Goal: Task Accomplishment & Management: Manage account settings

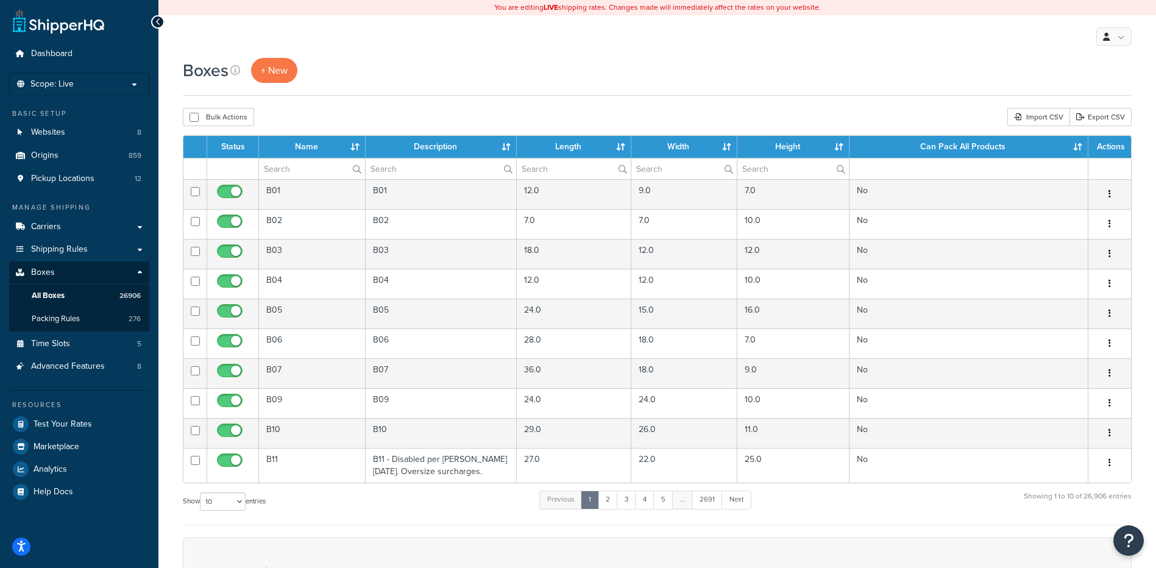
click at [291, 513] on div "Show 10 15 25 50 100 1000 entries Previous 1 2 3 4 5 … 2691 Next Showing 1 to 1…" at bounding box center [657, 507] width 948 height 36
paste input "26W54Y"
type input "26W54Y"
click at [331, 107] on div "Boxes + New Bulk Actions Duplicate Delete Import CSV Export CSV Contact Us Send…" at bounding box center [656, 418] width 997 height 720
click at [342, 111] on div "Bulk Actions Duplicate [GEOGRAPHIC_DATA] Import CSV Export CSV" at bounding box center [657, 117] width 948 height 18
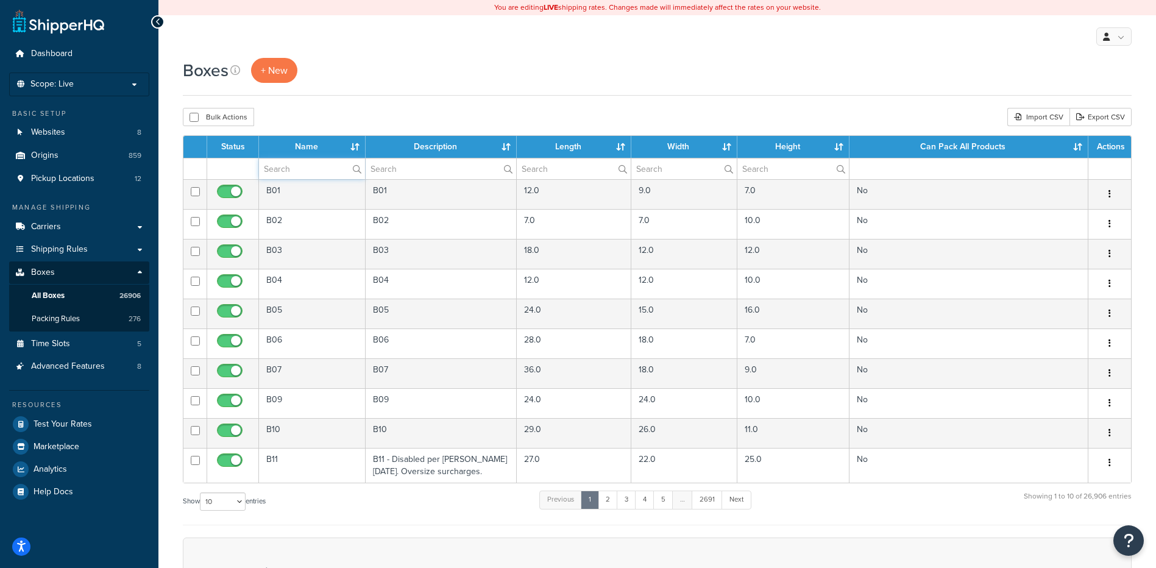
paste input "26W54Y"
click at [369, 60] on div "Boxes + New" at bounding box center [657, 70] width 948 height 25
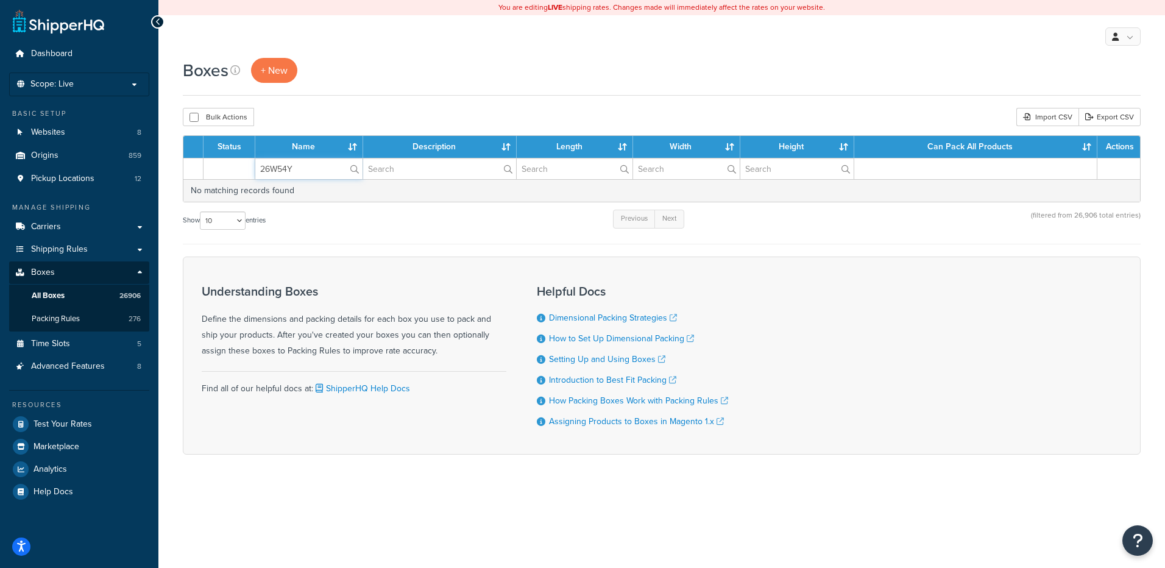
drag, startPoint x: 302, startPoint y: 169, endPoint x: 249, endPoint y: 174, distance: 53.8
click at [242, 174] on tr "26W54Y" at bounding box center [661, 168] width 956 height 21
paste input "w55h"
type input "26w55h"
click at [351, 123] on div "Bulk Actions Duplicate [GEOGRAPHIC_DATA] Import CSV Export CSV" at bounding box center [662, 117] width 958 height 18
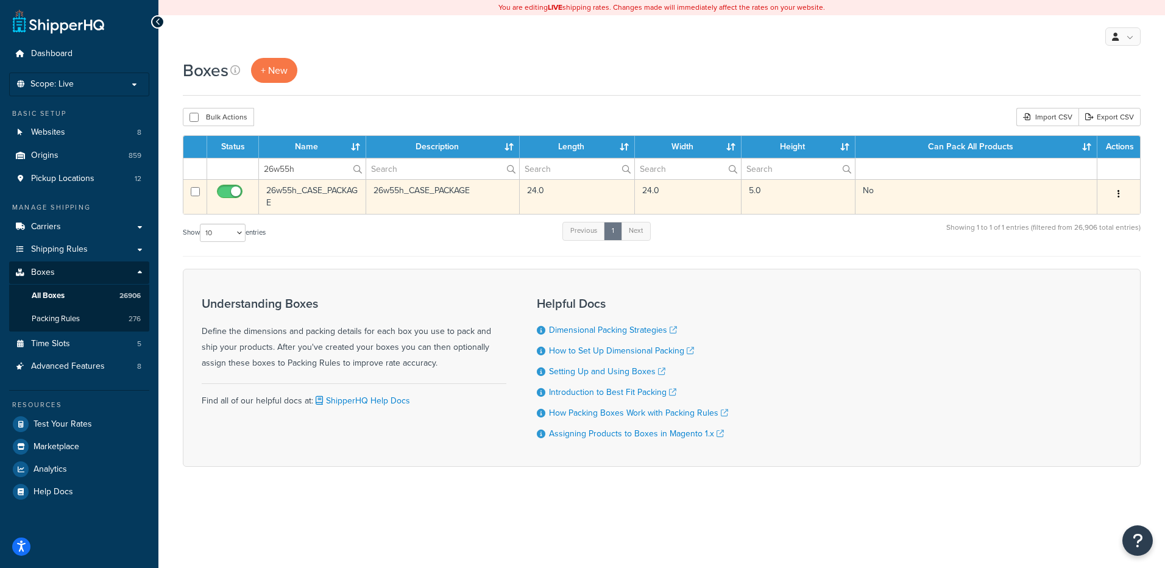
click at [1115, 196] on button "button" at bounding box center [1118, 194] width 17 height 19
click at [1062, 267] on link "Delete" at bounding box center [1078, 267] width 96 height 25
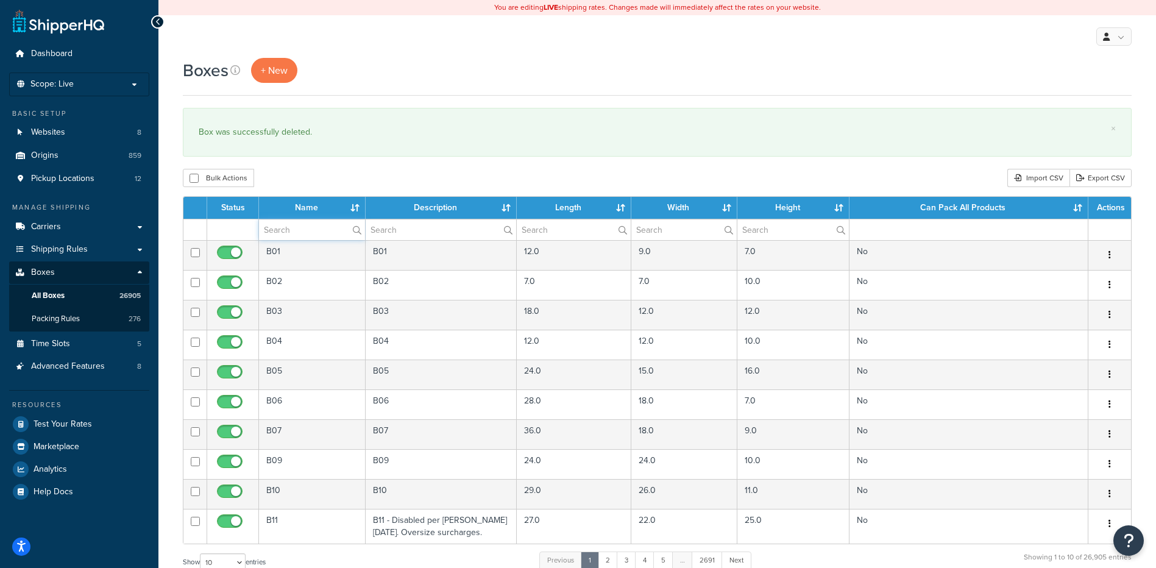
click at [279, 231] on input "text" at bounding box center [312, 229] width 106 height 21
paste input "26W55X"
type input "26W55X"
click at [369, 163] on div "Boxes + New × Box was successfully deleted. Bulk Actions Duplicate Delete Impor…" at bounding box center [656, 448] width 997 height 781
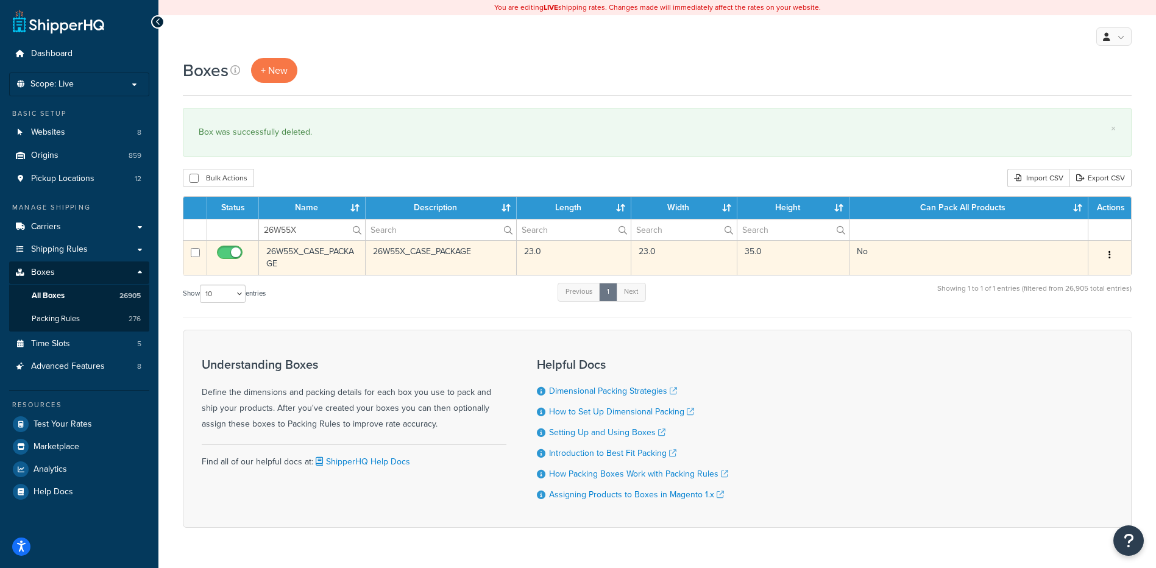
click at [1110, 250] on icon "button" at bounding box center [1109, 254] width 2 height 9
click at [1043, 323] on link "Delete" at bounding box center [1069, 328] width 96 height 25
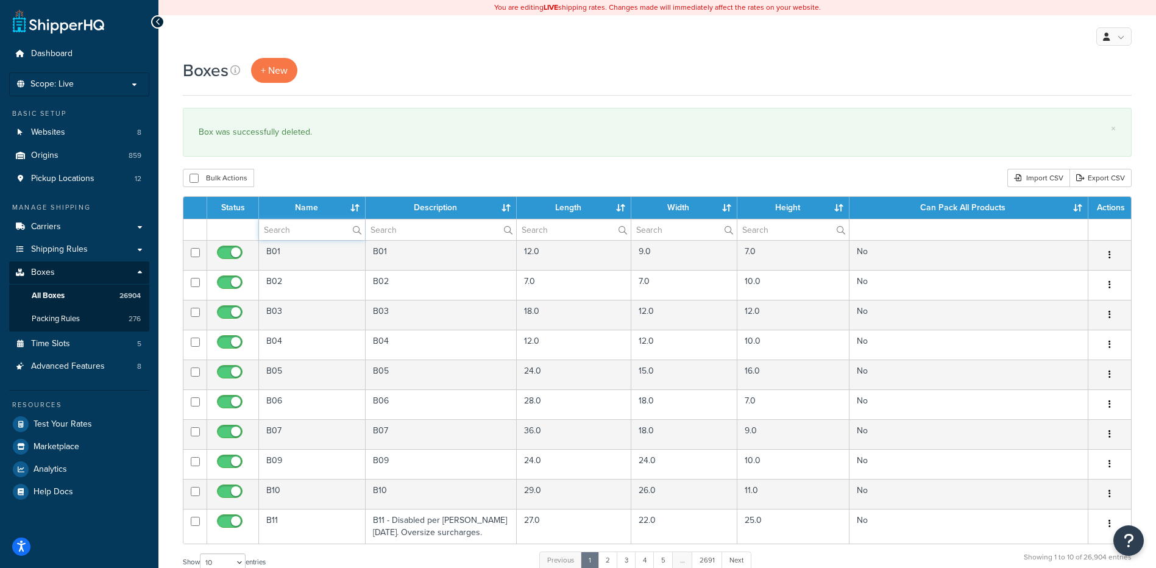
click at [271, 231] on input "text" at bounding box center [312, 229] width 106 height 21
paste input "26W55Y"
type input "26W55Y"
click at [342, 183] on div "Bulk Actions Duplicate [GEOGRAPHIC_DATA] Import CSV Export CSV" at bounding box center [657, 178] width 948 height 18
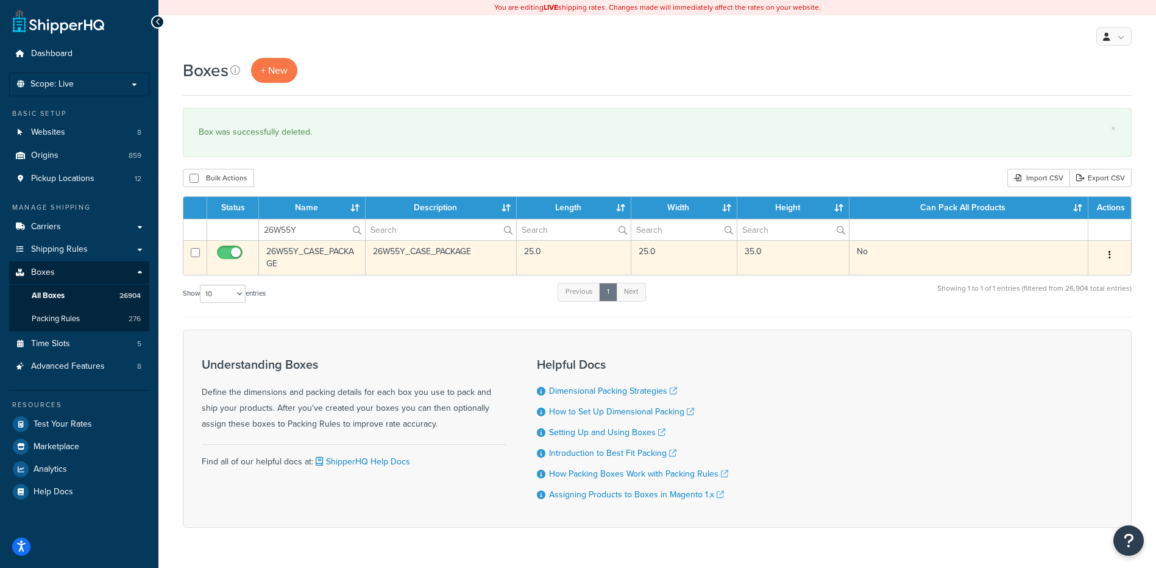
click at [1112, 254] on button "button" at bounding box center [1109, 254] width 17 height 19
click at [1074, 328] on link "Delete" at bounding box center [1069, 328] width 96 height 25
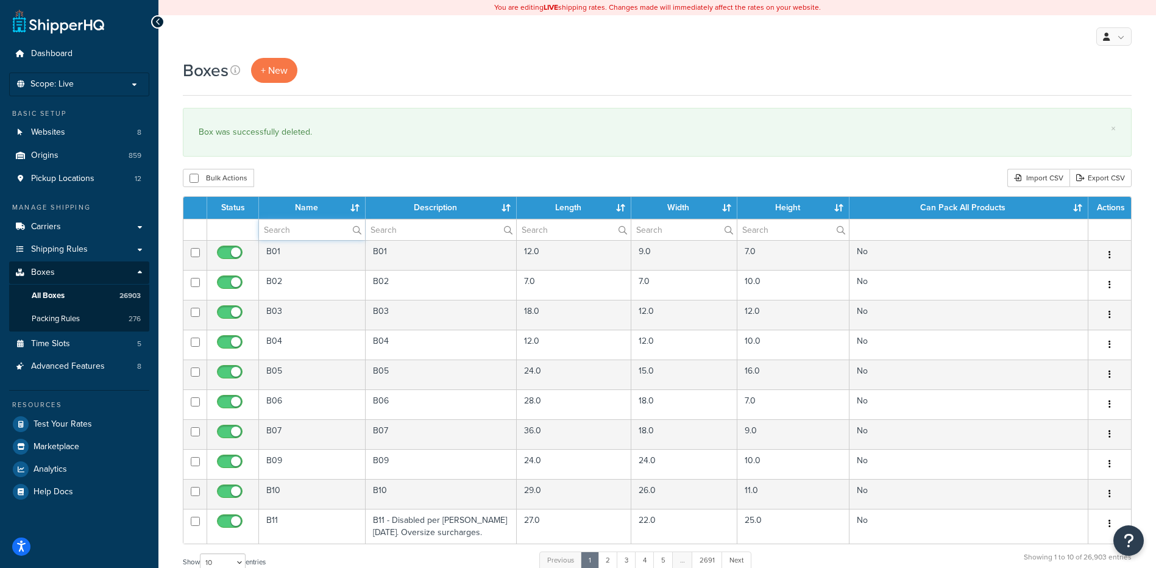
paste input "26W57N"
type input "26W57N"
click at [390, 175] on div "Bulk Actions Duplicate [GEOGRAPHIC_DATA] Import CSV Export CSV" at bounding box center [657, 178] width 948 height 18
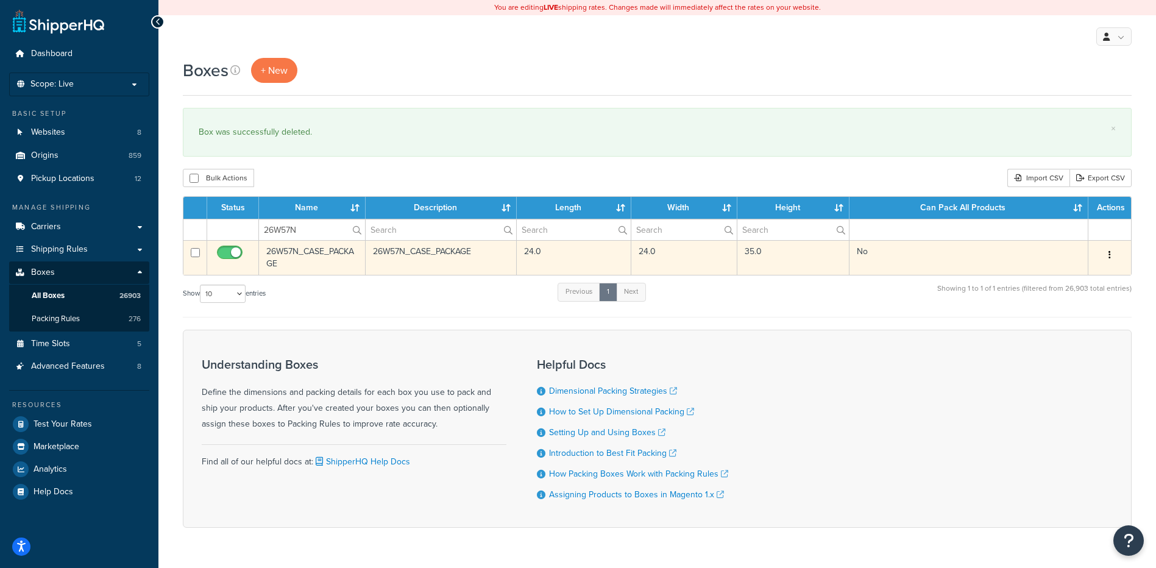
click at [1110, 260] on button "button" at bounding box center [1109, 254] width 17 height 19
drag, startPoint x: 1069, startPoint y: 334, endPoint x: 648, endPoint y: 35, distance: 516.0
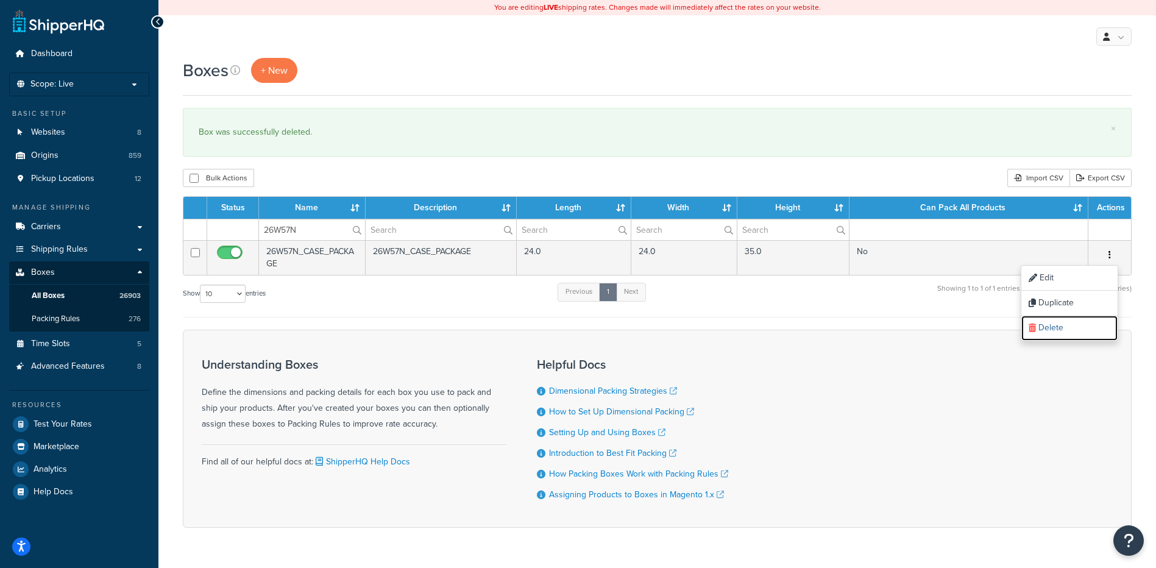
click at [1068, 334] on link "Delete" at bounding box center [1069, 328] width 96 height 25
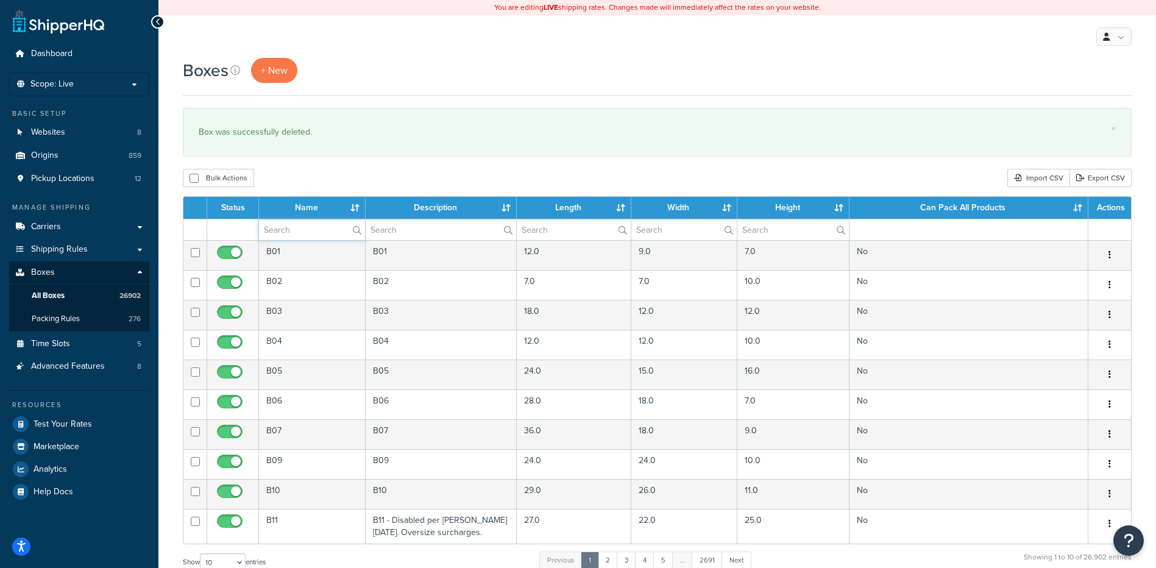
paste input "26W58D"
type input "26W58D"
click at [320, 173] on div "Bulk Actions Duplicate [GEOGRAPHIC_DATA] Import CSV Export CSV" at bounding box center [657, 178] width 948 height 18
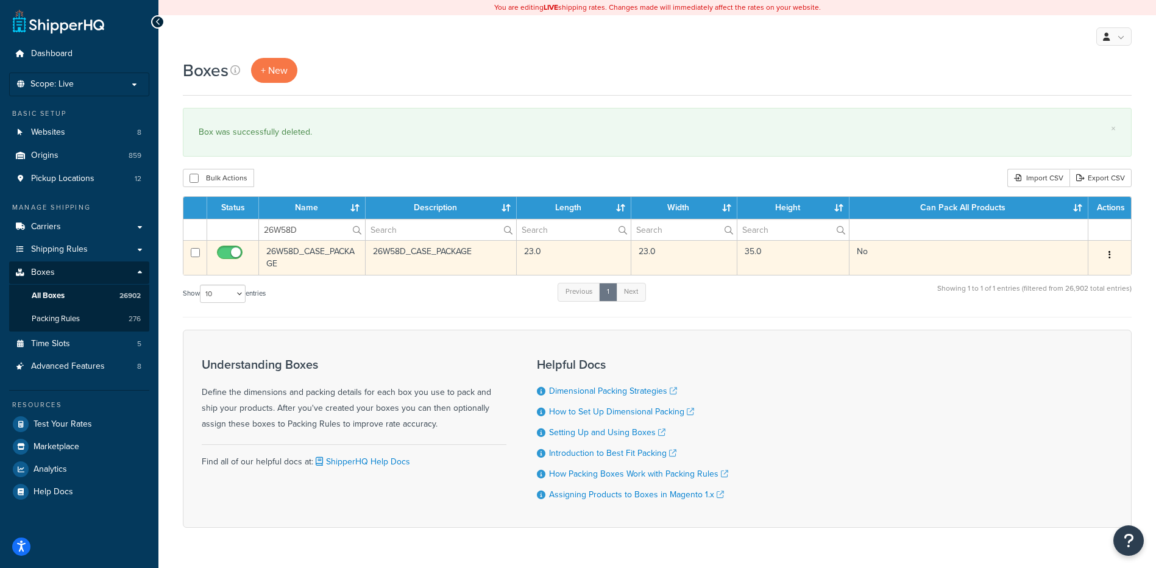
click at [1114, 256] on button "button" at bounding box center [1109, 254] width 17 height 19
click at [1056, 330] on link "Delete" at bounding box center [1069, 328] width 96 height 25
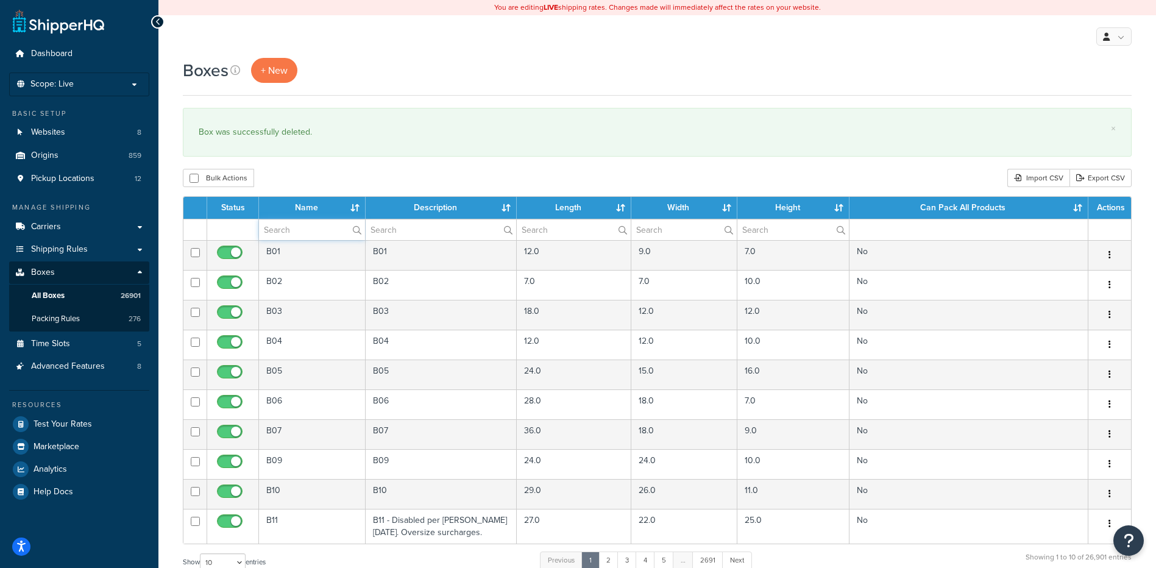
paste input "26W58R"
type input "26W58R"
click at [372, 178] on div "Bulk Actions Duplicate Delete Import CSV Export CSV" at bounding box center [657, 178] width 948 height 18
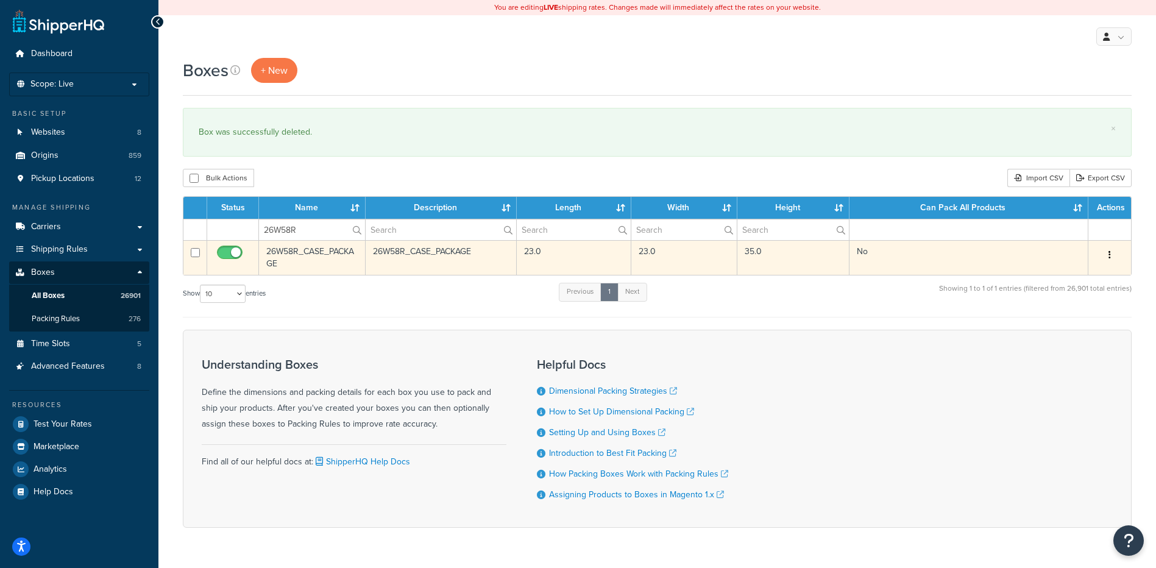
click at [1109, 255] on icon "button" at bounding box center [1109, 254] width 2 height 9
click at [1073, 331] on link "Delete" at bounding box center [1069, 328] width 96 height 25
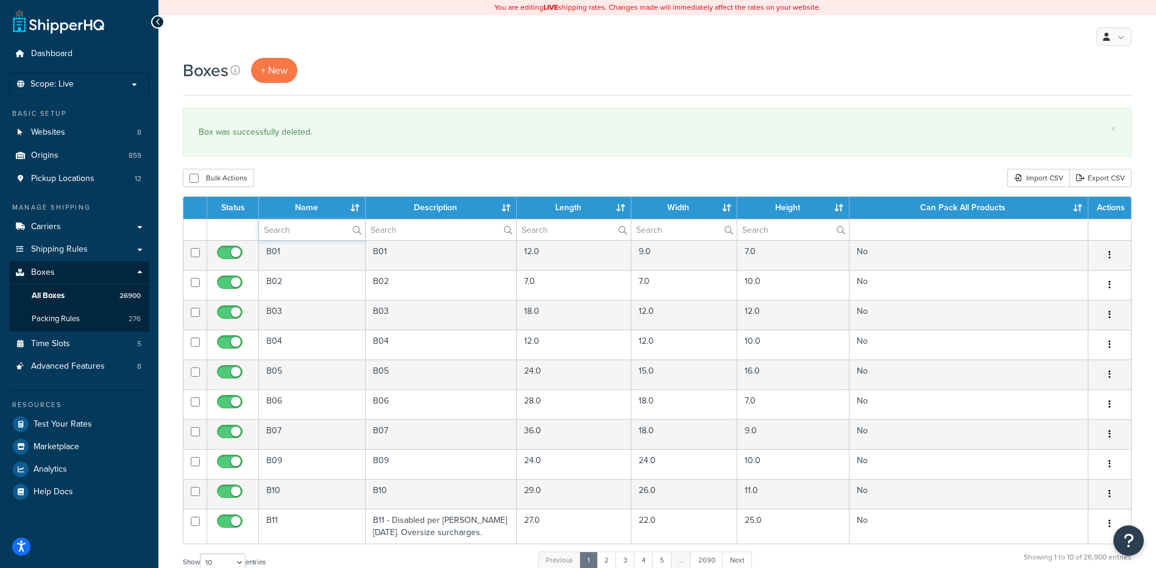
click at [284, 237] on input "text" at bounding box center [312, 229] width 106 height 21
paste input "26W5BL"
type input "26W5BL"
click at [827, 182] on div "Bulk Actions Duplicate [GEOGRAPHIC_DATA] Import CSV Export CSV" at bounding box center [657, 178] width 948 height 18
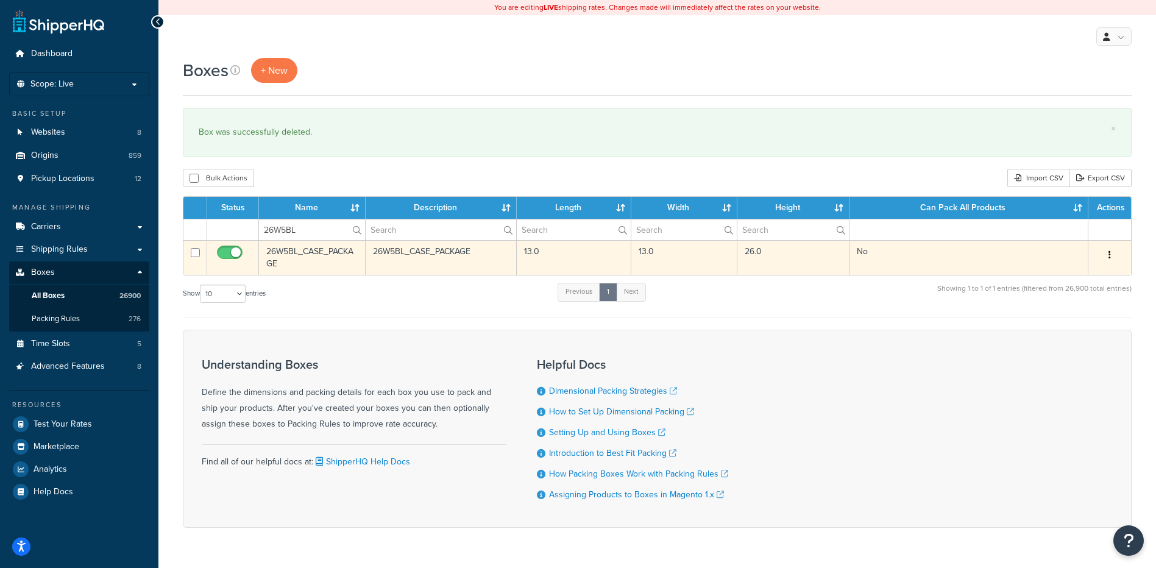
click at [1108, 250] on icon "button" at bounding box center [1109, 254] width 2 height 9
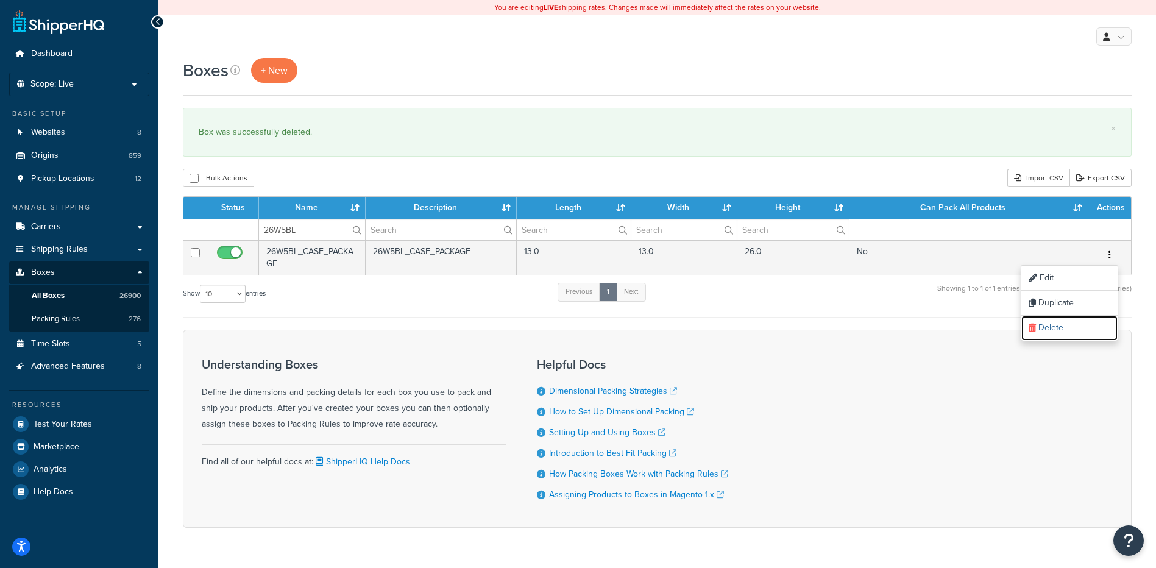
drag, startPoint x: 1057, startPoint y: 324, endPoint x: 640, endPoint y: 40, distance: 505.1
click at [1057, 324] on link "Delete" at bounding box center [1069, 328] width 96 height 25
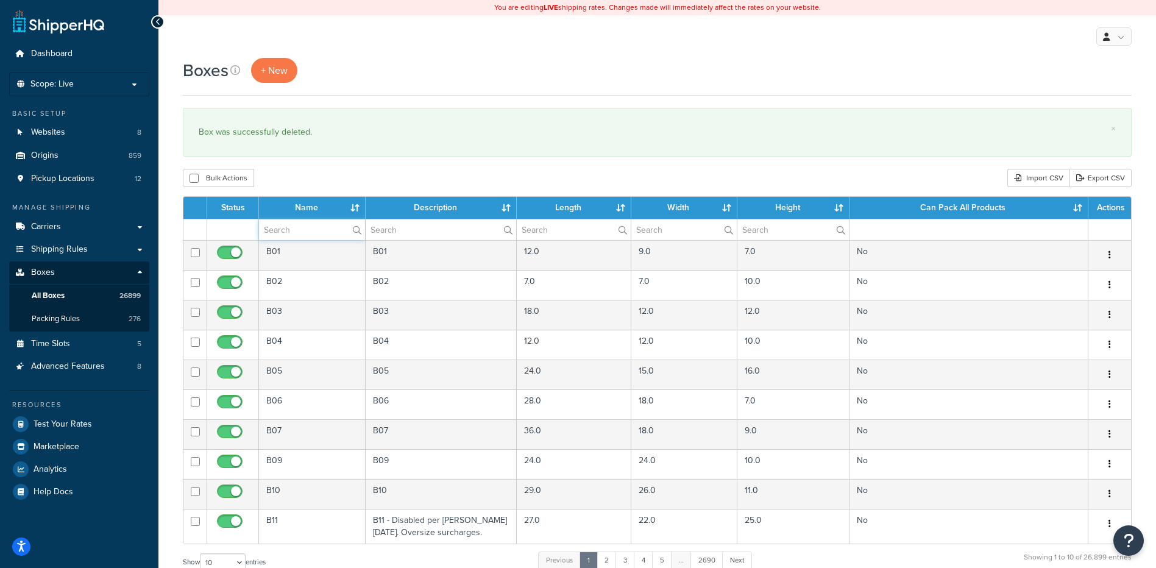
click at [306, 231] on input "text" at bounding box center [312, 229] width 106 height 21
paste input "26W5PV"
type input "26W5PV"
click at [404, 171] on div "Bulk Actions Duplicate [GEOGRAPHIC_DATA] Import CSV Export CSV" at bounding box center [657, 178] width 948 height 18
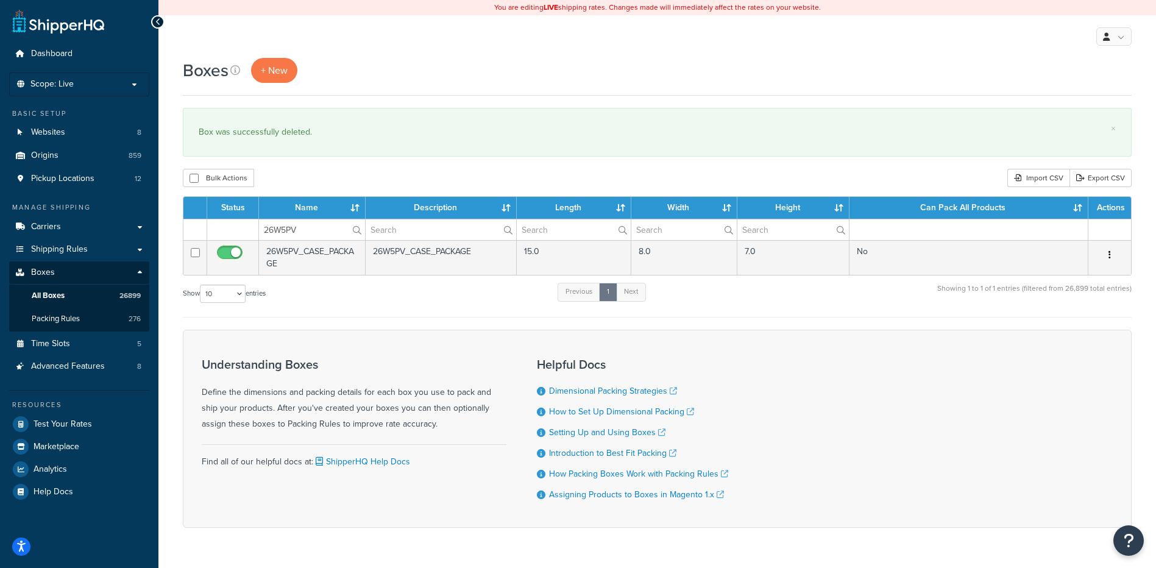
click at [1112, 253] on button "button" at bounding box center [1109, 254] width 17 height 19
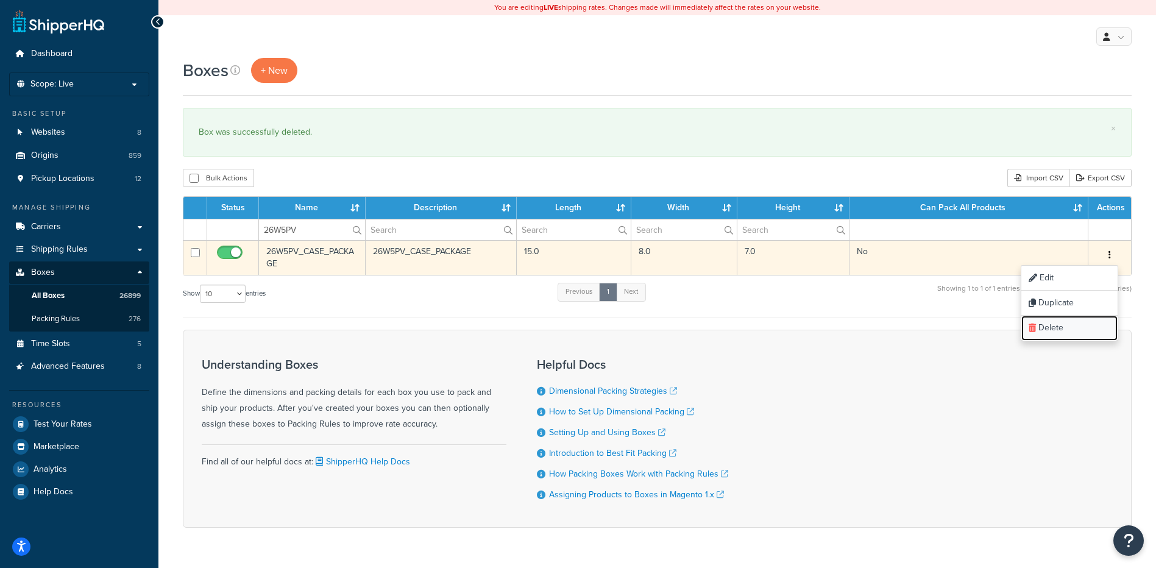
click at [1085, 336] on link "Delete" at bounding box center [1069, 328] width 96 height 25
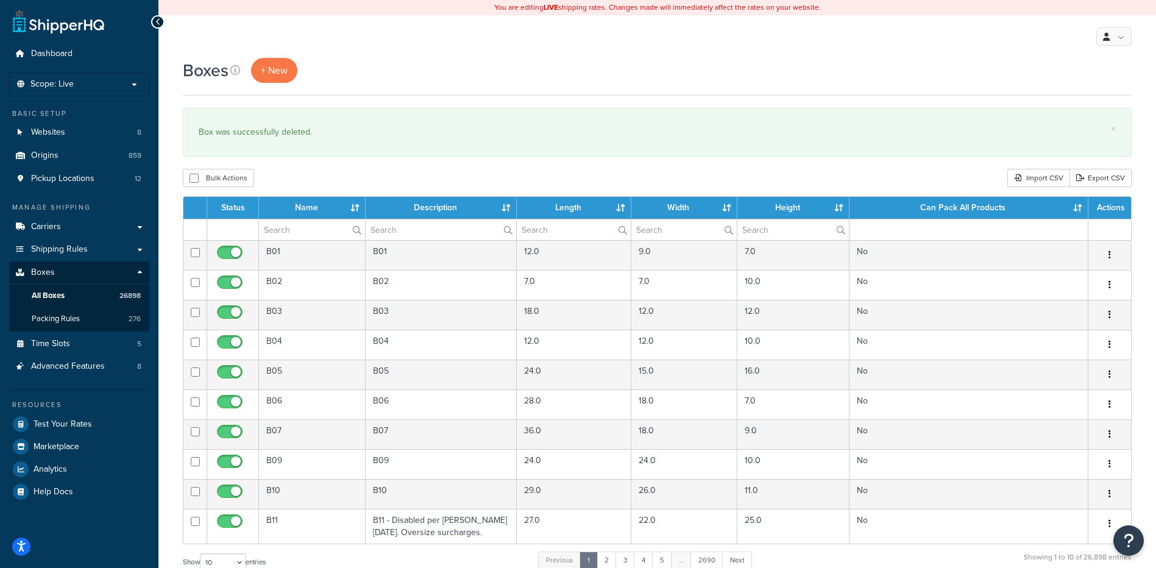
click at [361, 189] on div "Boxes + New × Box was successfully deleted. Bulk Actions Duplicate Delete Impor…" at bounding box center [656, 448] width 997 height 781
paste input "26W5PV"
click at [328, 174] on div "Bulk Actions Duplicate [GEOGRAPHIC_DATA] Import CSV Export CSV" at bounding box center [657, 178] width 948 height 18
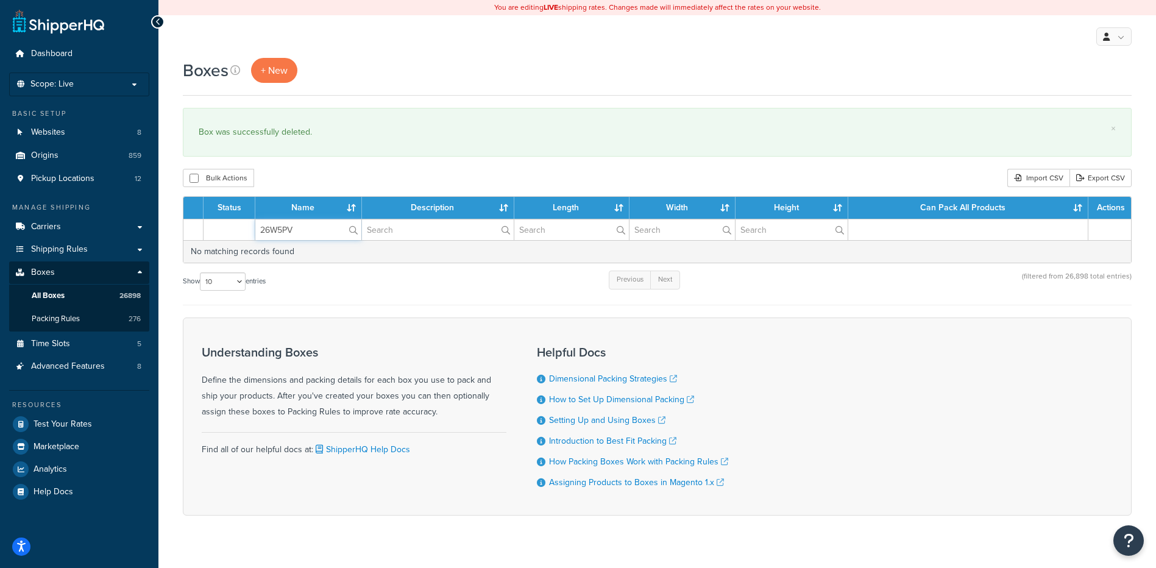
drag, startPoint x: 312, startPoint y: 233, endPoint x: 236, endPoint y: 233, distance: 75.5
click at [236, 233] on tr "26W5PV" at bounding box center [656, 229] width 947 height 21
paste input "R5"
type input "26W5R5"
click at [369, 178] on div "Bulk Actions Duplicate [GEOGRAPHIC_DATA] Import CSV Export CSV" at bounding box center [657, 178] width 948 height 18
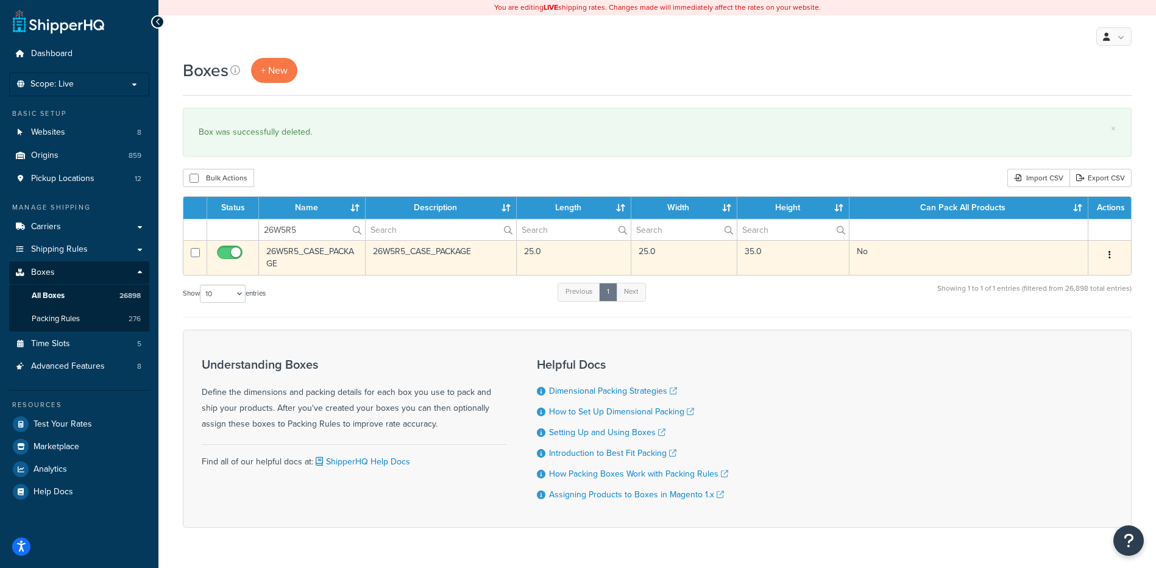
click at [1109, 258] on icon "button" at bounding box center [1109, 254] width 2 height 9
click at [1076, 323] on link "Delete" at bounding box center [1069, 328] width 96 height 25
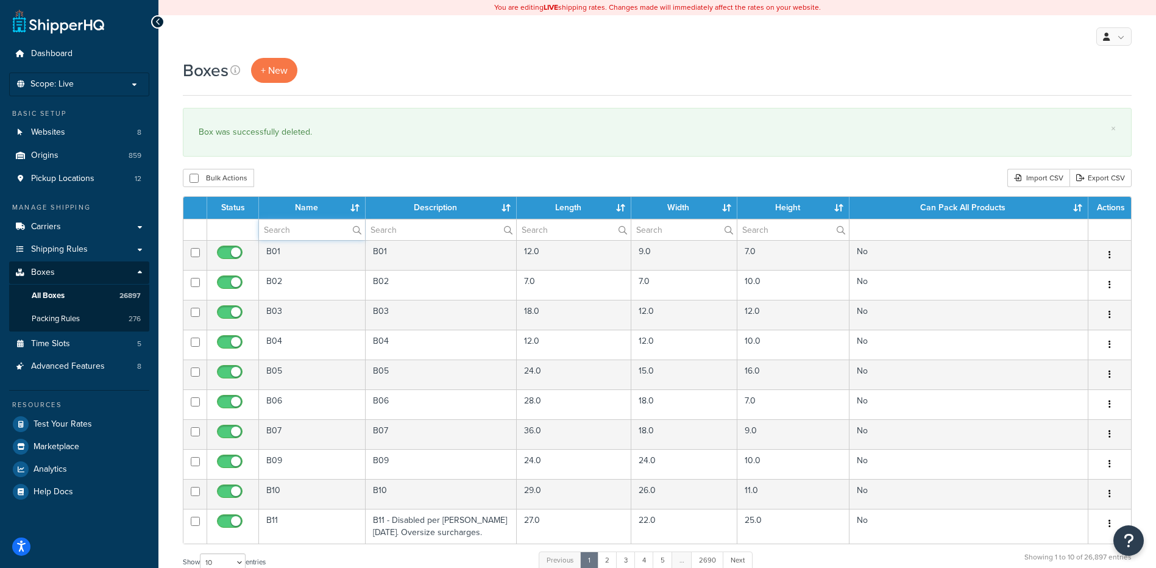
paste input "26W66F"
type input "26W66F"
click at [334, 169] on div "Bulk Actions Duplicate [GEOGRAPHIC_DATA] Import CSV Export CSV" at bounding box center [657, 178] width 948 height 18
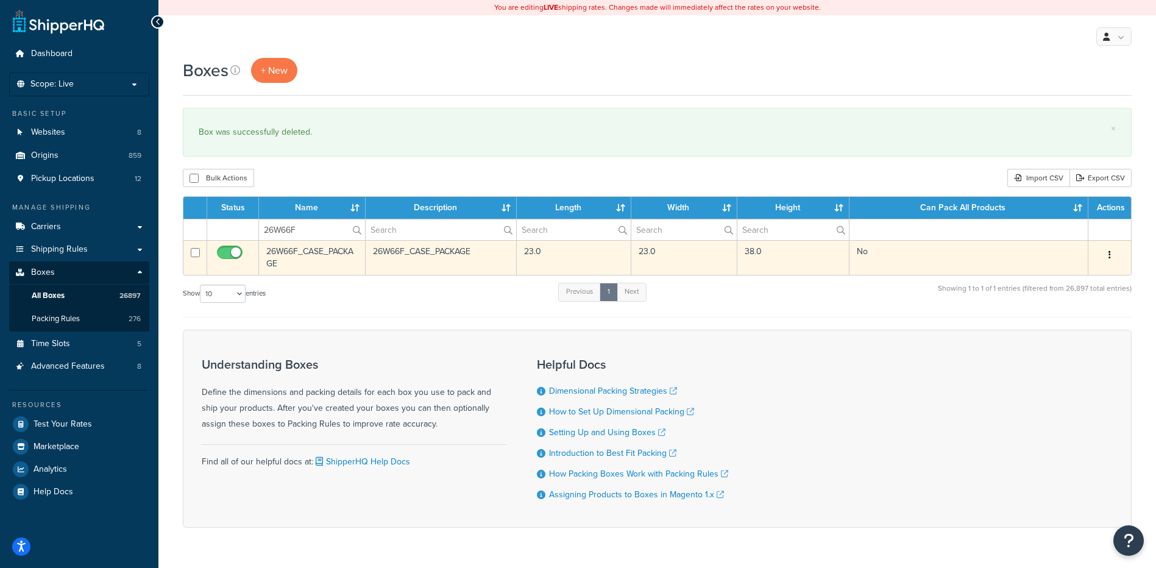
click at [1108, 255] on icon "button" at bounding box center [1109, 254] width 2 height 9
click at [1079, 330] on link "Delete" at bounding box center [1069, 328] width 96 height 25
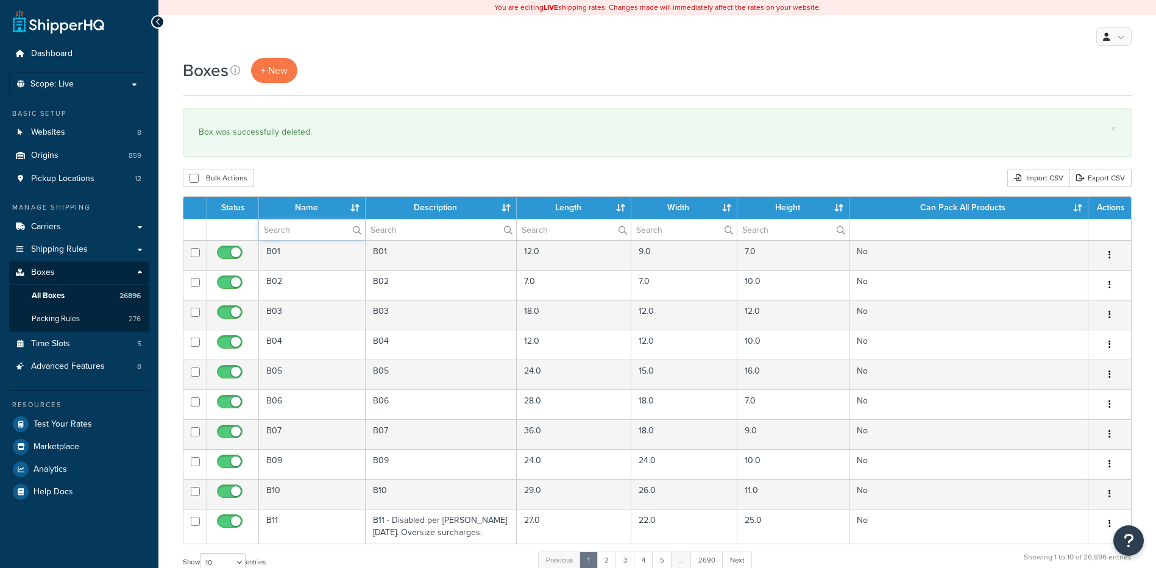
drag, startPoint x: 0, startPoint y: 0, endPoint x: 277, endPoint y: 228, distance: 359.1
click at [277, 228] on input "text" at bounding box center [312, 229] width 106 height 21
paste input "26W69I"
type input "26W69I"
click at [375, 175] on div "Bulk Actions Duplicate [GEOGRAPHIC_DATA] Import CSV Export CSV" at bounding box center [657, 178] width 948 height 18
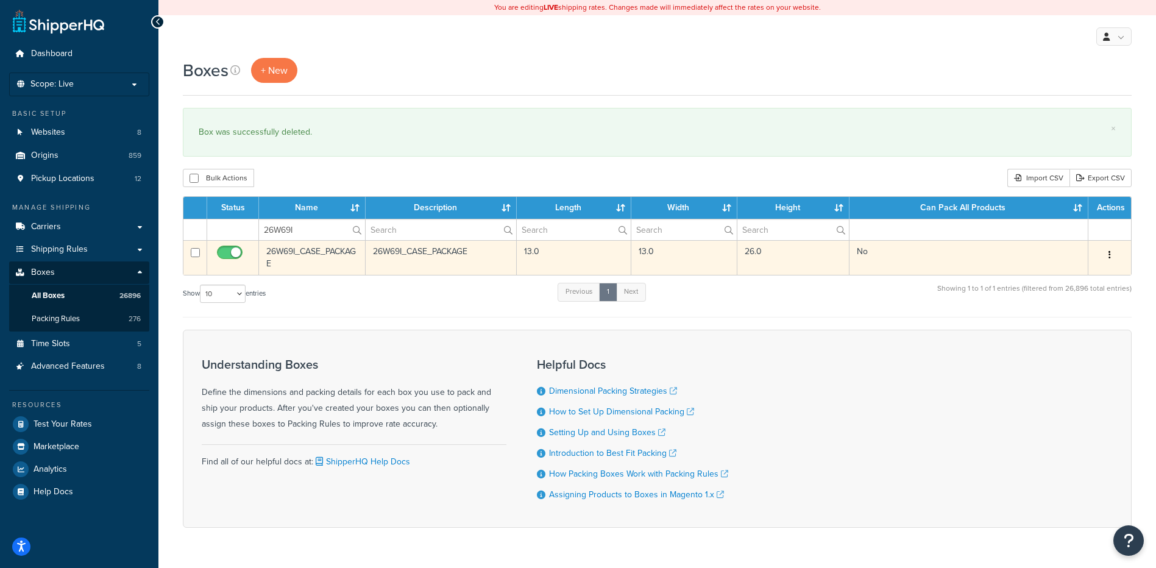
click at [1108, 255] on icon "button" at bounding box center [1109, 254] width 2 height 9
click at [1069, 323] on link "Delete" at bounding box center [1069, 328] width 96 height 25
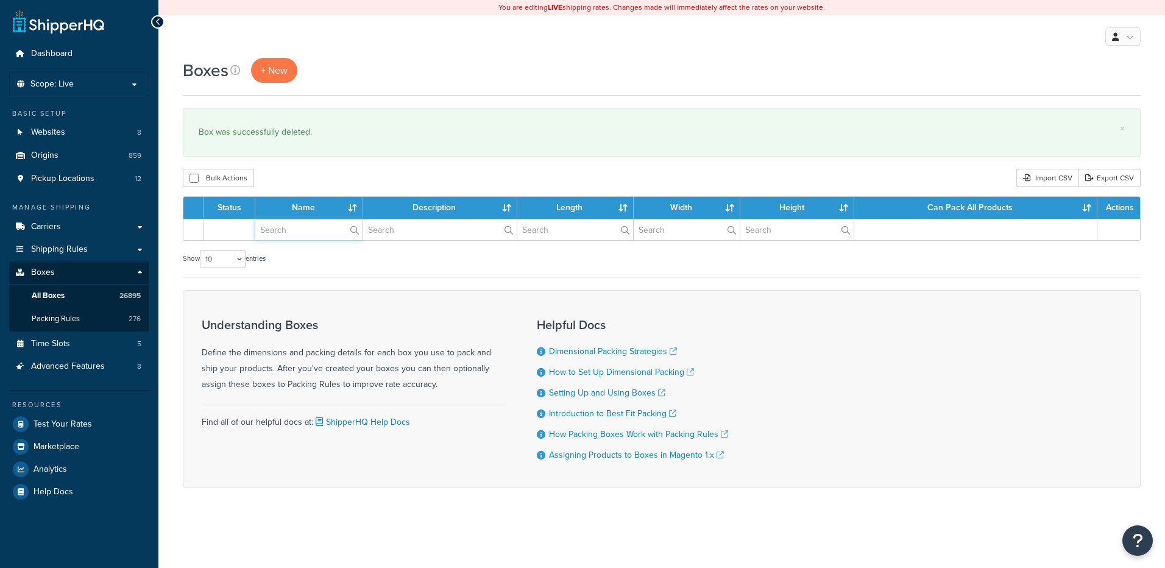
drag, startPoint x: 0, startPoint y: 0, endPoint x: 310, endPoint y: 229, distance: 385.5
click at [310, 229] on input "text" at bounding box center [308, 229] width 107 height 21
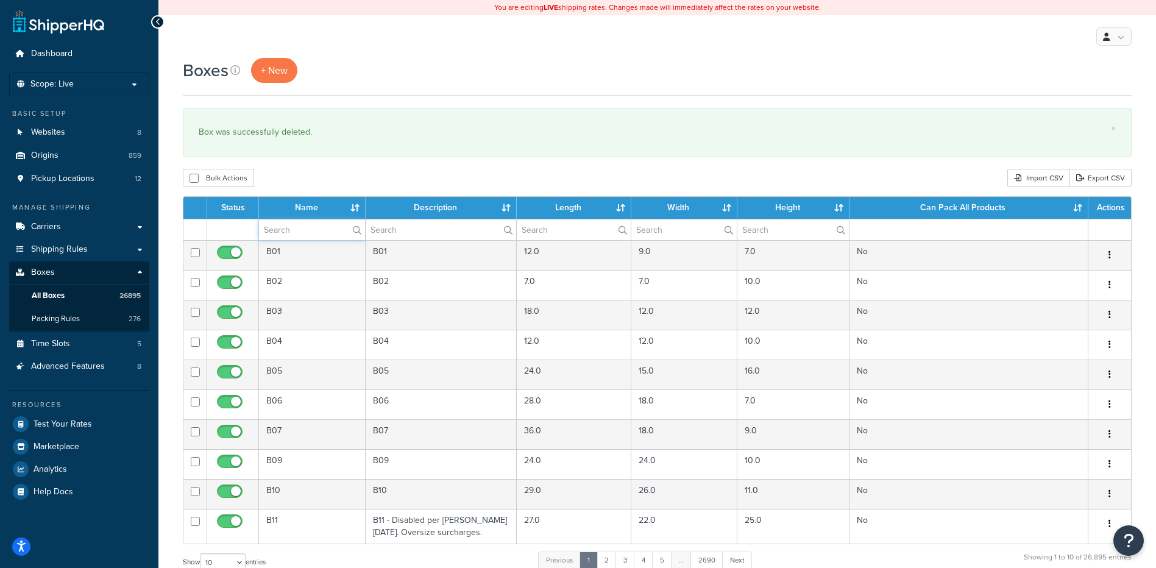
paste input "26W6KE"
type input "26W6KE"
click at [378, 179] on div "Bulk Actions Duplicate Delete Import CSV Export CSV" at bounding box center [657, 178] width 948 height 18
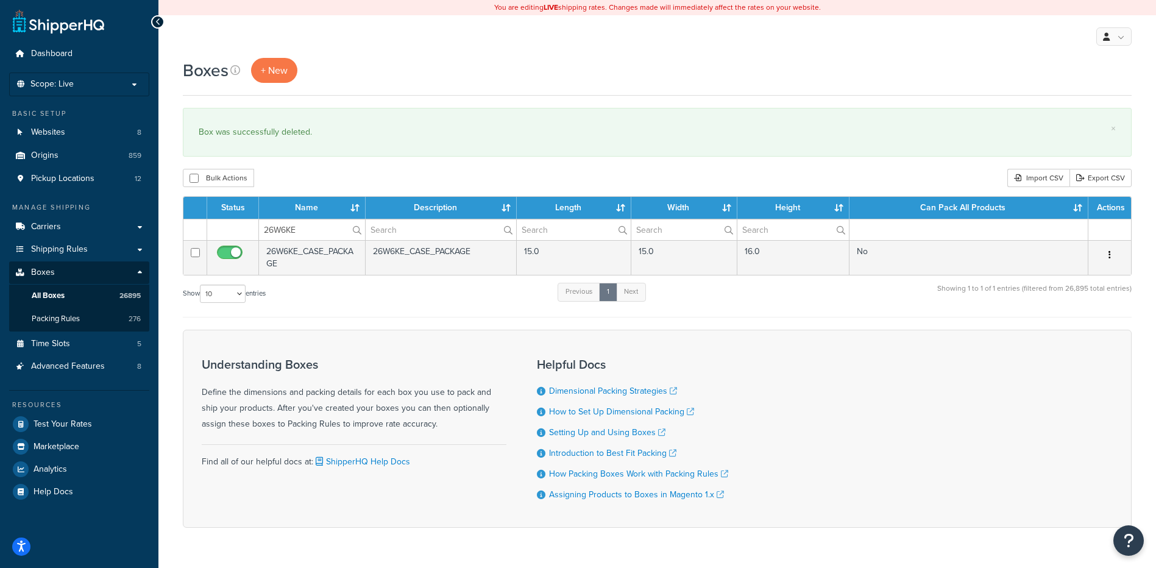
click at [1109, 258] on icon "button" at bounding box center [1109, 254] width 2 height 9
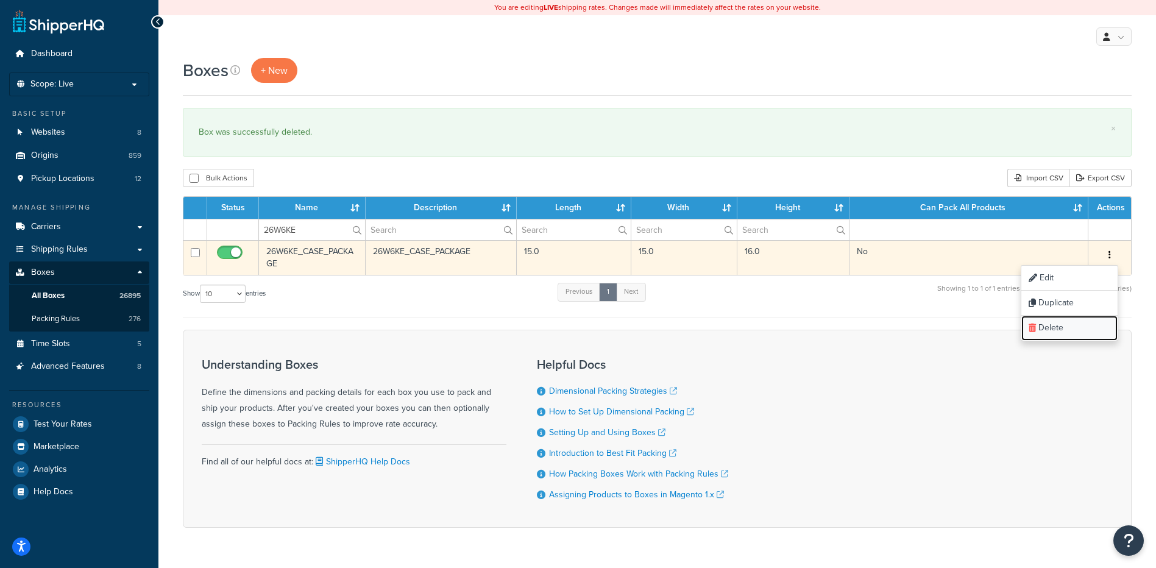
click at [1102, 334] on link "Delete" at bounding box center [1069, 328] width 96 height 25
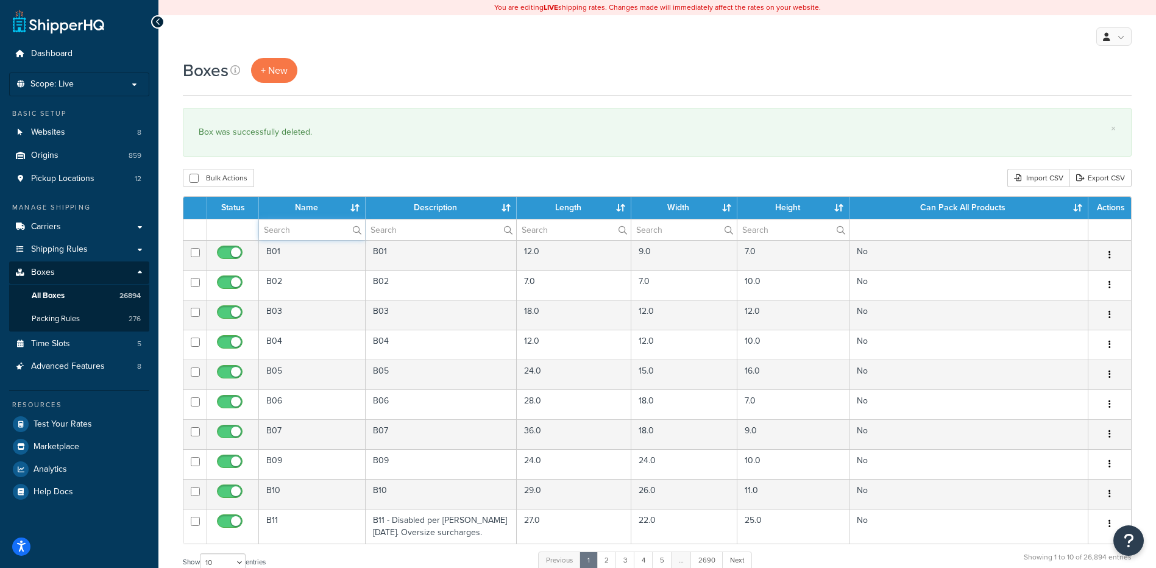
click at [300, 233] on input "text" at bounding box center [312, 229] width 106 height 21
paste input "26W6PV"
type input "26W6PV"
click at [345, 190] on div "Boxes + New × Box was successfully deleted. Bulk Actions Duplicate Delete Impor…" at bounding box center [656, 448] width 997 height 781
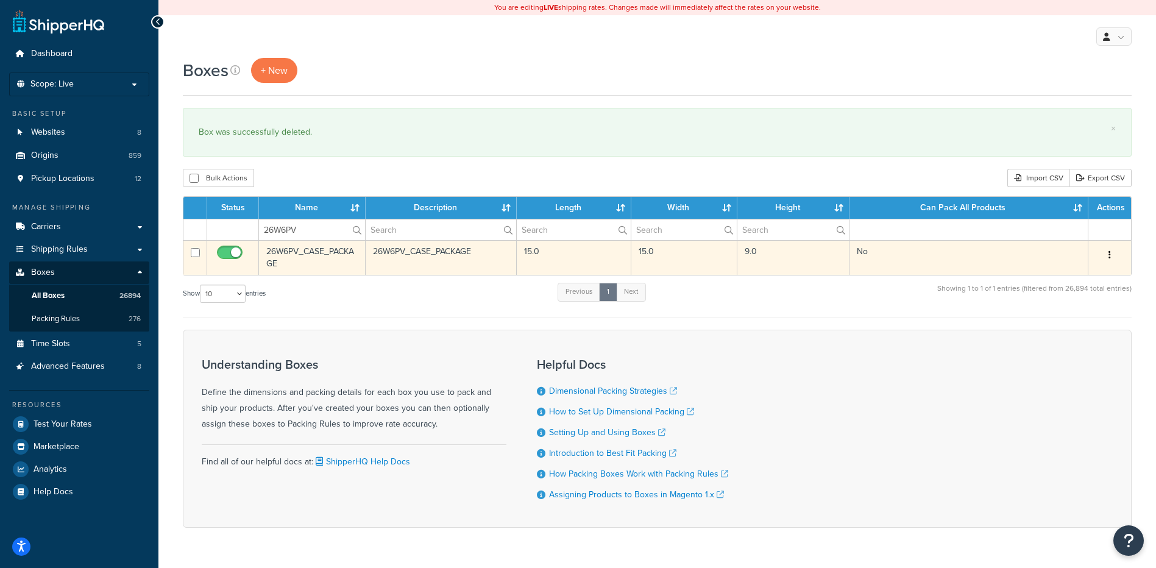
click at [1107, 256] on button "button" at bounding box center [1109, 254] width 17 height 19
click at [1092, 334] on link "Delete" at bounding box center [1069, 328] width 96 height 25
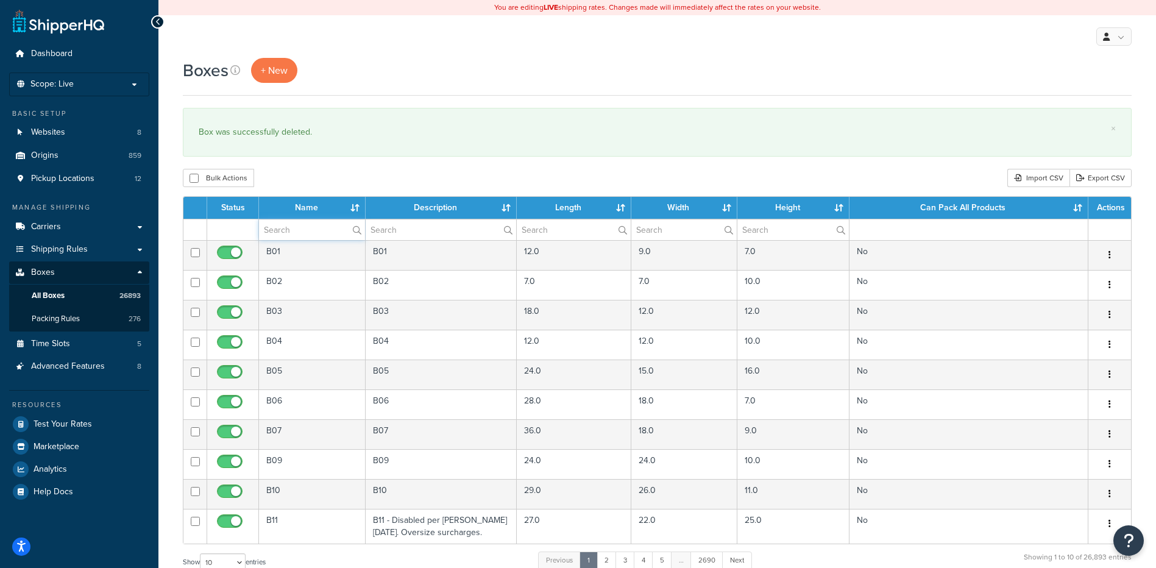
click at [298, 232] on input "text" at bounding box center [312, 229] width 106 height 21
paste input "26W7KE"
type input "26W7KE"
click at [389, 129] on div "Box was successfully deleted." at bounding box center [657, 132] width 917 height 17
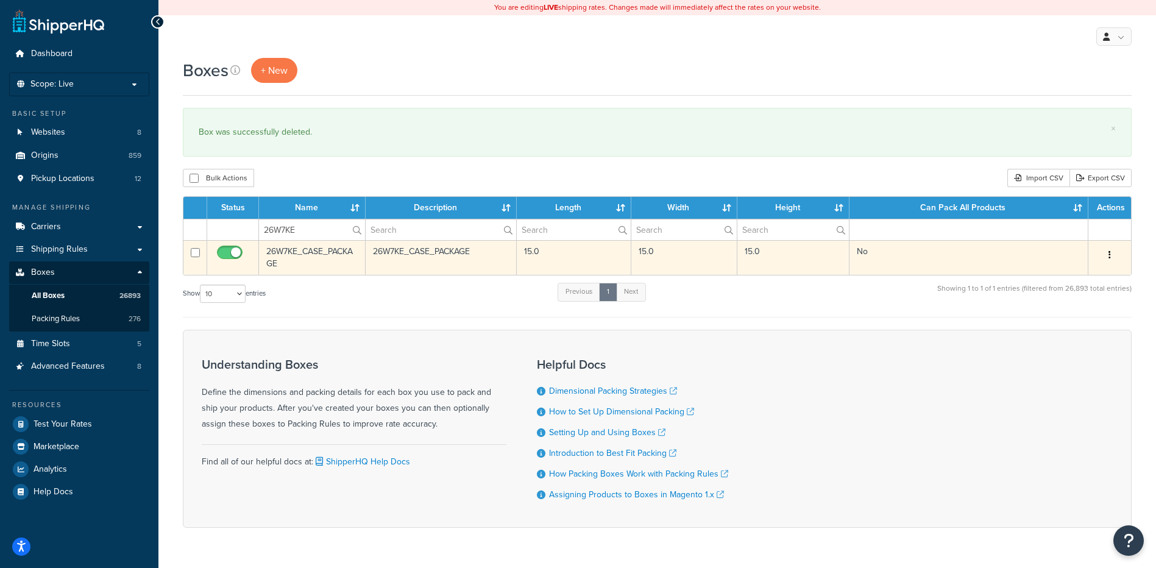
click at [1109, 257] on icon "button" at bounding box center [1109, 254] width 2 height 9
click at [1087, 324] on link "Delete" at bounding box center [1069, 328] width 96 height 25
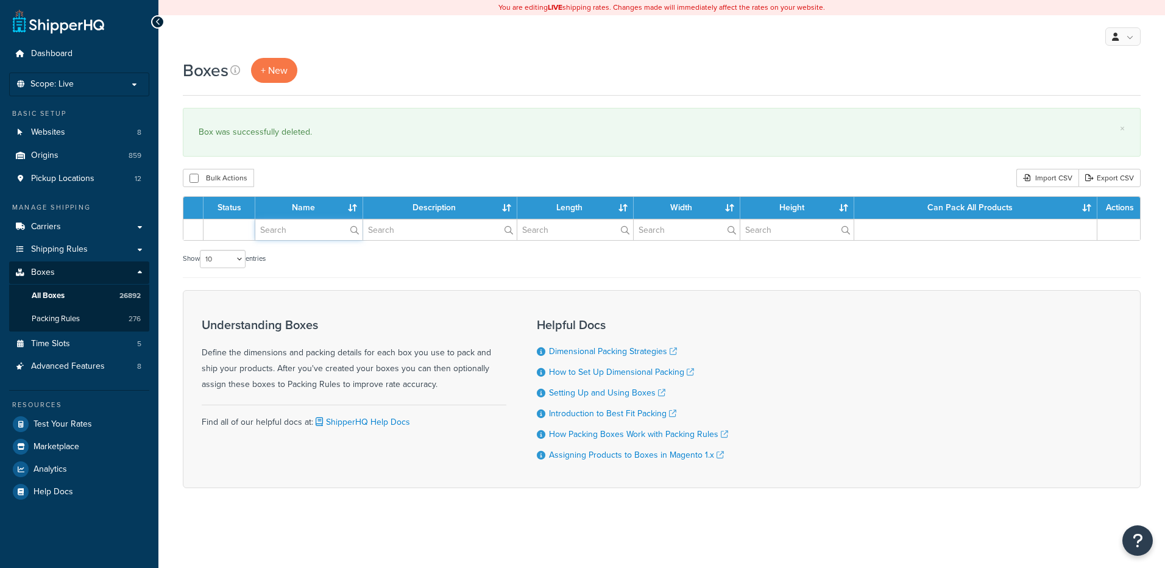
drag, startPoint x: 0, startPoint y: 0, endPoint x: 317, endPoint y: 235, distance: 395.0
click at [317, 235] on input "text" at bounding box center [308, 229] width 107 height 21
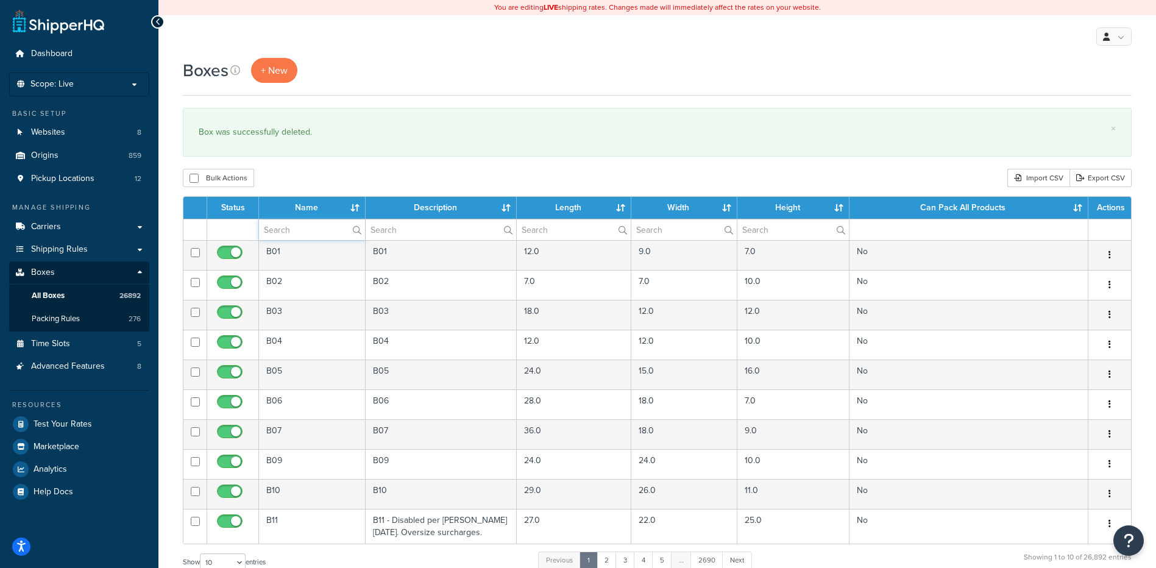
paste input "26W7WI"
type input "26W7WI"
click at [347, 175] on div "Bulk Actions Duplicate [GEOGRAPHIC_DATA] Import CSV Export CSV" at bounding box center [657, 178] width 948 height 18
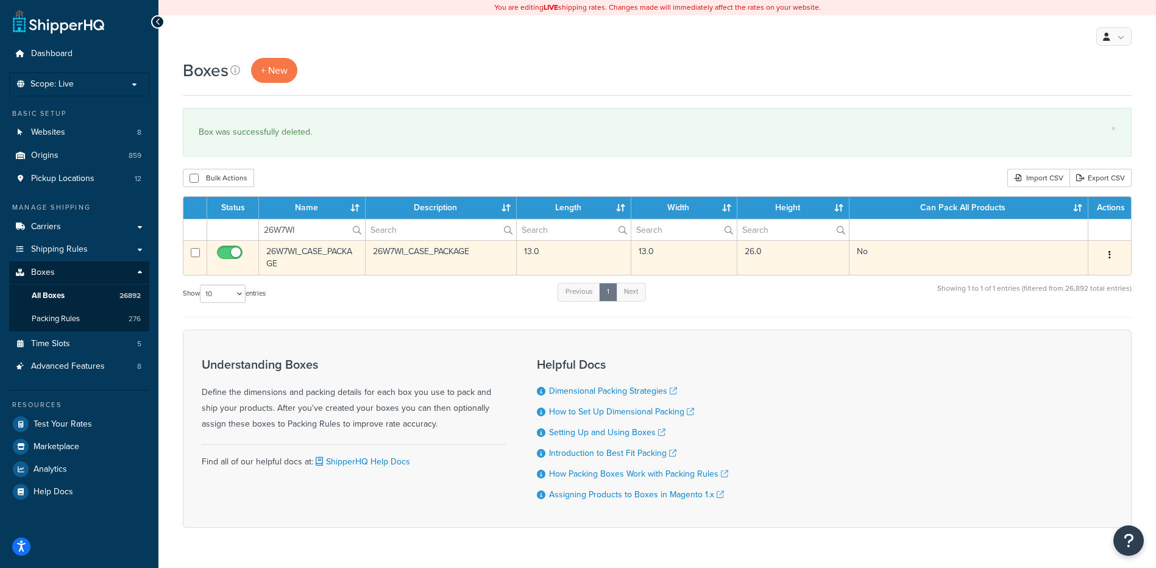
click at [1113, 258] on button "button" at bounding box center [1109, 254] width 17 height 19
click at [1088, 320] on link "Delete" at bounding box center [1069, 328] width 96 height 25
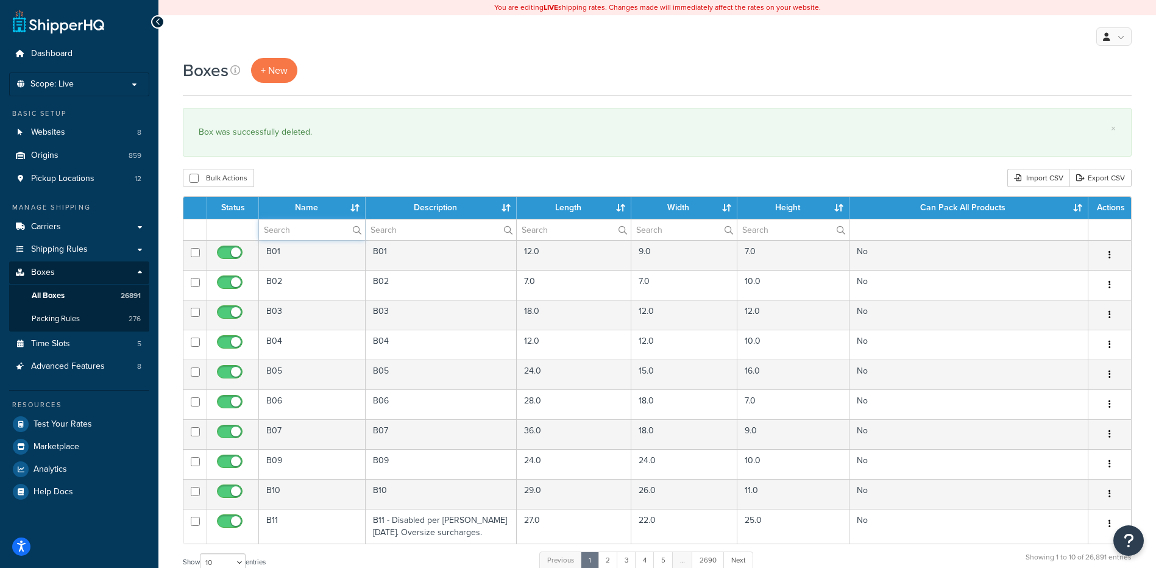
click at [303, 231] on input "text" at bounding box center [312, 229] width 106 height 21
paste input "26W7WL"
type input "26W7WL"
click at [355, 177] on div "Bulk Actions Duplicate [GEOGRAPHIC_DATA] Import CSV Export CSV" at bounding box center [657, 178] width 948 height 18
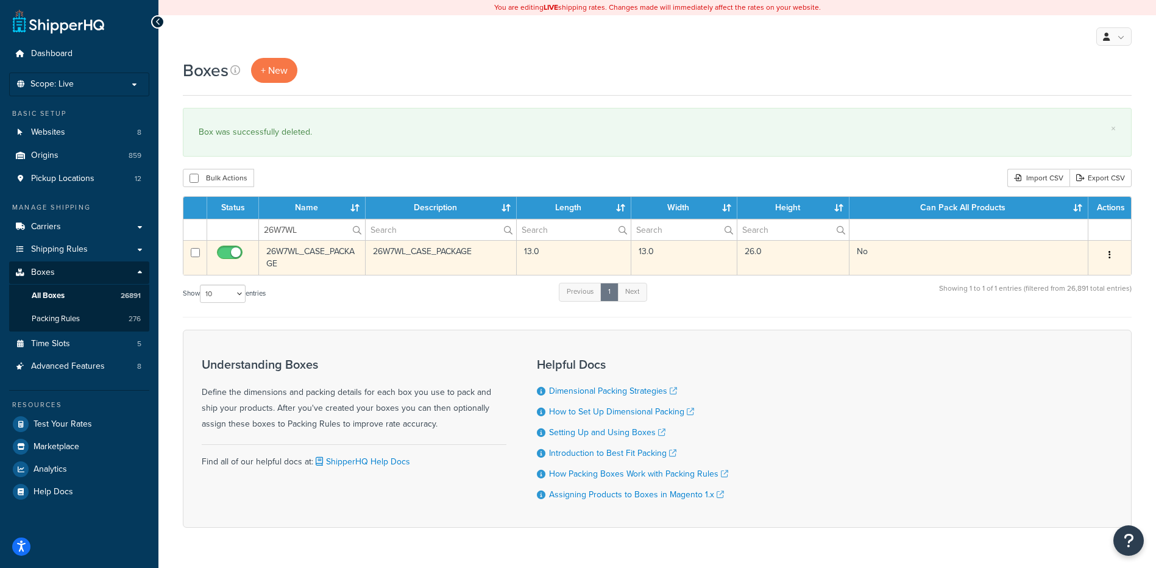
click at [1113, 254] on button "button" at bounding box center [1109, 254] width 17 height 19
click at [1068, 329] on link "Delete" at bounding box center [1069, 328] width 96 height 25
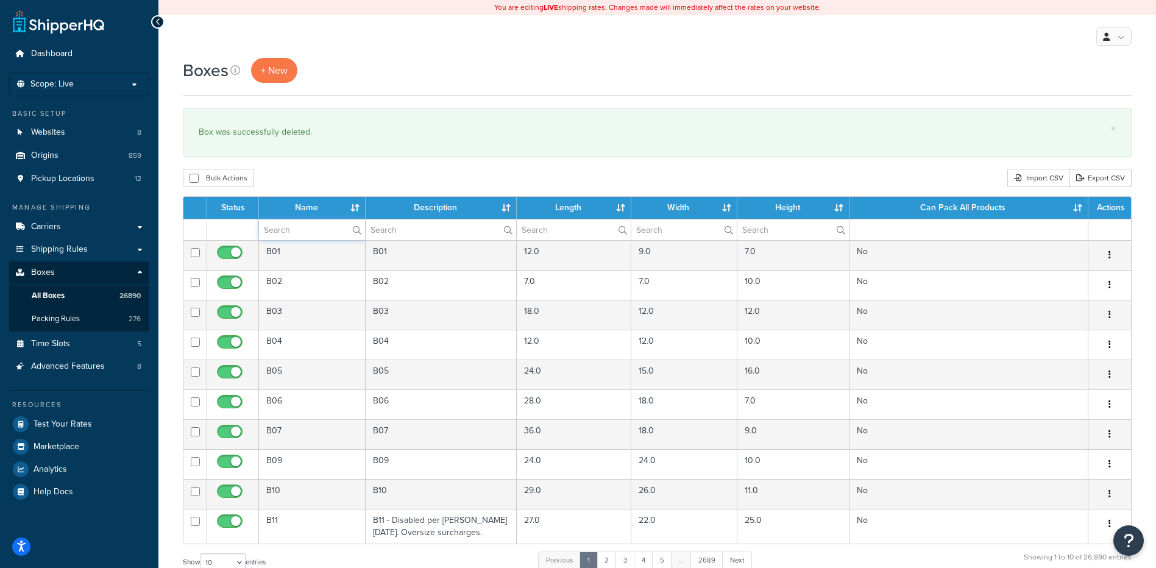
click at [291, 233] on input "text" at bounding box center [312, 229] width 106 height 21
paste input "26W88F"
type input "26W88F"
click at [337, 170] on div "Bulk Actions Duplicate [GEOGRAPHIC_DATA] Import CSV Export CSV" at bounding box center [657, 178] width 948 height 18
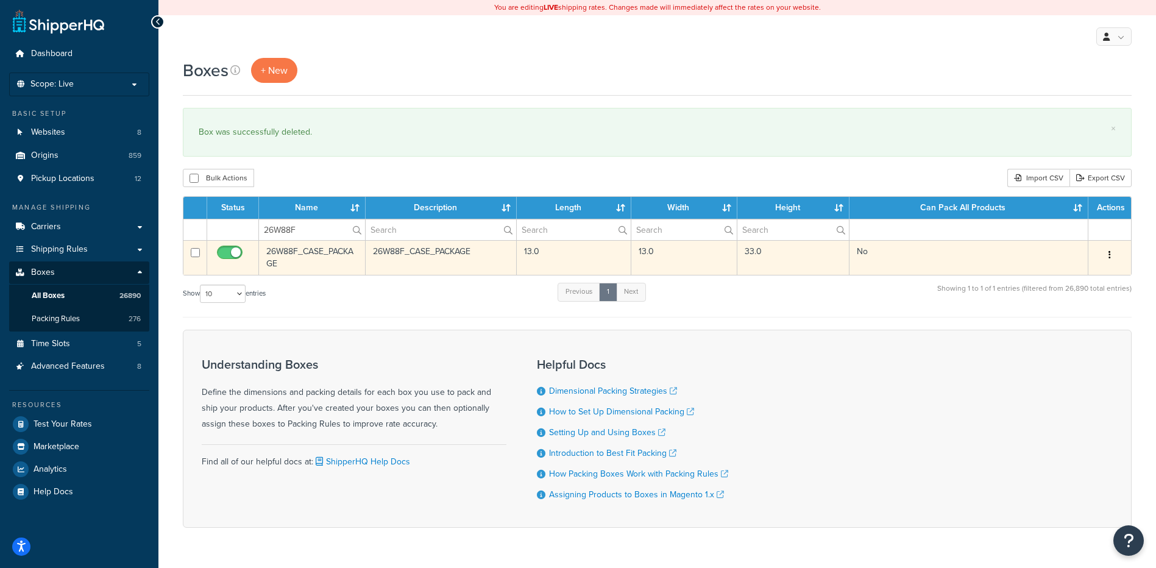
click at [1108, 257] on icon "button" at bounding box center [1109, 254] width 2 height 9
click at [1082, 322] on link "Delete" at bounding box center [1069, 328] width 96 height 25
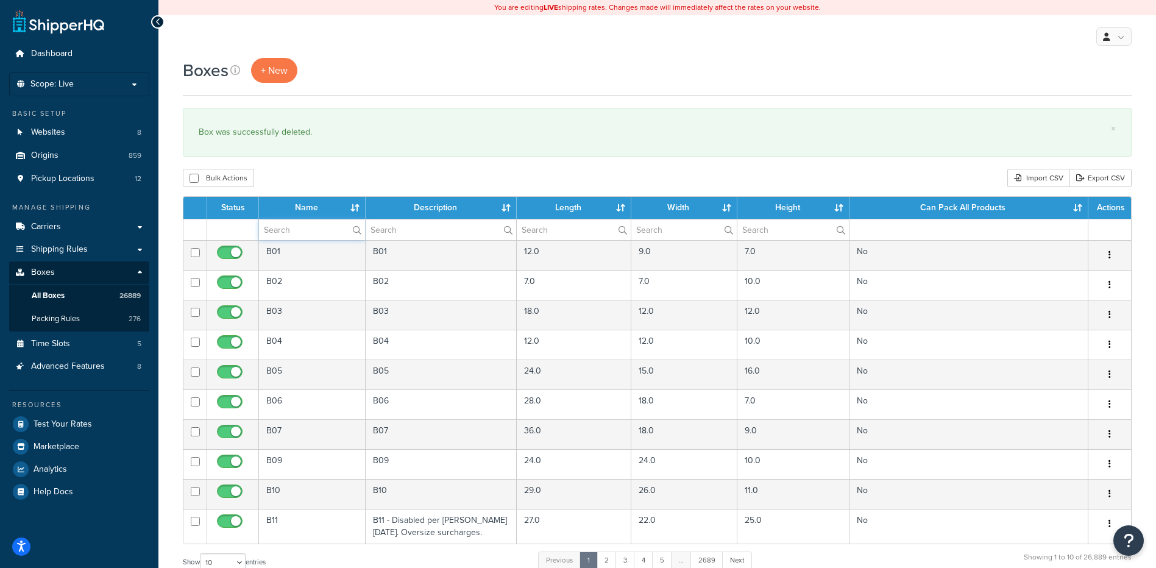
click at [295, 234] on input "text" at bounding box center [312, 229] width 106 height 21
paste input "26W8PV"
type input "26W8PV"
click at [344, 172] on div "Bulk Actions Duplicate [GEOGRAPHIC_DATA] Import CSV Export CSV" at bounding box center [657, 178] width 948 height 18
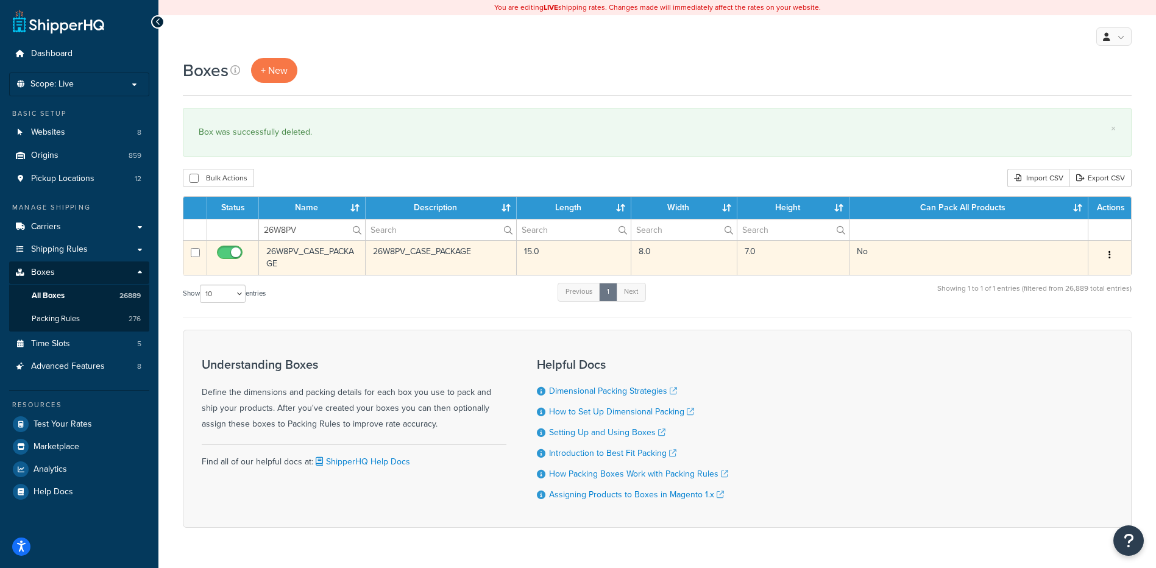
click at [1110, 254] on button "button" at bounding box center [1109, 254] width 17 height 19
click at [1070, 335] on link "Delete" at bounding box center [1069, 328] width 96 height 25
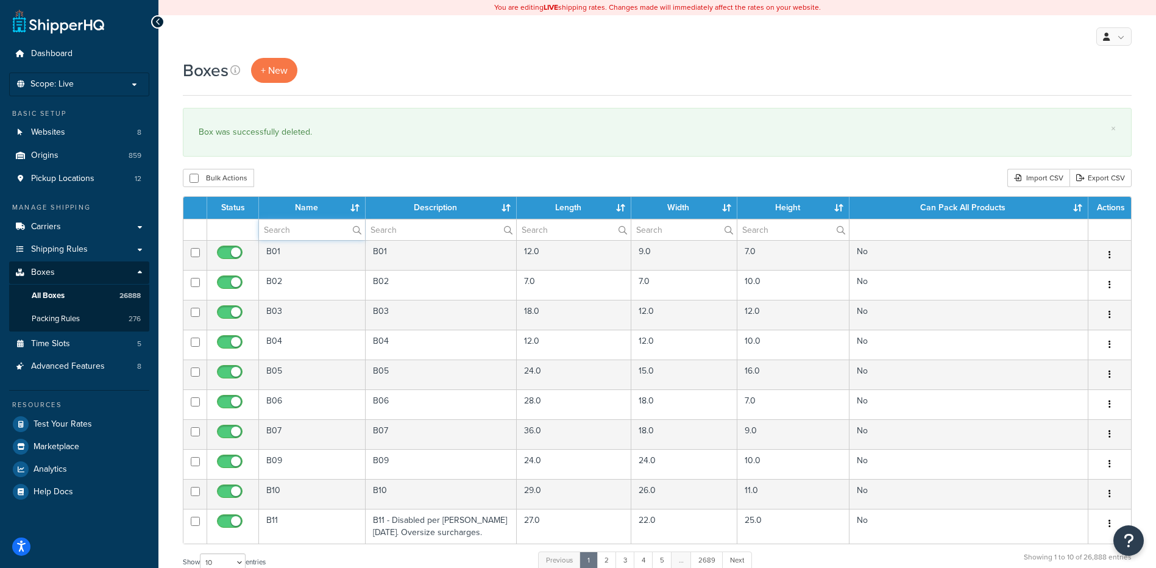
paste input "26W8TP"
type input "26W8TP"
click at [345, 178] on div "Bulk Actions Duplicate [GEOGRAPHIC_DATA] Import CSV Export CSV" at bounding box center [657, 178] width 948 height 18
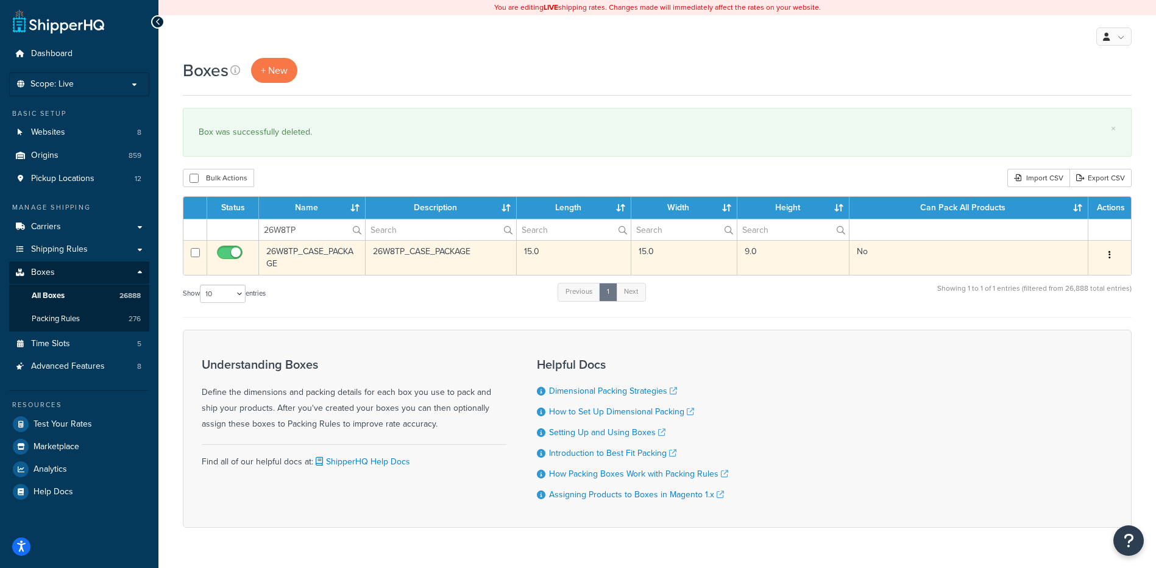
click at [1113, 259] on button "button" at bounding box center [1109, 254] width 17 height 19
click at [1073, 330] on link "Delete" at bounding box center [1069, 328] width 96 height 25
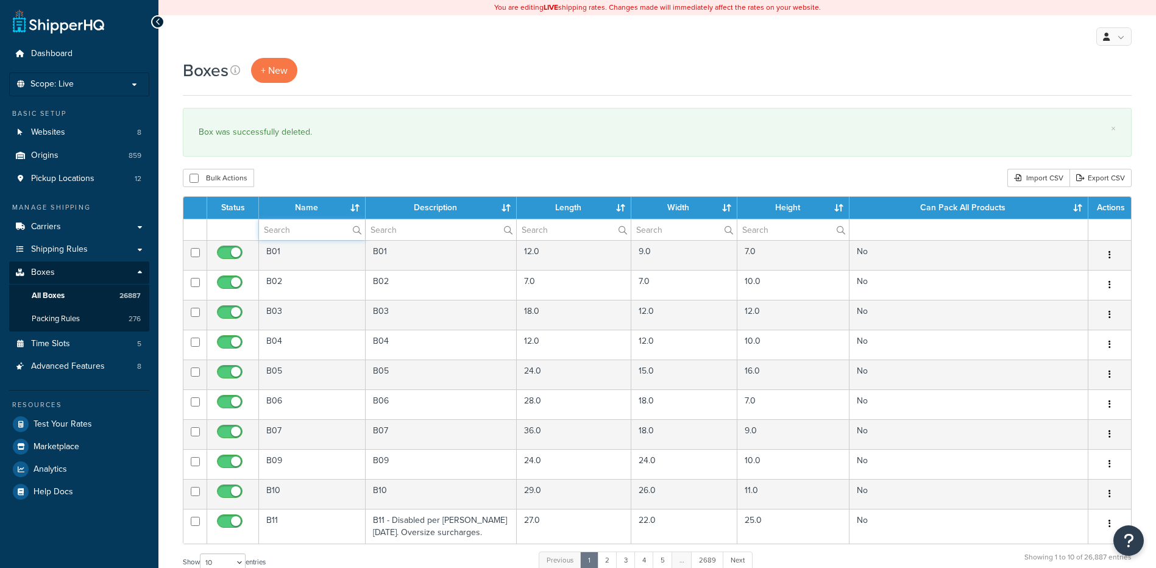
click at [292, 227] on input "text" at bounding box center [312, 229] width 106 height 21
paste input "26W91L"
type input "26W91L"
click at [363, 174] on div "Bulk Actions Duplicate Delete Import CSV Export CSV" at bounding box center [657, 178] width 948 height 18
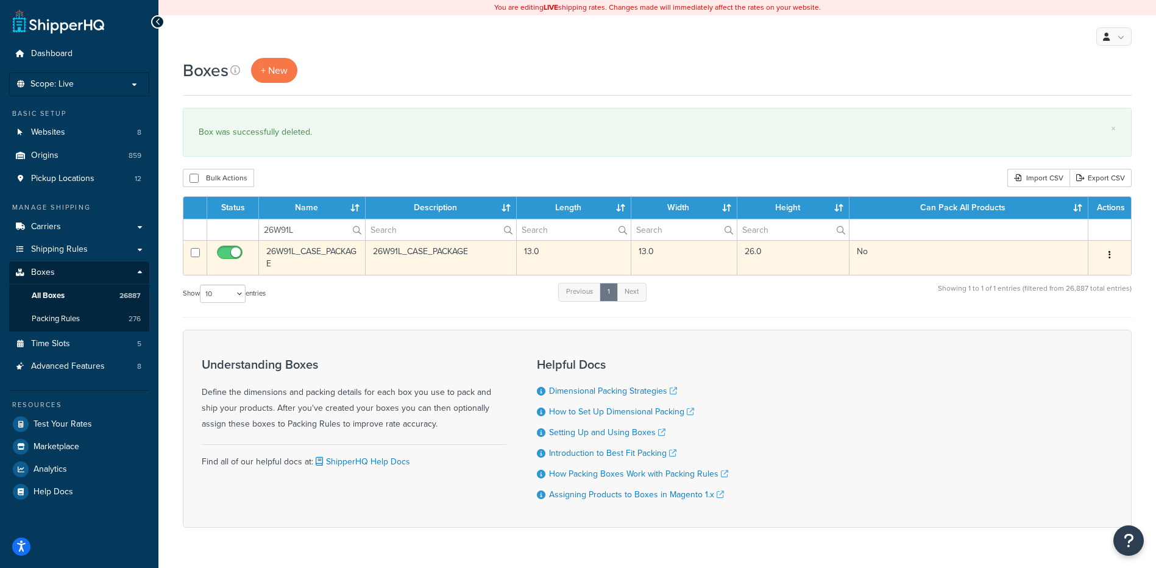
click at [1112, 255] on button "button" at bounding box center [1109, 254] width 17 height 19
click at [1082, 328] on link "Delete" at bounding box center [1069, 328] width 96 height 25
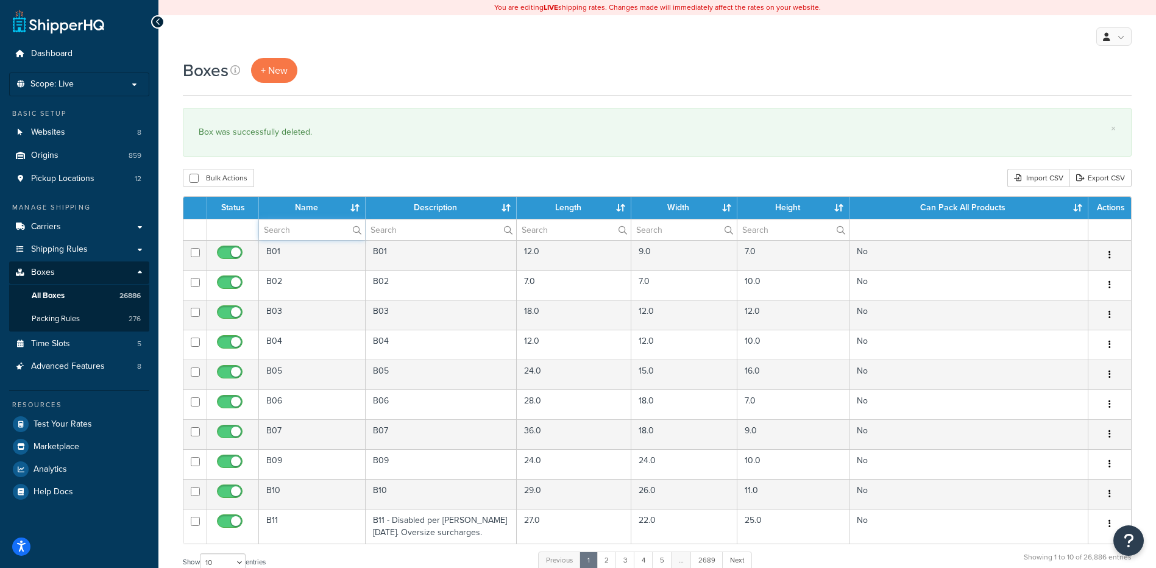
click at [304, 234] on input "text" at bounding box center [312, 229] width 106 height 21
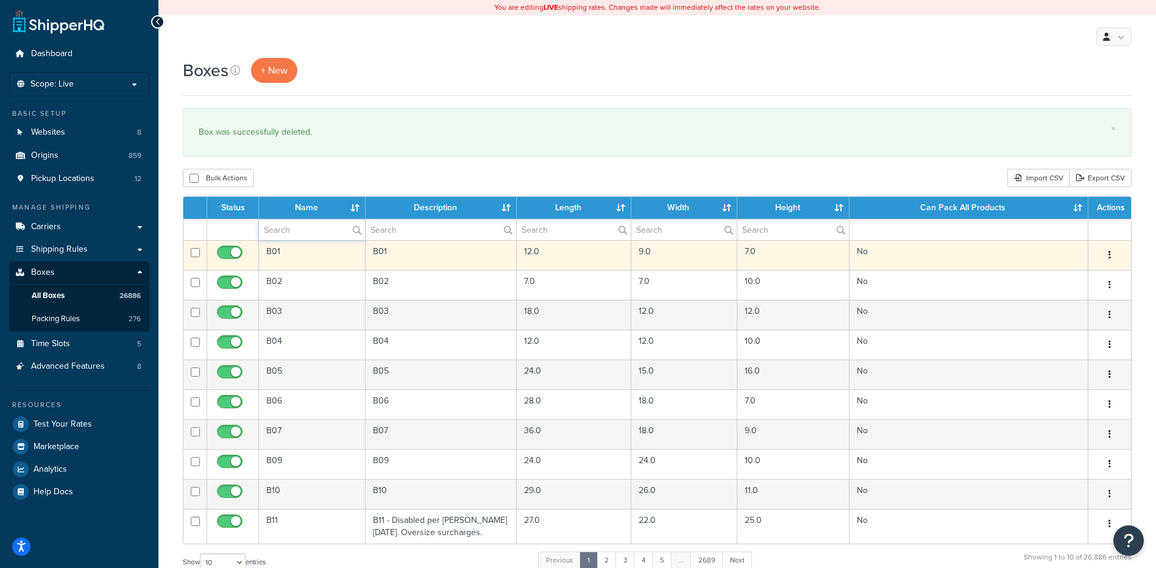
drag, startPoint x: 304, startPoint y: 234, endPoint x: 298, endPoint y: 253, distance: 19.8
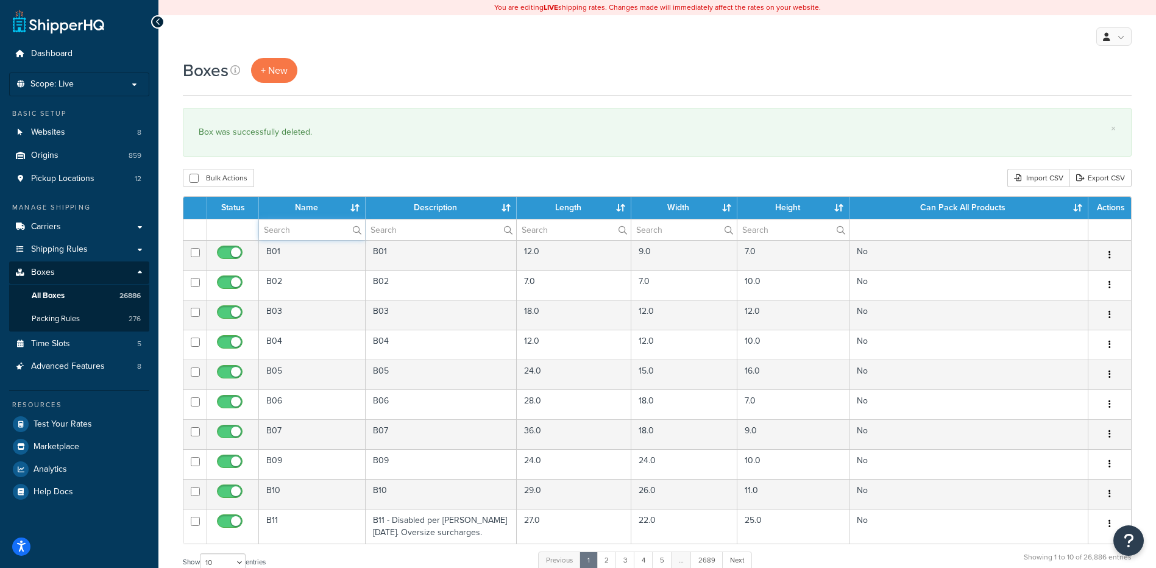
drag, startPoint x: 298, startPoint y: 253, endPoint x: 260, endPoint y: 225, distance: 47.0
paste input "26W9PV"
type input "26W9PV"
click at [330, 192] on div "Boxes + New × Box was successfully deleted. Bulk Actions Duplicate Delete Impor…" at bounding box center [656, 448] width 997 height 781
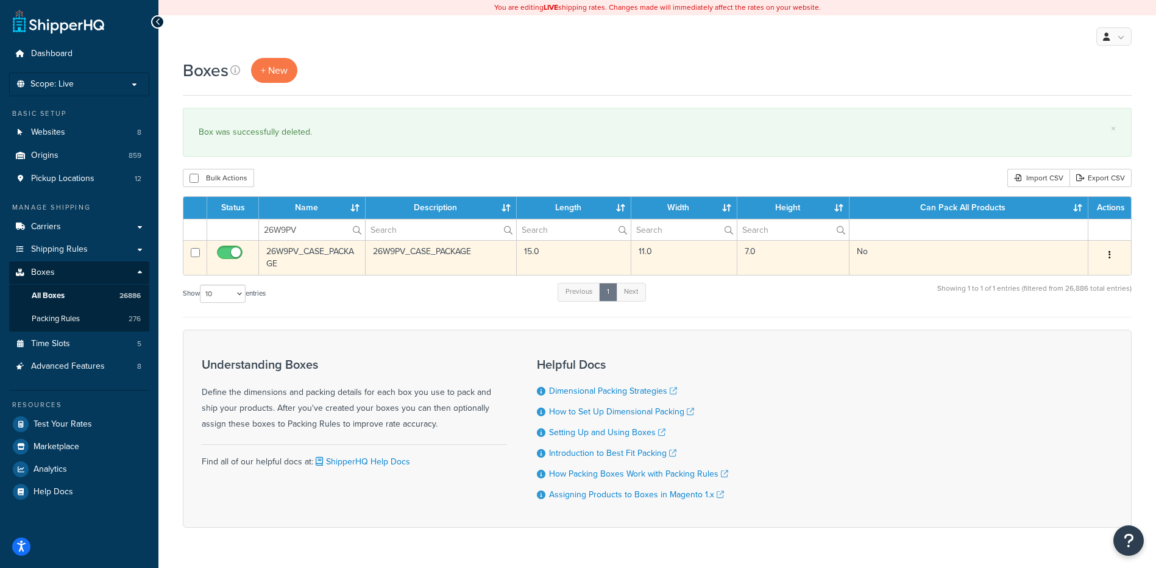
click at [1115, 256] on button "button" at bounding box center [1109, 254] width 17 height 19
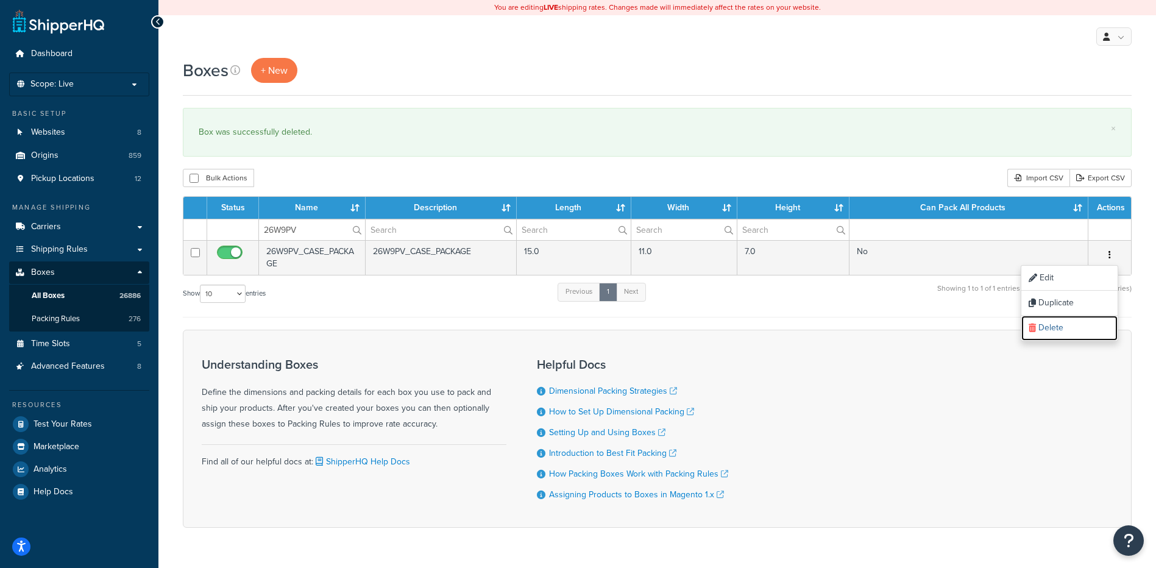
drag, startPoint x: 1069, startPoint y: 330, endPoint x: 650, endPoint y: 40, distance: 509.6
click at [1069, 330] on link "Delete" at bounding box center [1069, 328] width 96 height 25
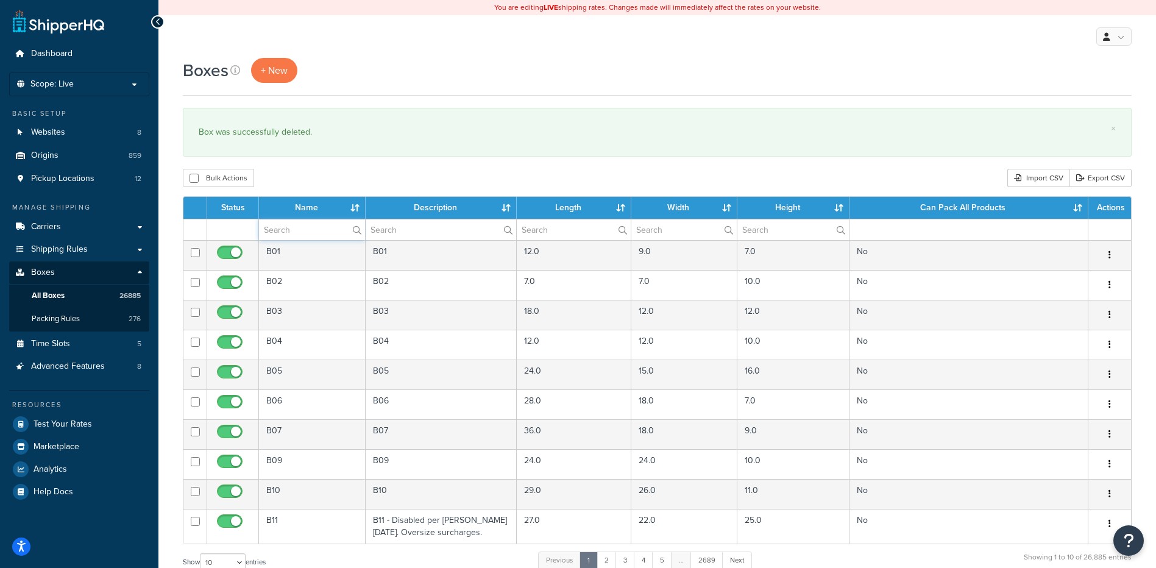
click at [277, 228] on input "text" at bounding box center [312, 229] width 106 height 21
paste input "26W9TP"
type input "26W9TP"
click at [355, 151] on div "× Box was successfully deleted." at bounding box center [657, 132] width 948 height 49
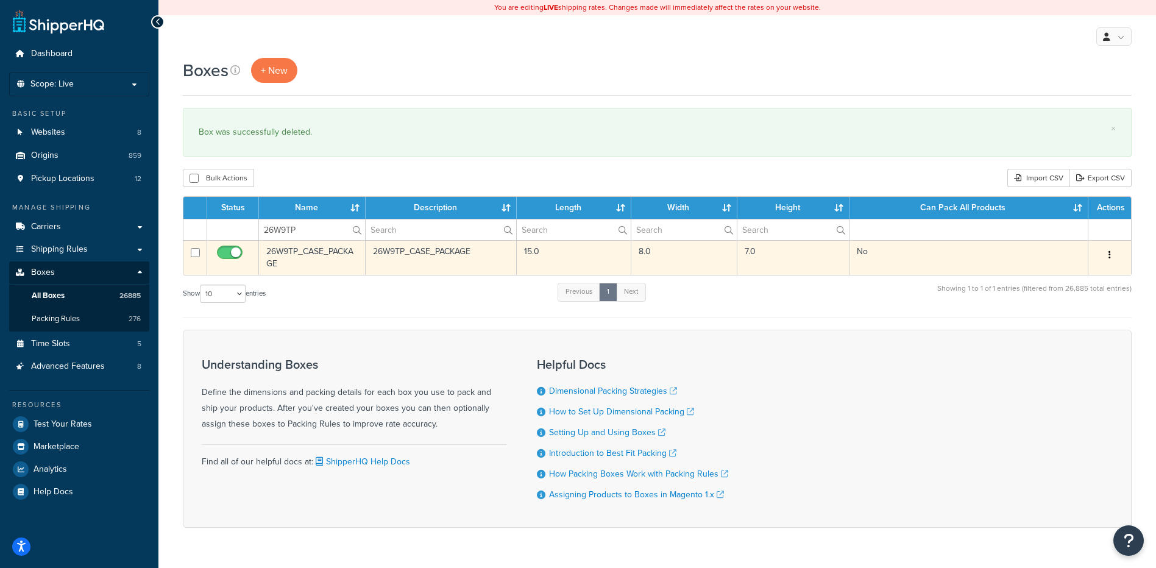
click at [1112, 257] on button "button" at bounding box center [1109, 254] width 17 height 19
click at [1090, 325] on link "Delete" at bounding box center [1069, 328] width 96 height 25
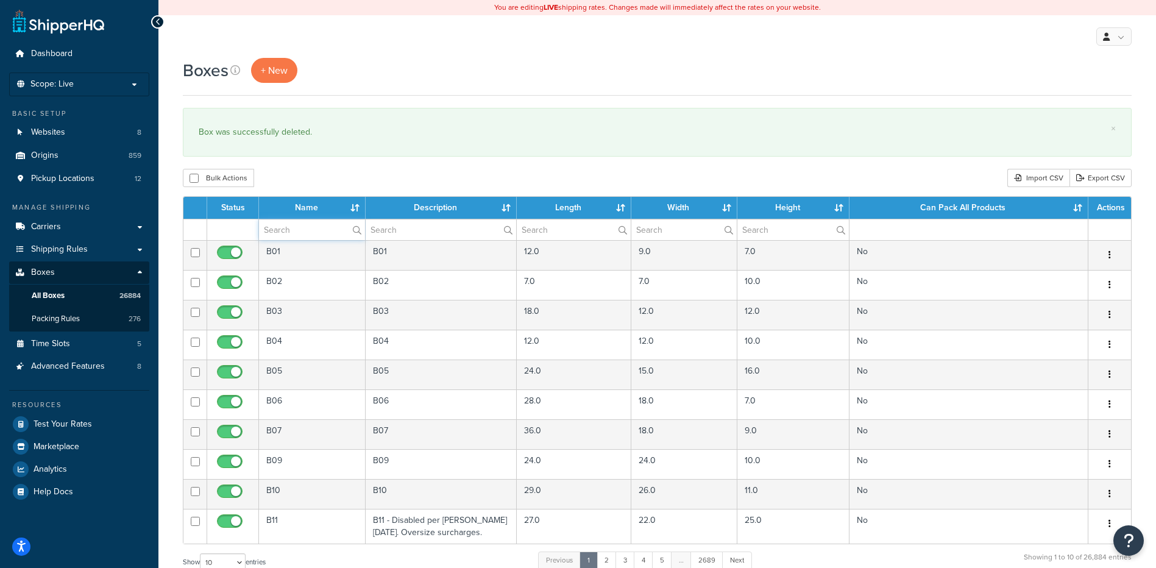
paste input "26W9TP"
click at [353, 163] on div "Boxes + New × Box was successfully deleted. Bulk Actions Duplicate [GEOGRAPHIC_…" at bounding box center [656, 448] width 997 height 781
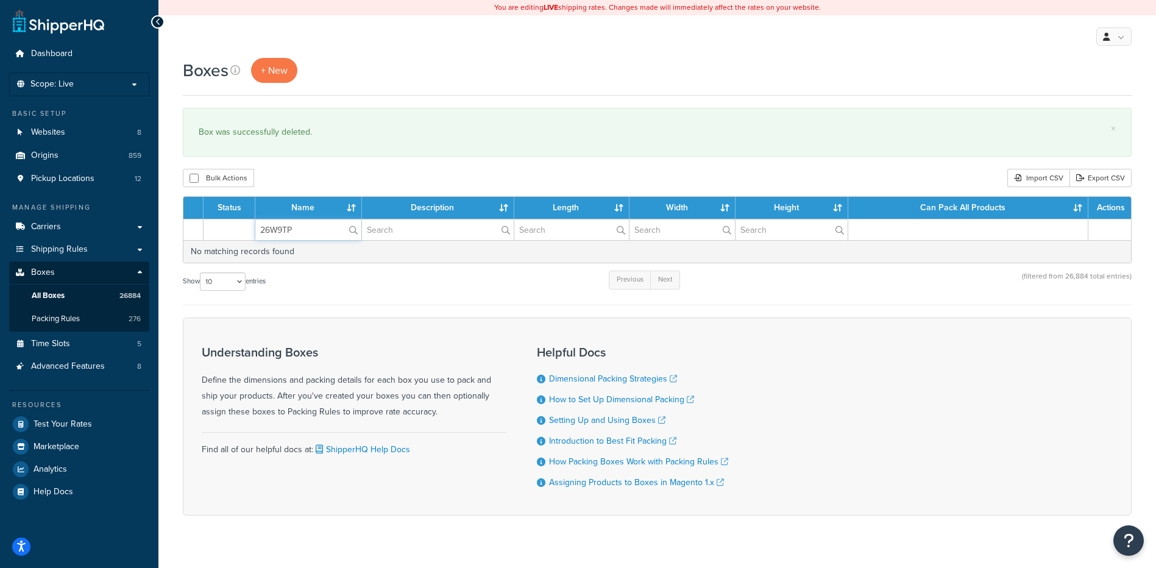
drag, startPoint x: 315, startPoint y: 236, endPoint x: 261, endPoint y: 223, distance: 55.8
click at [261, 223] on input "26W9TP" at bounding box center [308, 229] width 106 height 21
paste input "A2L"
type input "26WA2L"
click at [344, 188] on div "Boxes + New × Box was successfully deleted. Bulk Actions Duplicate Delete Impor…" at bounding box center [656, 308] width 997 height 500
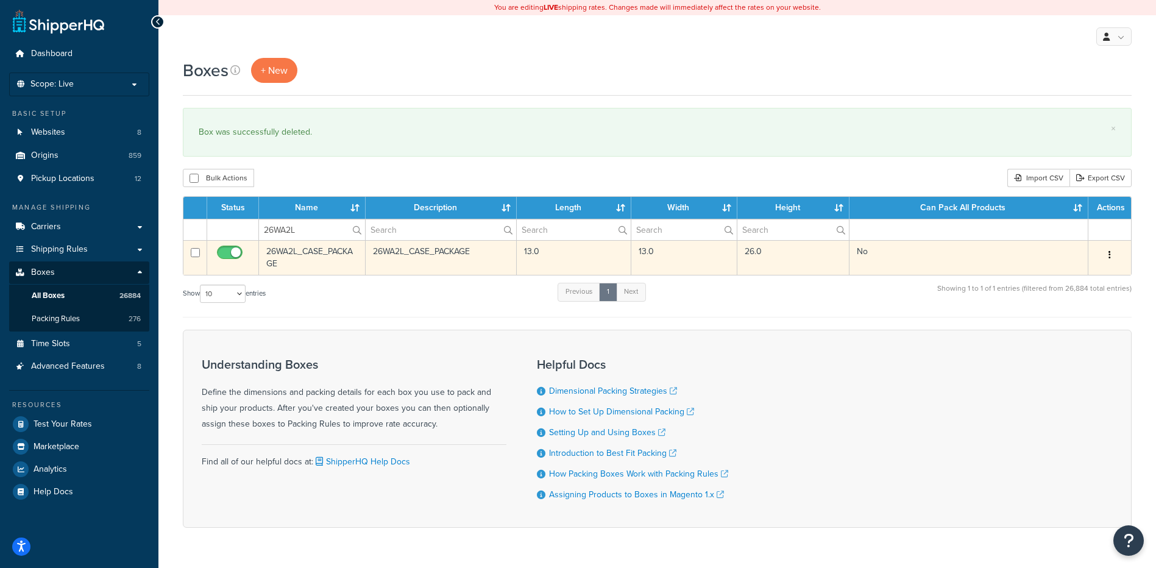
click at [1104, 255] on button "button" at bounding box center [1109, 254] width 17 height 19
click at [1077, 323] on link "Delete" at bounding box center [1069, 328] width 96 height 25
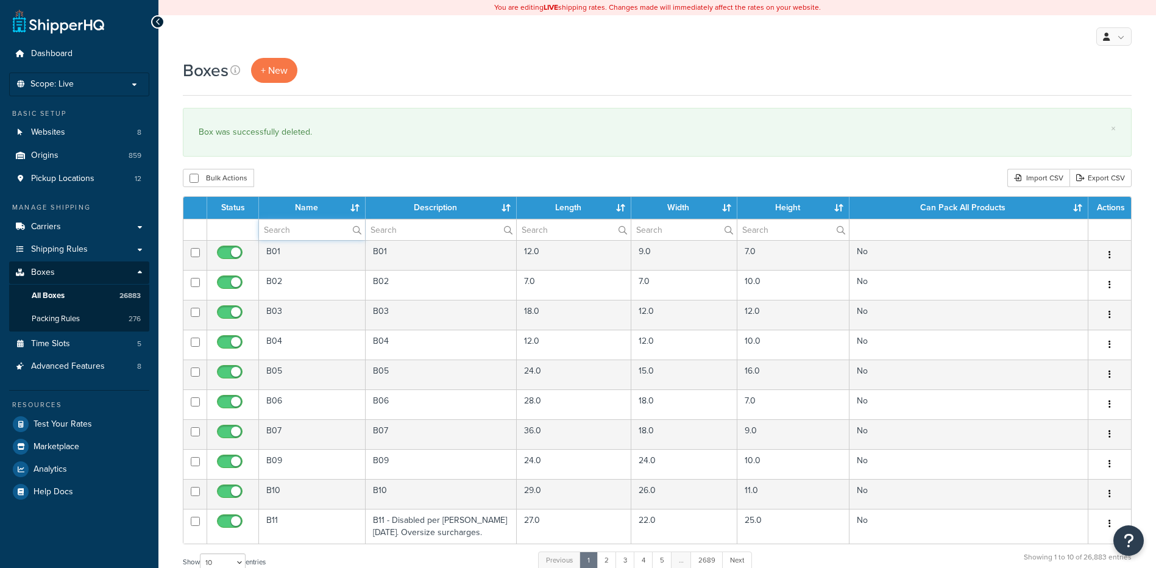
click at [297, 222] on input "text" at bounding box center [312, 229] width 106 height 21
paste input "26WA3I"
type input "26WA3I"
click at [323, 180] on div "Bulk Actions Duplicate [GEOGRAPHIC_DATA] Import CSV Export CSV" at bounding box center [657, 178] width 948 height 18
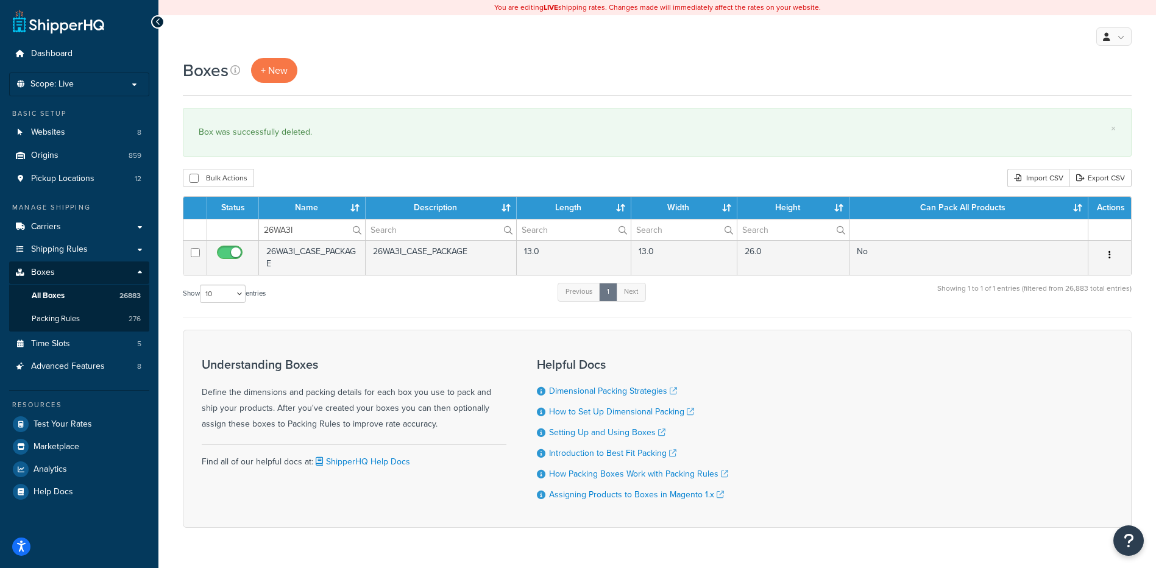
click at [1109, 253] on icon "button" at bounding box center [1109, 254] width 2 height 9
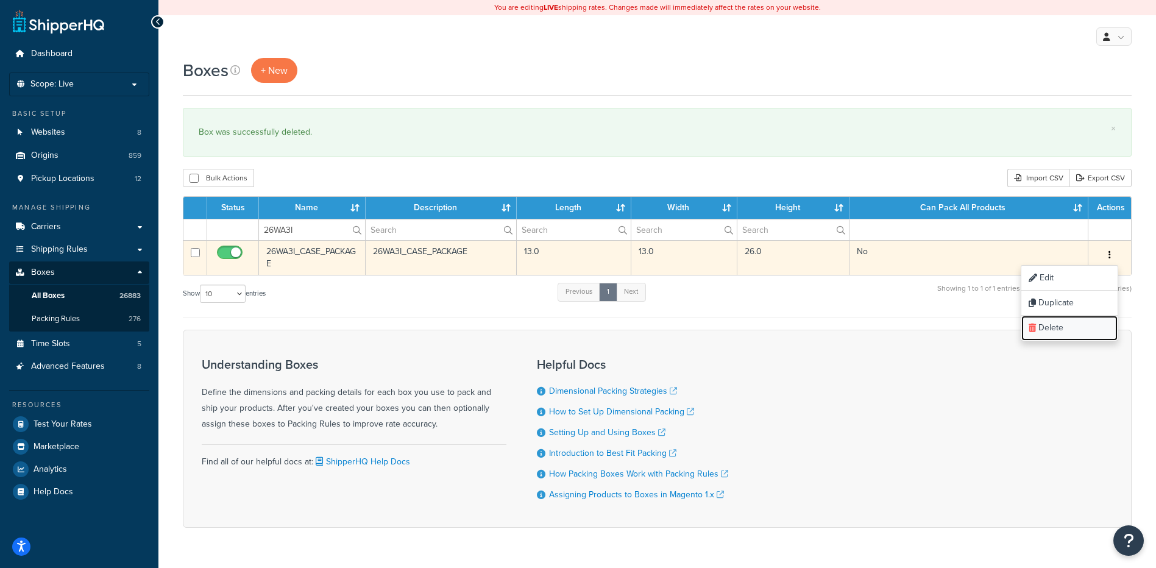
click at [1077, 320] on link "Delete" at bounding box center [1069, 328] width 96 height 25
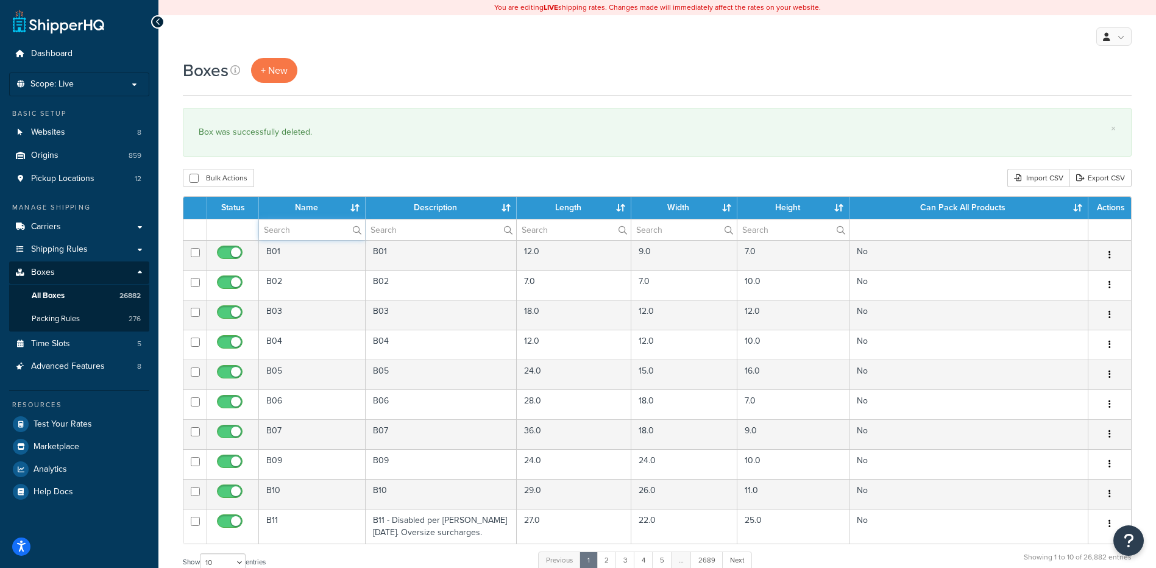
click at [269, 225] on input "text" at bounding box center [312, 229] width 106 height 21
paste input "26WA50"
type input "26WA50"
click at [301, 172] on div "Bulk Actions Duplicate [GEOGRAPHIC_DATA] Import CSV Export CSV" at bounding box center [657, 178] width 948 height 18
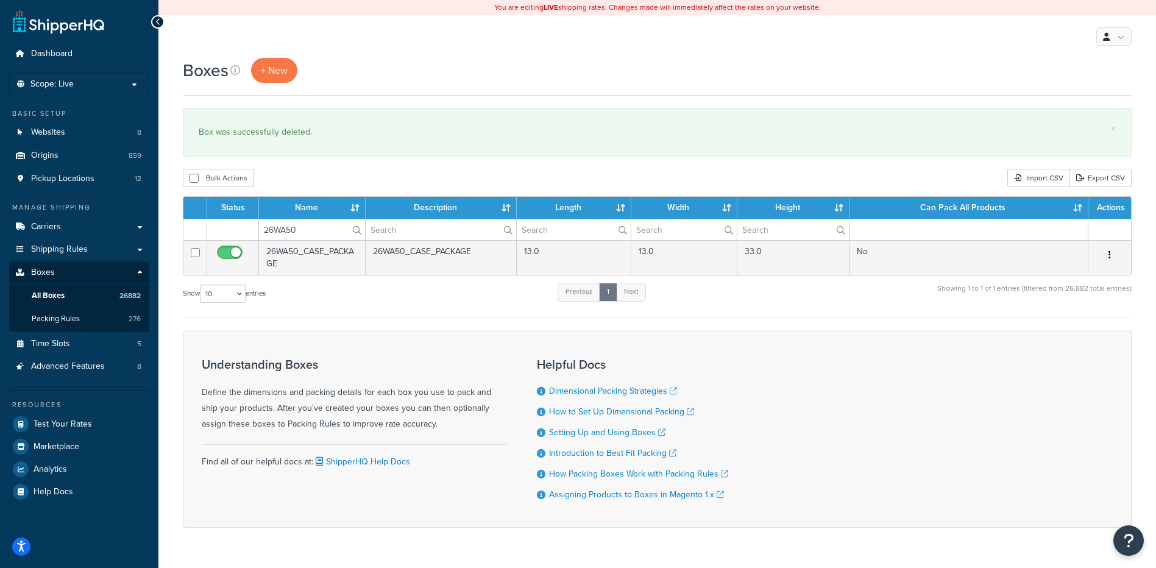
click at [1109, 255] on icon "button" at bounding box center [1109, 254] width 2 height 9
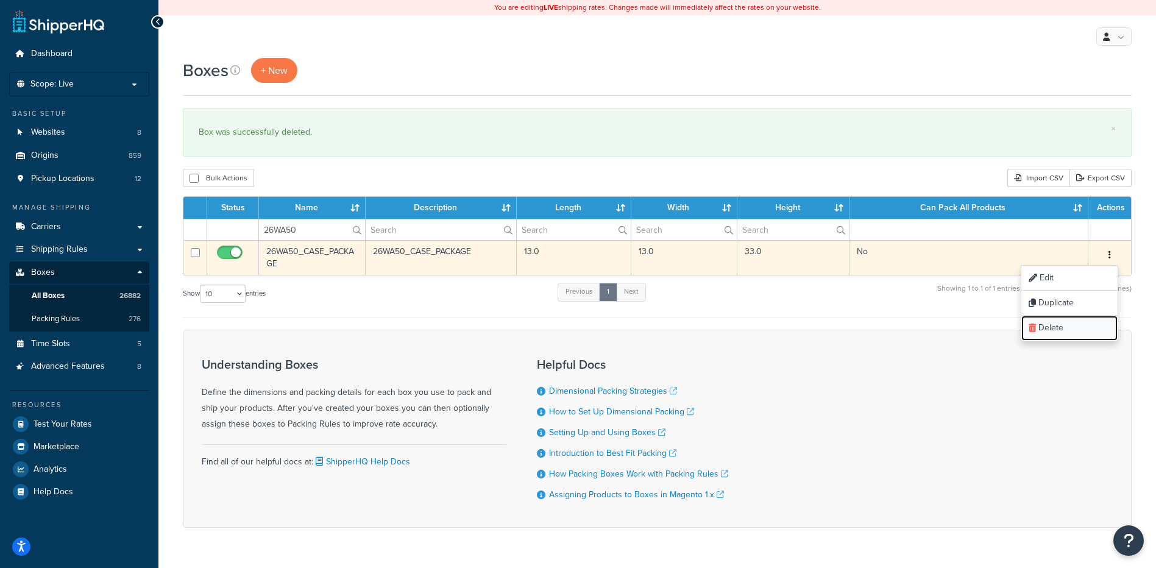
click at [1084, 325] on link "Delete" at bounding box center [1069, 328] width 96 height 25
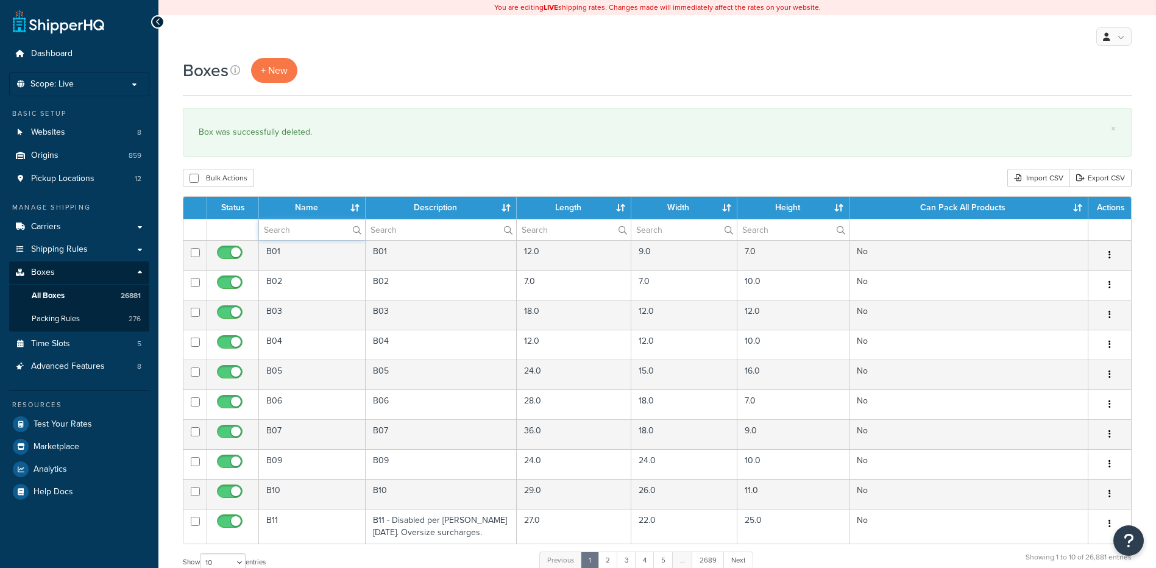
click at [278, 227] on input "text" at bounding box center [312, 229] width 106 height 21
paste input "26WA5G"
type input "26WA5G"
click at [304, 159] on div "Boxes + New × Box was successfully deleted. Bulk Actions Duplicate Delete Impor…" at bounding box center [656, 448] width 997 height 781
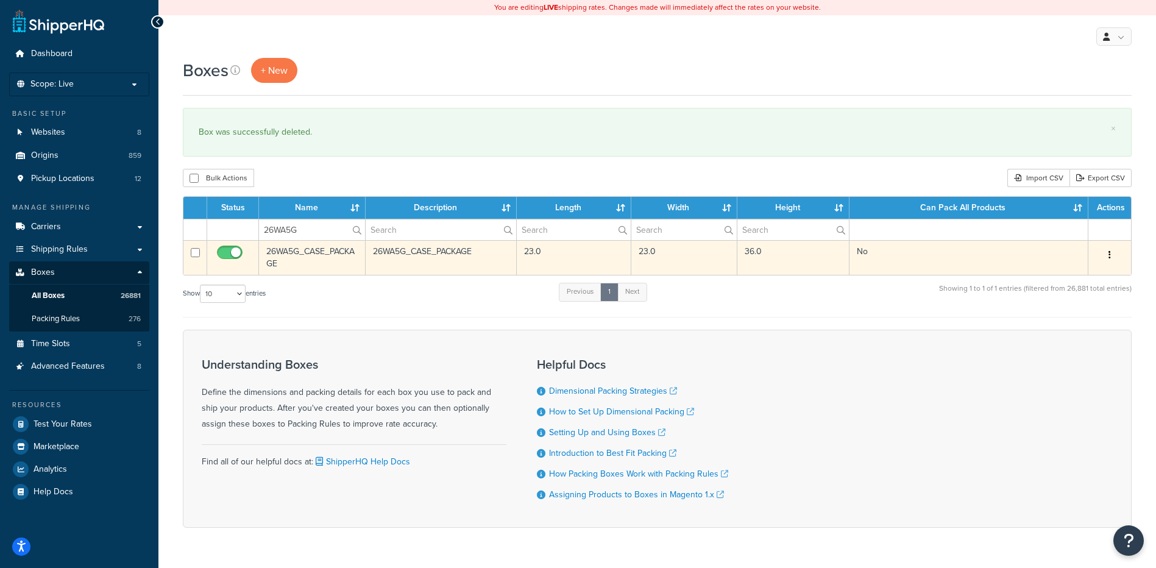
click at [1104, 256] on button "button" at bounding box center [1109, 254] width 17 height 19
click at [1074, 326] on link "Delete" at bounding box center [1069, 328] width 96 height 25
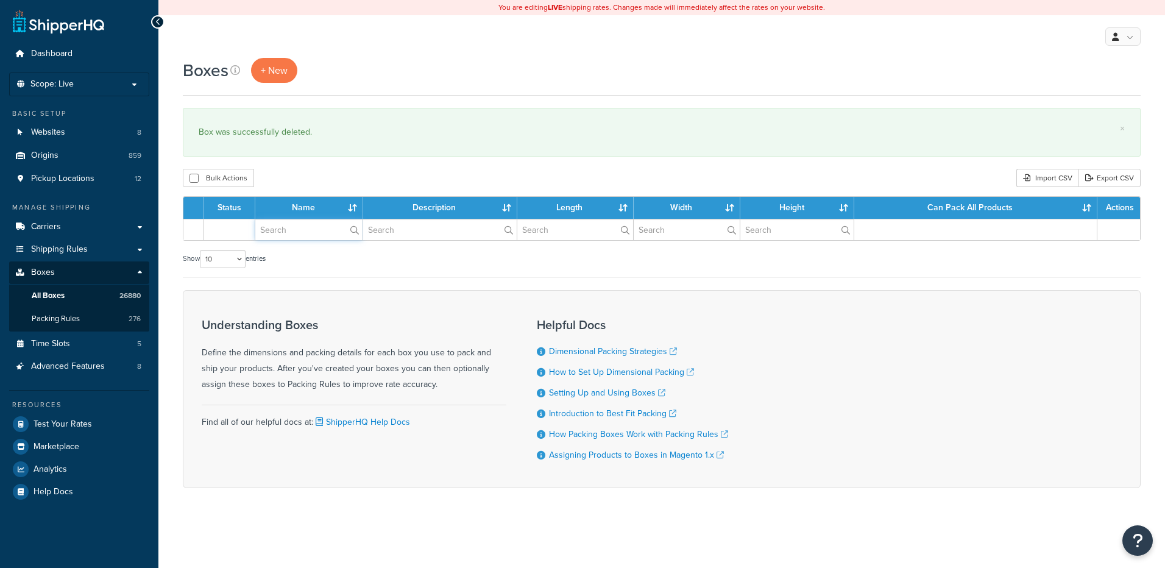
click at [323, 238] on input "text" at bounding box center [308, 229] width 107 height 21
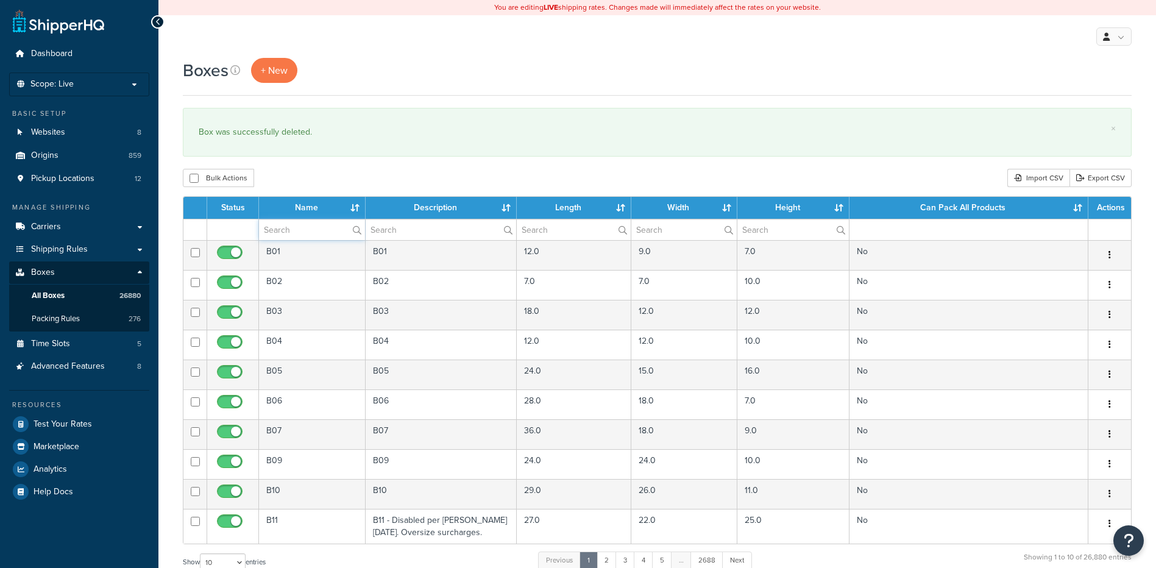
paste input "26WA5W"
type input "26WA5W"
click at [336, 181] on div "Bulk Actions Duplicate [GEOGRAPHIC_DATA] Import CSV Export CSV" at bounding box center [657, 178] width 948 height 18
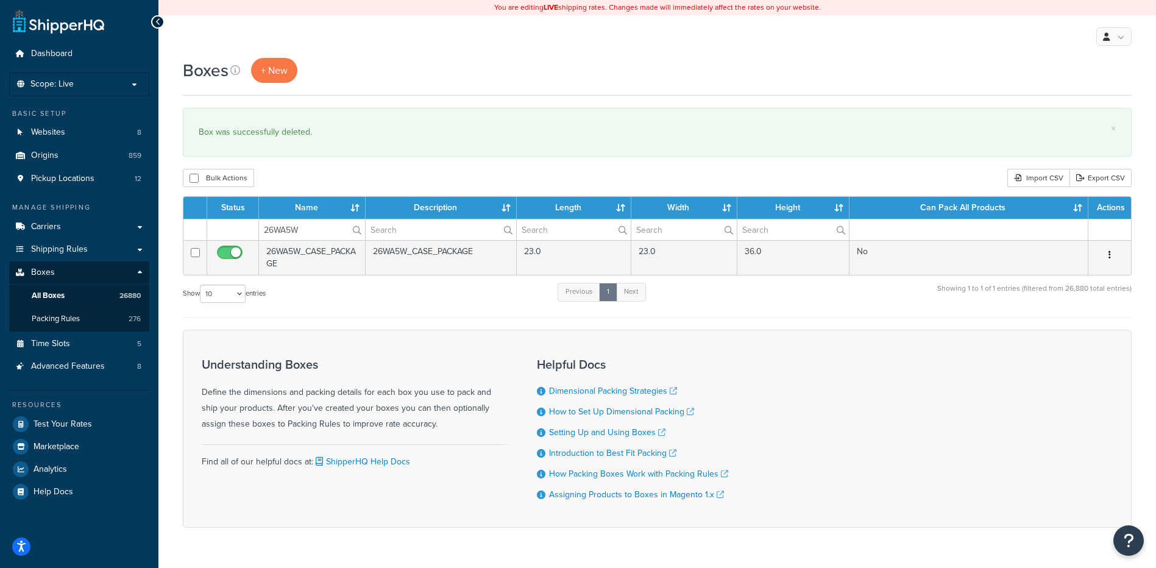
click at [1106, 256] on button "button" at bounding box center [1109, 254] width 17 height 19
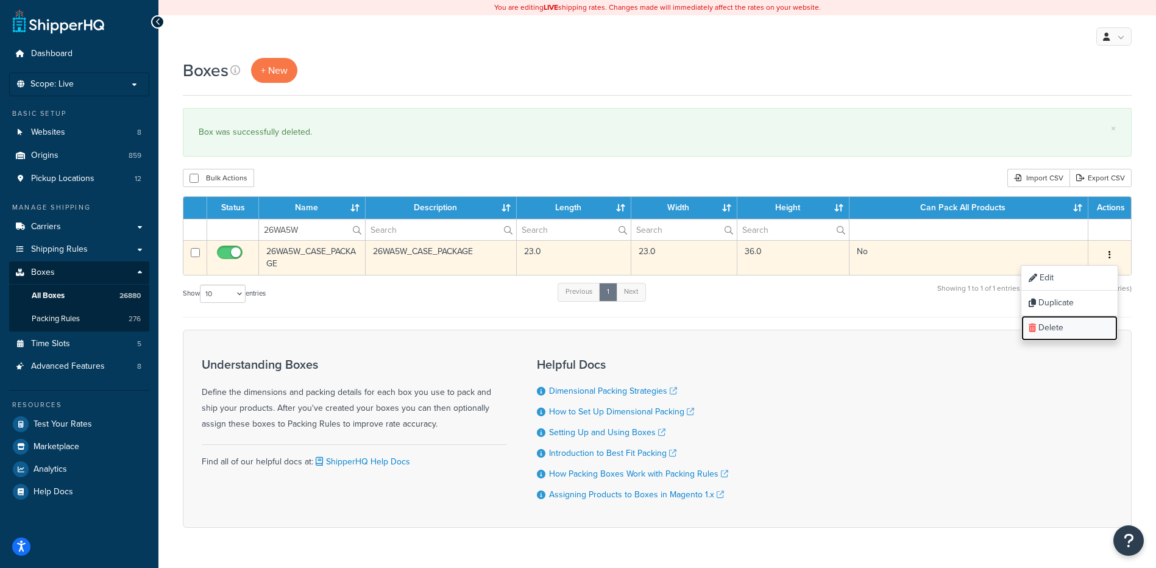
click at [1071, 330] on link "Delete" at bounding box center [1069, 328] width 96 height 25
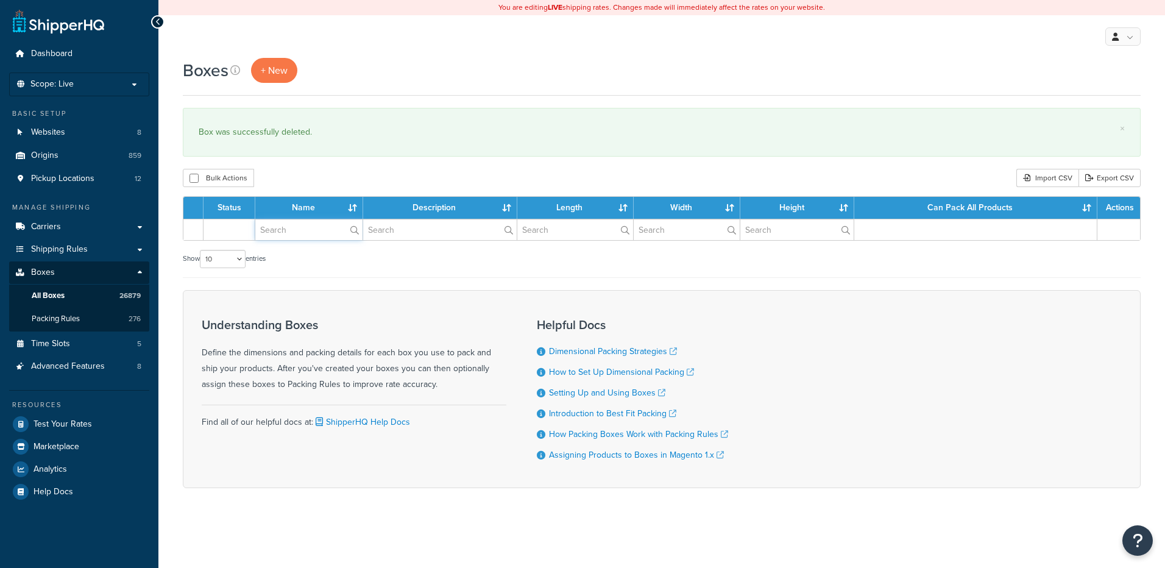
drag, startPoint x: 0, startPoint y: 0, endPoint x: 308, endPoint y: 238, distance: 389.0
click at [308, 238] on input "text" at bounding box center [308, 229] width 107 height 21
paste input "26WAMS"
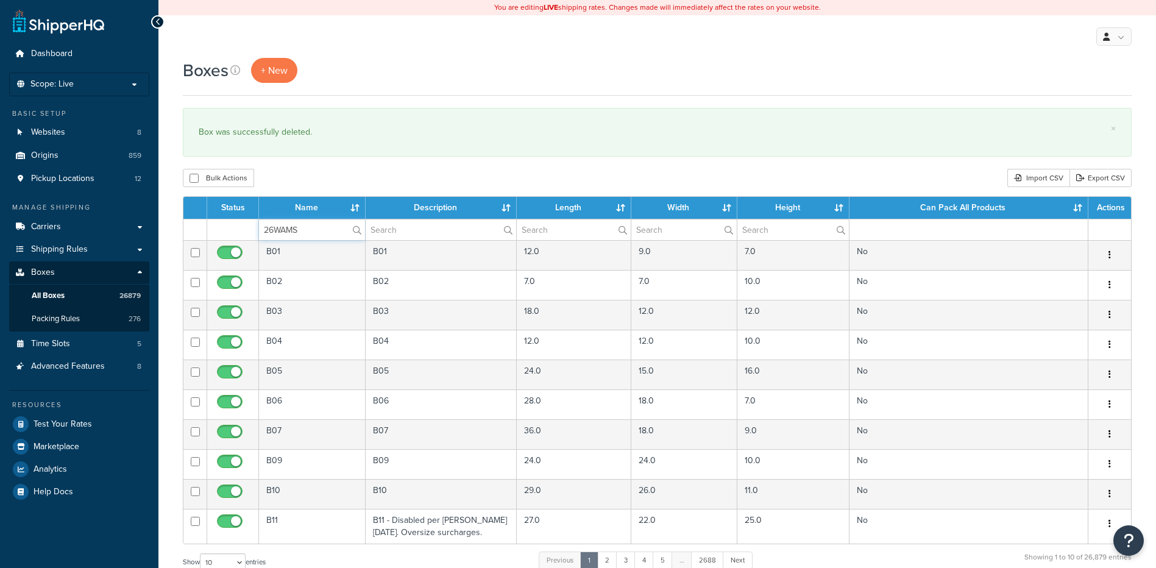
type input "26WAMS"
click at [319, 188] on div "Boxes + New × Box was successfully deleted. Bulk Actions Duplicate Delete Impor…" at bounding box center [656, 448] width 997 height 781
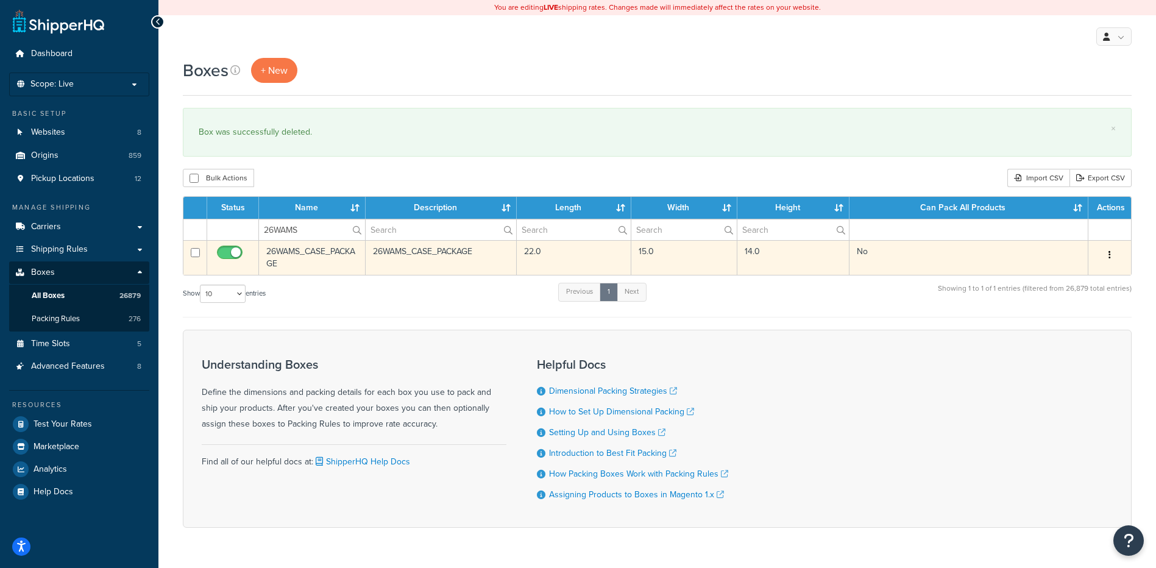
click at [1106, 253] on button "button" at bounding box center [1109, 254] width 17 height 19
click at [1073, 321] on link "Delete" at bounding box center [1069, 328] width 96 height 25
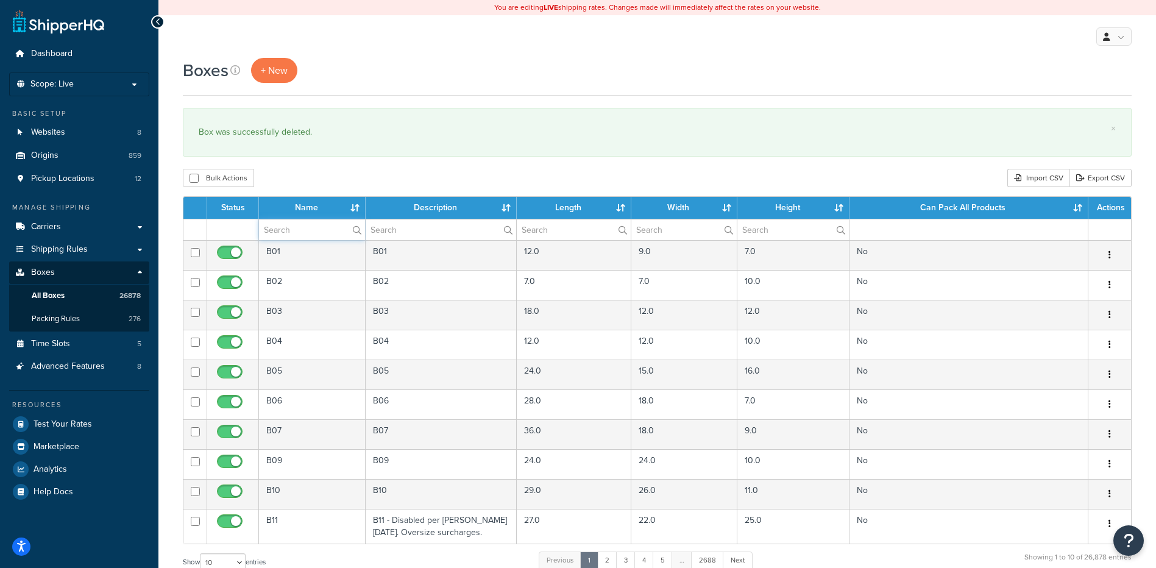
click at [304, 237] on input "text" at bounding box center [312, 229] width 106 height 21
paste input "26WAMU"
type input "26WAMU"
click at [331, 180] on div "Bulk Actions Duplicate [GEOGRAPHIC_DATA] Import CSV Export CSV" at bounding box center [657, 178] width 948 height 18
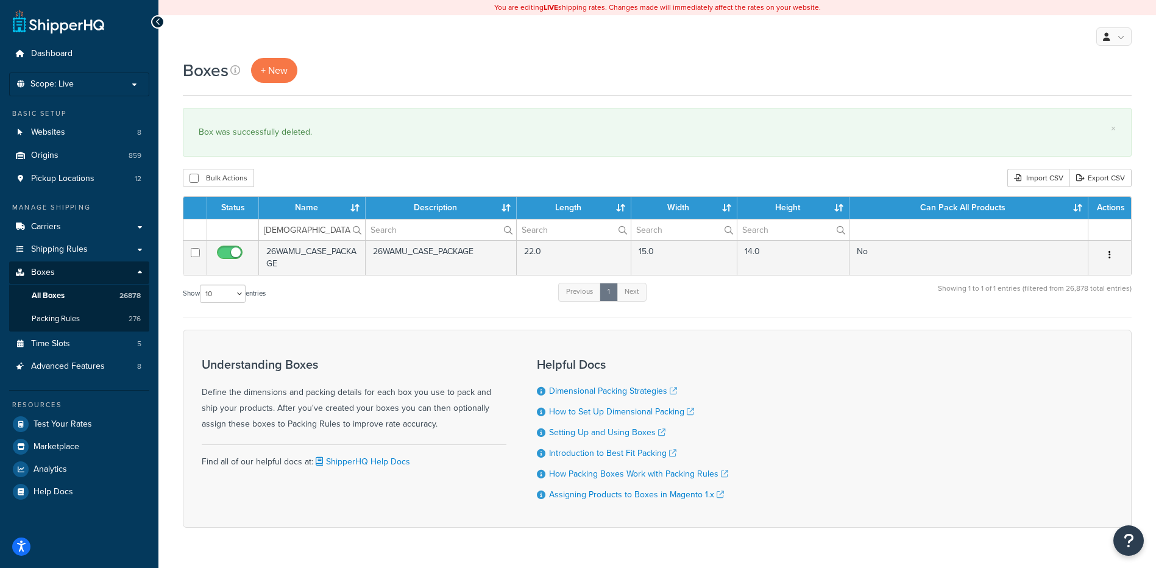
click at [1107, 257] on button "button" at bounding box center [1109, 254] width 17 height 19
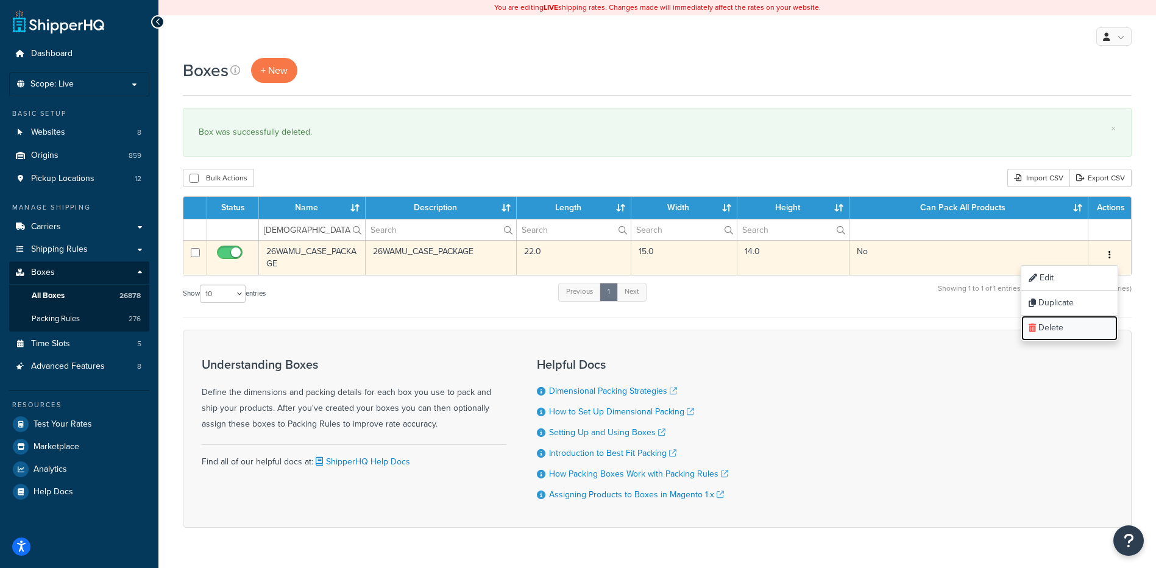
click at [1073, 325] on link "Delete" at bounding box center [1069, 328] width 96 height 25
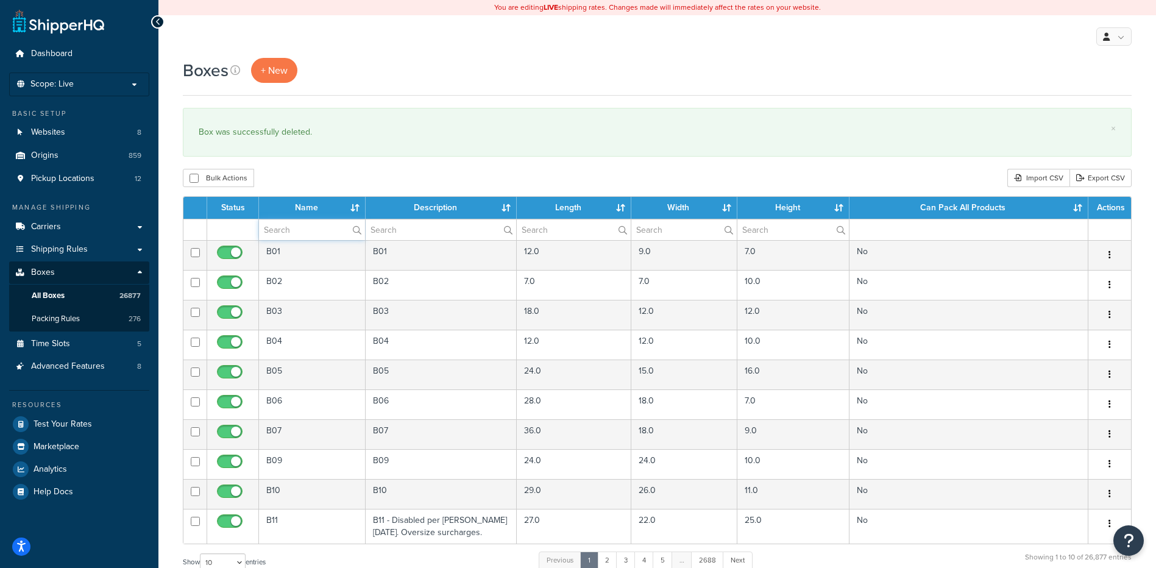
drag, startPoint x: 294, startPoint y: 221, endPoint x: 296, endPoint y: 215, distance: 6.6
click at [294, 221] on input "text" at bounding box center [312, 229] width 106 height 21
paste input "26WAP5"
type input "26WAP5"
click at [310, 183] on div "Bulk Actions Duplicate [GEOGRAPHIC_DATA] Import CSV Export CSV" at bounding box center [657, 178] width 948 height 18
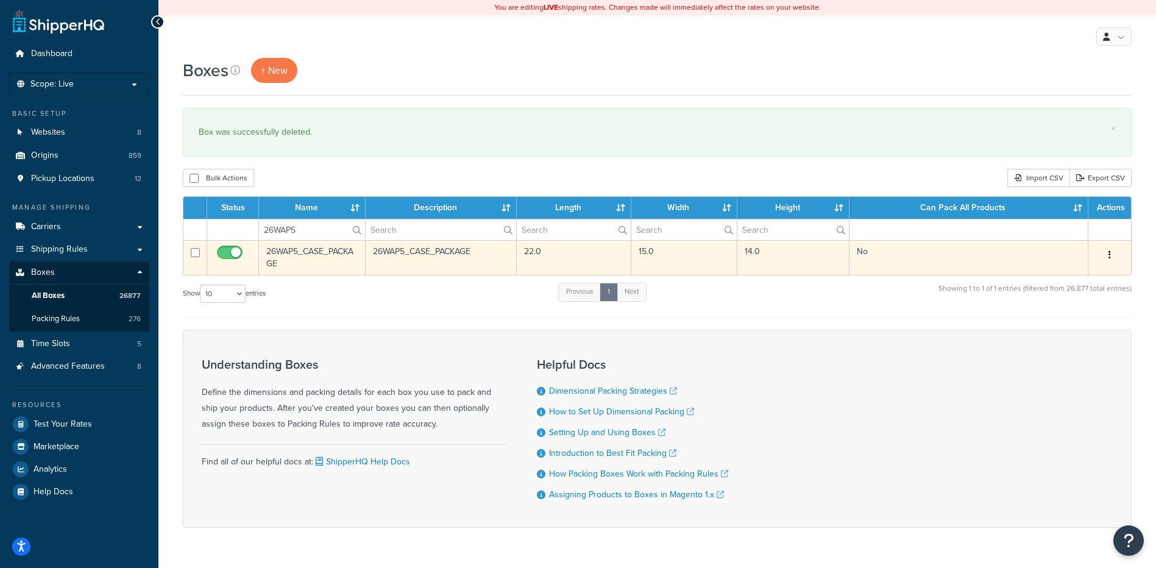
click at [1108, 257] on icon "button" at bounding box center [1109, 254] width 2 height 9
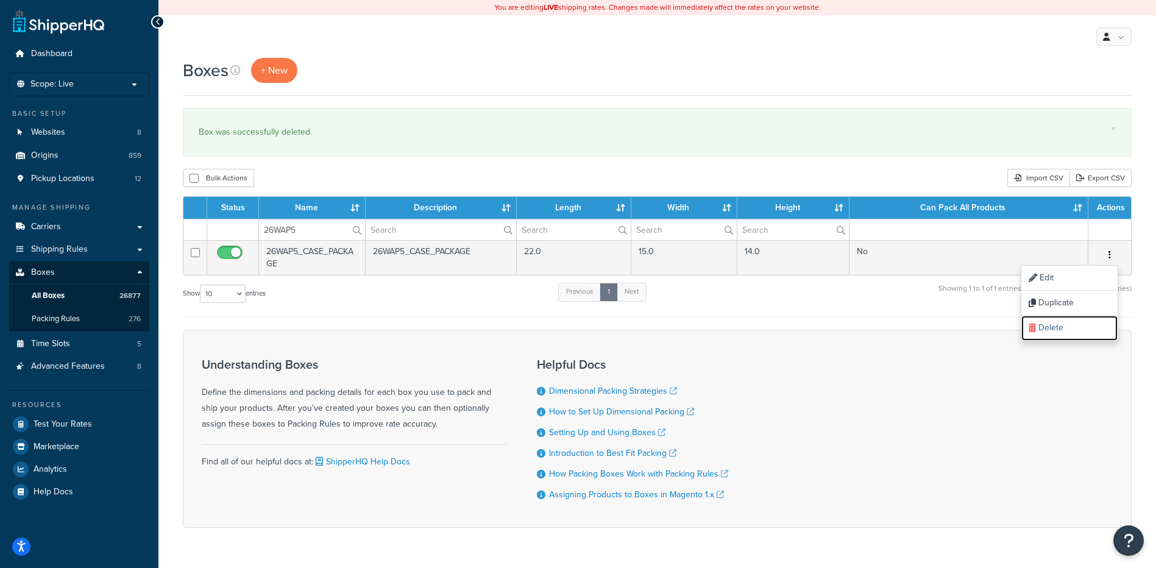
click at [1060, 328] on link "Delete" at bounding box center [1069, 328] width 96 height 25
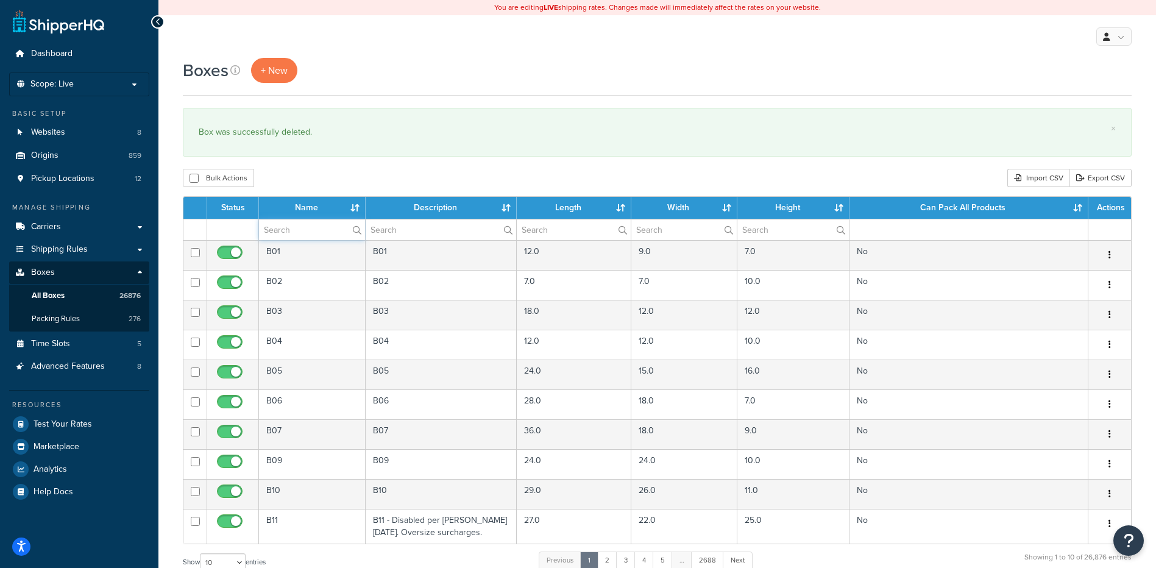
click at [312, 230] on input "text" at bounding box center [312, 229] width 106 height 21
paste input "26WB3I"
type input "26WB3I"
click at [358, 176] on div "Bulk Actions Duplicate [GEOGRAPHIC_DATA] Import CSV Export CSV" at bounding box center [657, 178] width 948 height 18
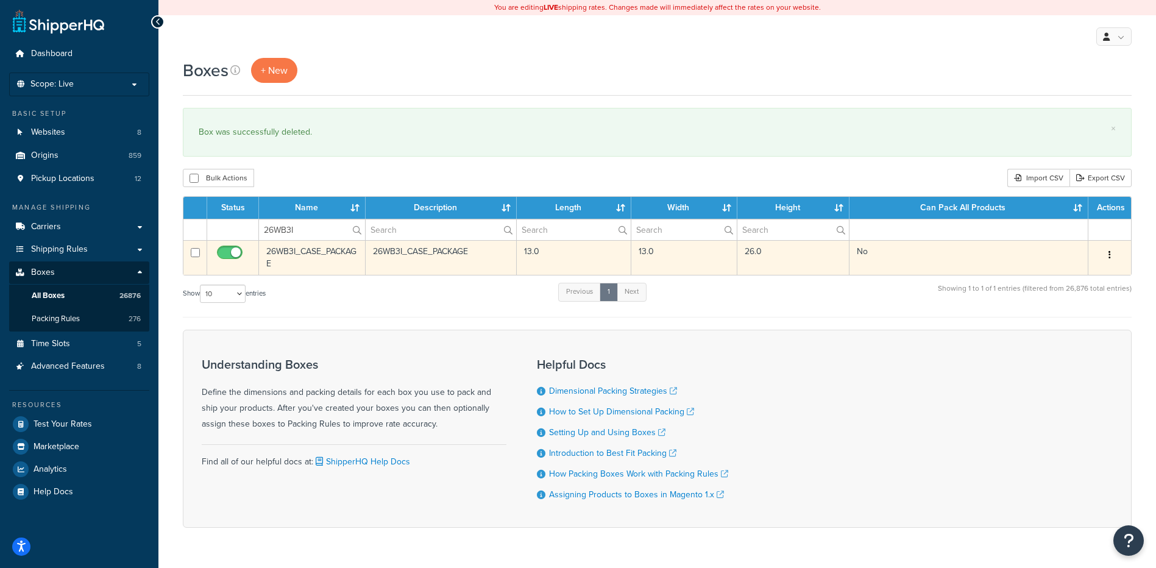
click at [1112, 255] on button "button" at bounding box center [1109, 254] width 17 height 19
click at [1083, 333] on link "Delete" at bounding box center [1069, 328] width 96 height 25
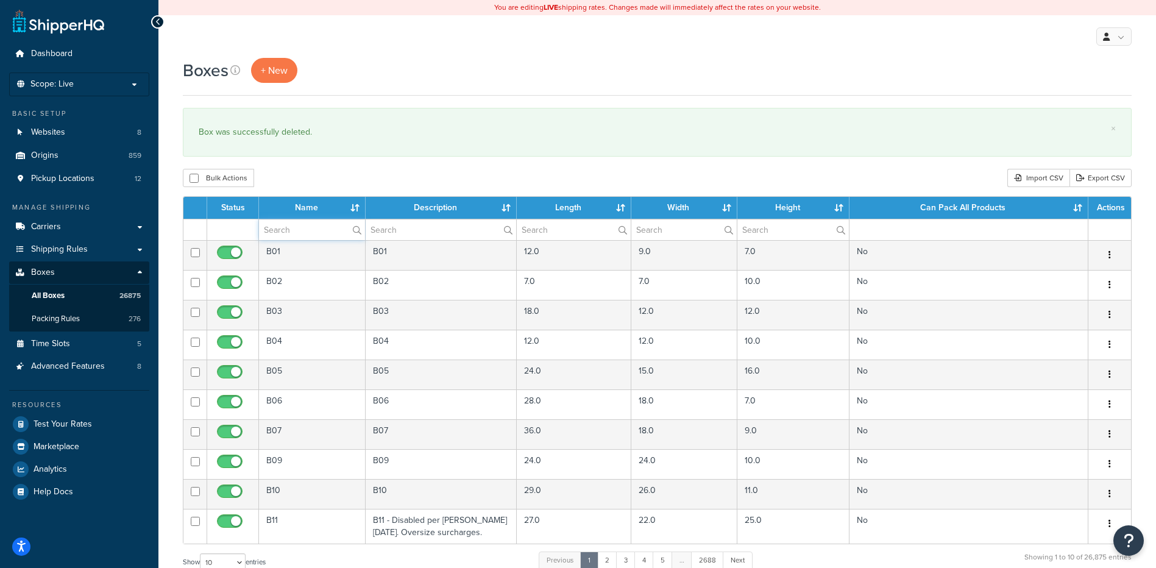
click at [284, 231] on input "text" at bounding box center [312, 229] width 106 height 21
paste input "26WC15"
type input "26WC15"
click at [311, 184] on div "Bulk Actions Duplicate [GEOGRAPHIC_DATA] Import CSV Export CSV" at bounding box center [657, 178] width 948 height 18
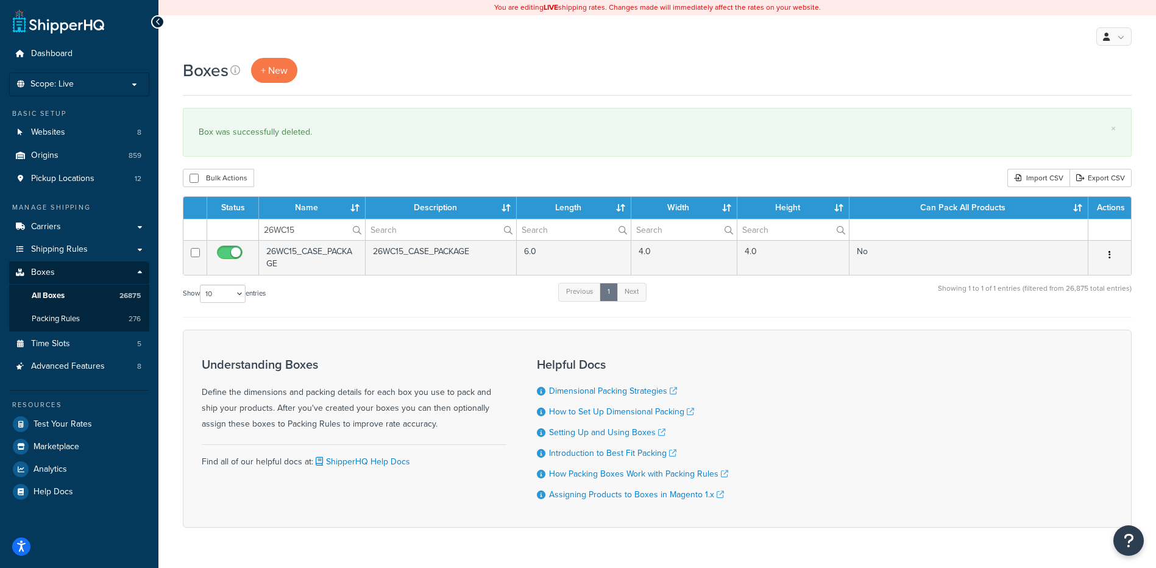
click at [1112, 259] on button "button" at bounding box center [1109, 254] width 17 height 19
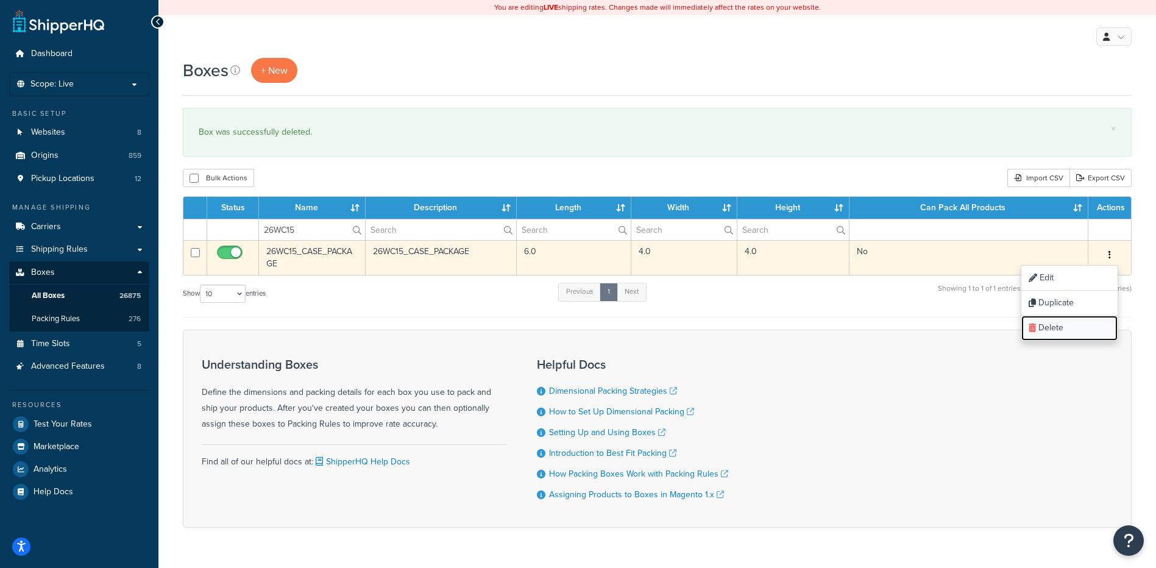
click at [1061, 316] on link "Delete" at bounding box center [1069, 328] width 96 height 25
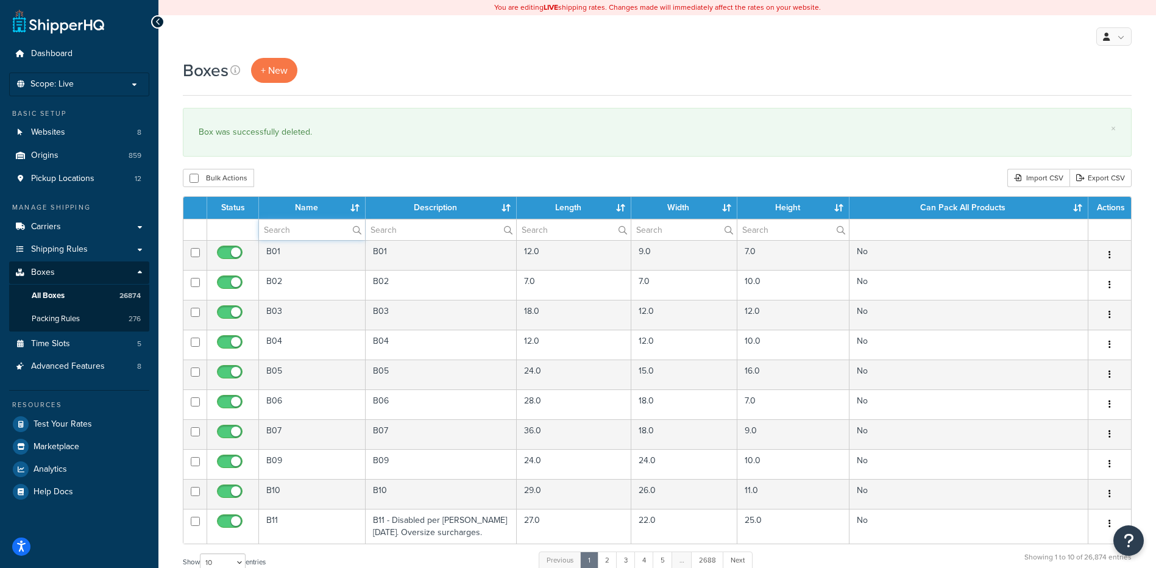
click at [293, 235] on input "text" at bounding box center [312, 229] width 106 height 21
paste input "26WC5L"
type input "26WC5L"
click at [328, 183] on div "Bulk Actions Duplicate [GEOGRAPHIC_DATA] Import CSV Export CSV" at bounding box center [657, 178] width 948 height 18
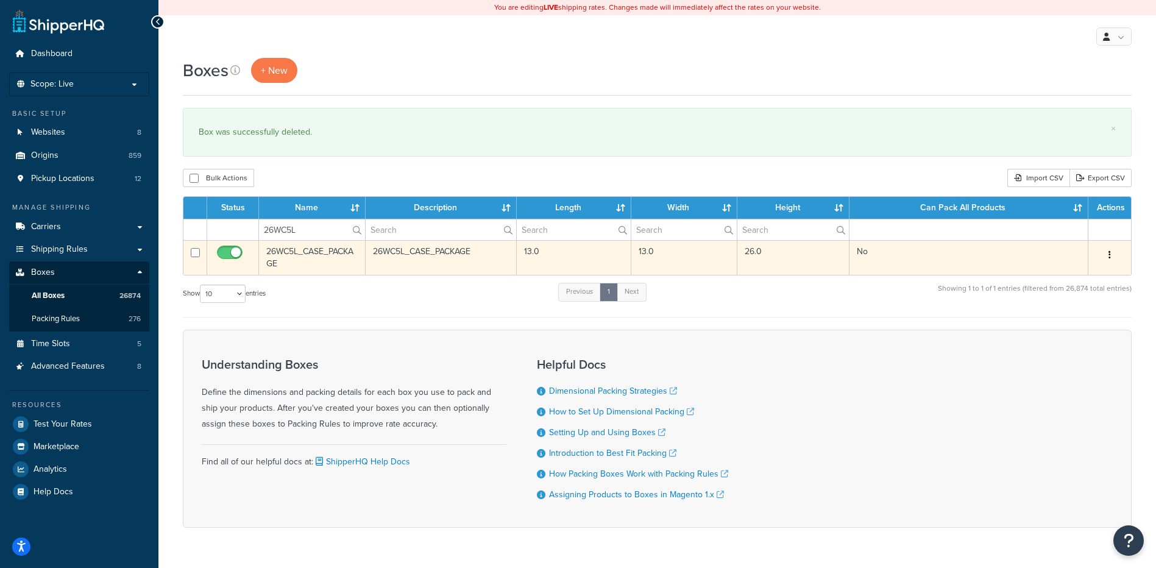
click at [1113, 261] on button "button" at bounding box center [1109, 254] width 17 height 19
click at [1078, 326] on link "Delete" at bounding box center [1069, 328] width 96 height 25
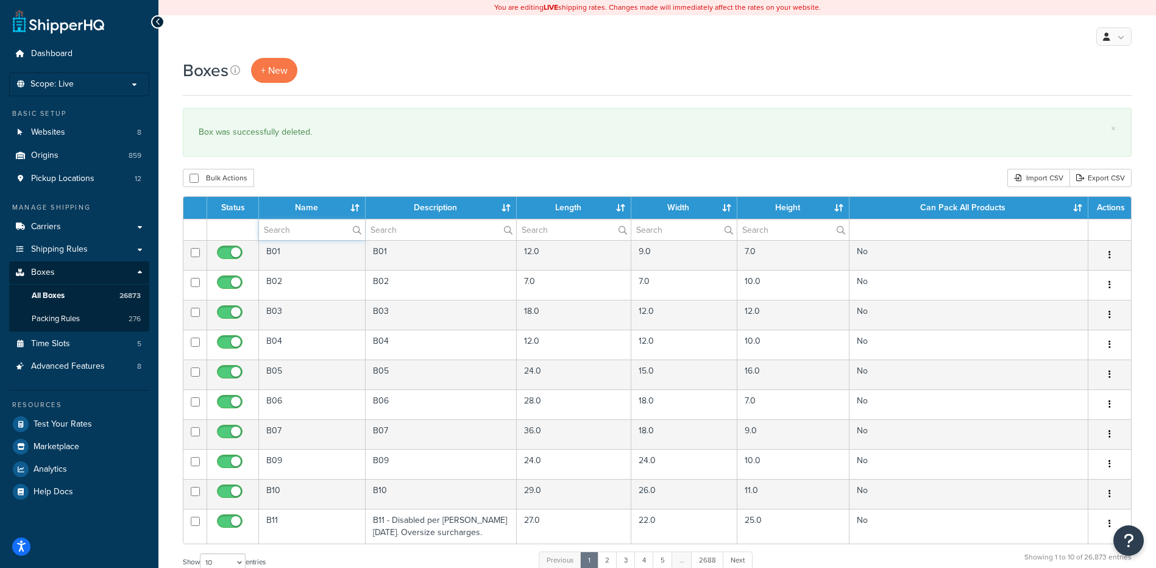
click at [309, 235] on input "text" at bounding box center [312, 229] width 106 height 21
paste input "26WCC5"
type input "26WCC5"
click at [309, 194] on div "Boxes + New × Box was successfully deleted. Bulk Actions Duplicate Delete Impor…" at bounding box center [656, 448] width 997 height 781
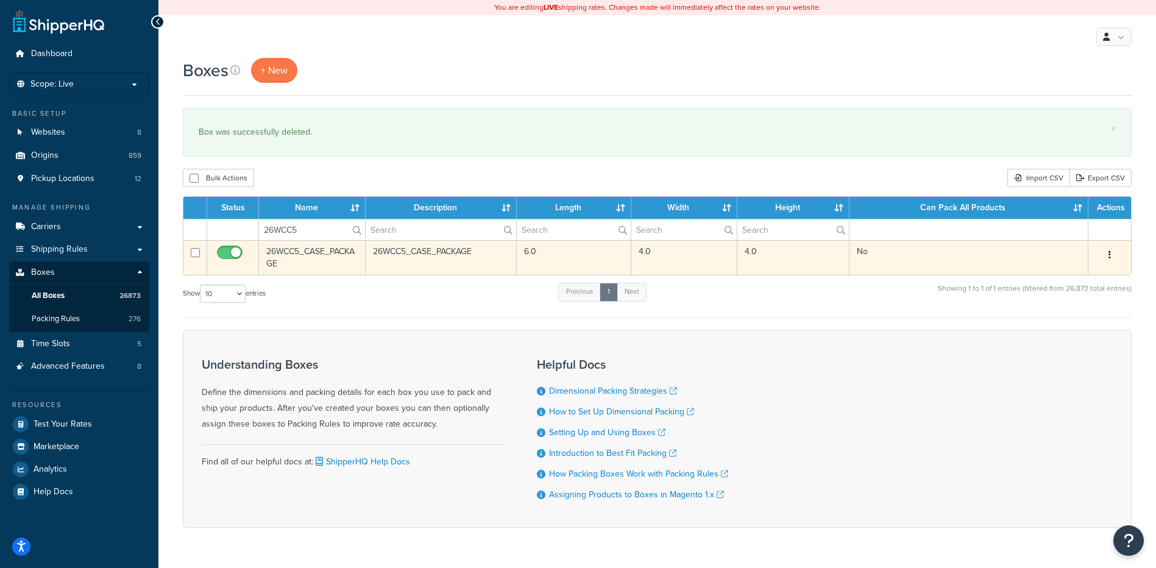
click at [1111, 254] on button "button" at bounding box center [1109, 254] width 17 height 19
click at [1064, 337] on link "Delete" at bounding box center [1069, 328] width 96 height 25
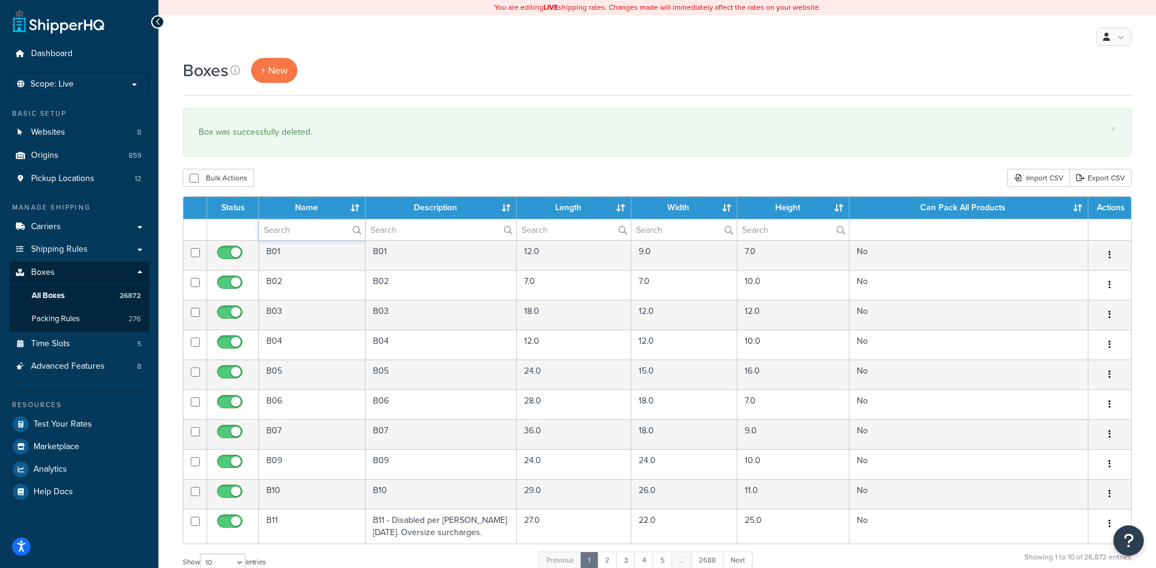
click at [310, 233] on input "text" at bounding box center [312, 229] width 106 height 21
paste input "26WCCD"
type input "26WCCD"
click at [326, 184] on div "Bulk Actions Duplicate [GEOGRAPHIC_DATA] Import CSV Export CSV" at bounding box center [657, 178] width 948 height 18
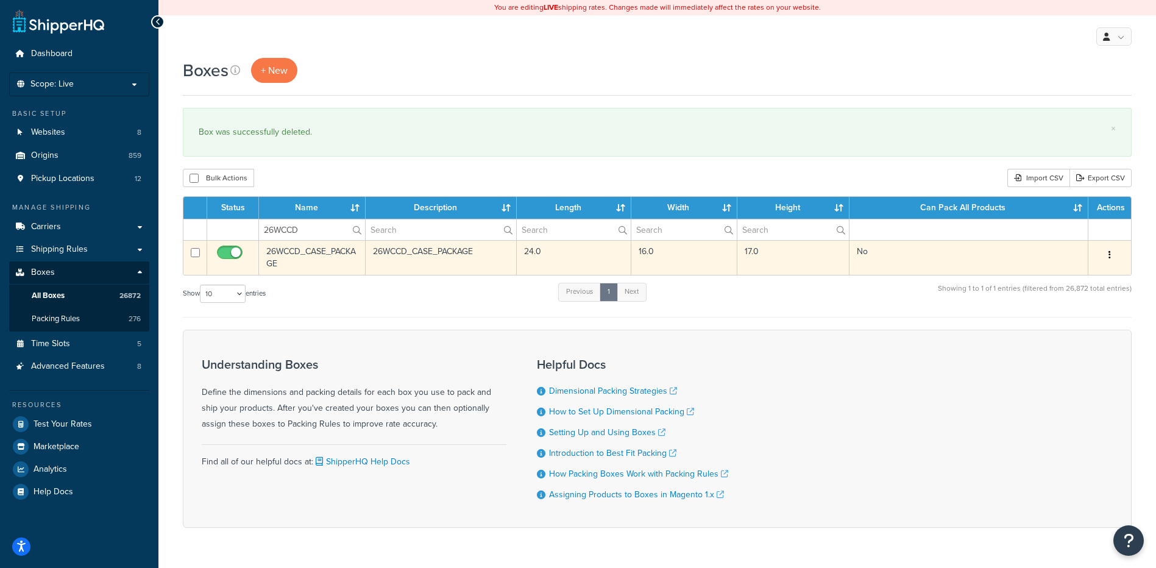
click at [1104, 252] on button "button" at bounding box center [1109, 254] width 17 height 19
click at [1062, 331] on link "Delete" at bounding box center [1069, 328] width 96 height 25
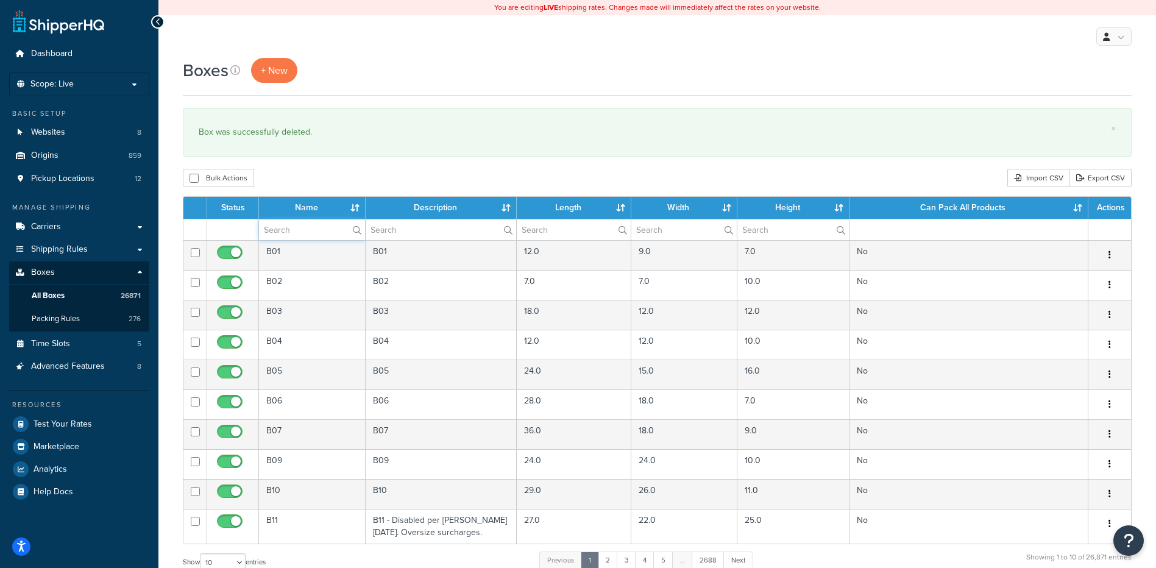
drag, startPoint x: 284, startPoint y: 236, endPoint x: 288, endPoint y: 230, distance: 6.3
click at [284, 236] on input "text" at bounding box center [312, 229] width 106 height 21
paste input "26WCM4"
type input "26WCM4"
click at [311, 177] on div "Bulk Actions Duplicate [GEOGRAPHIC_DATA] Import CSV Export CSV" at bounding box center [657, 178] width 948 height 18
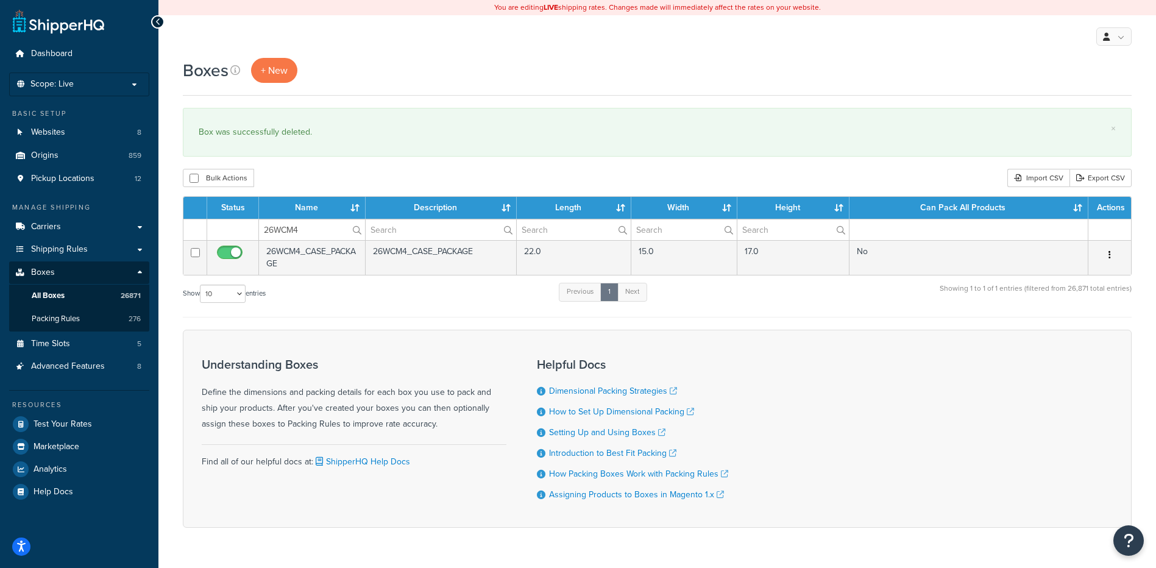
click at [1110, 253] on button "button" at bounding box center [1109, 254] width 17 height 19
click at [1080, 326] on link "Delete" at bounding box center [1069, 328] width 96 height 25
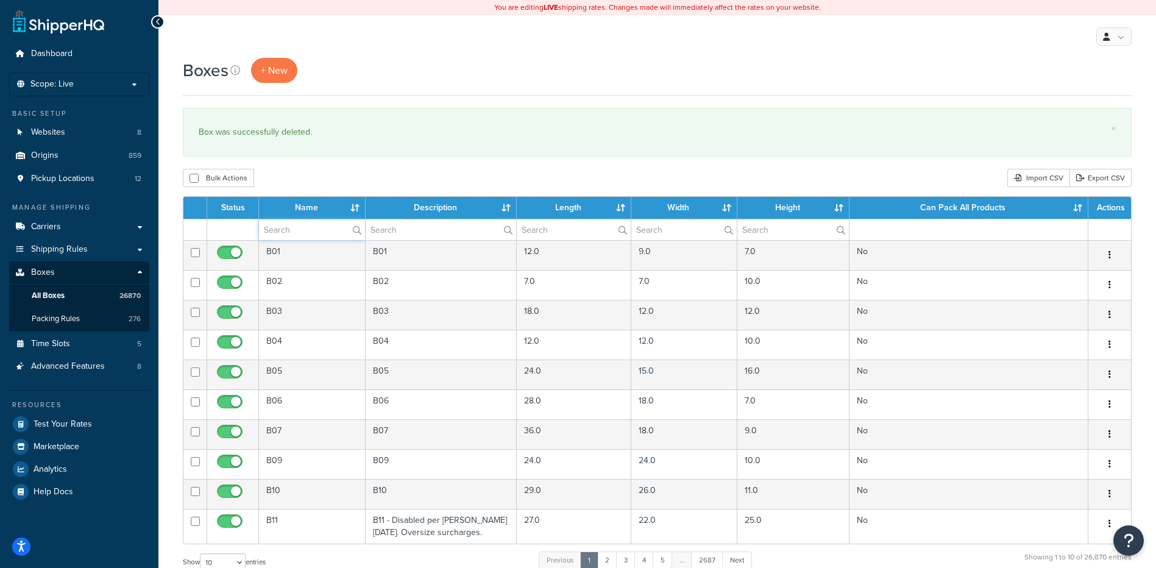
click at [283, 231] on input "text" at bounding box center [312, 229] width 106 height 21
paste input "26WCP1"
type input "26WCP1"
click at [303, 171] on div "Bulk Actions Duplicate [GEOGRAPHIC_DATA] Import CSV Export CSV" at bounding box center [657, 178] width 948 height 18
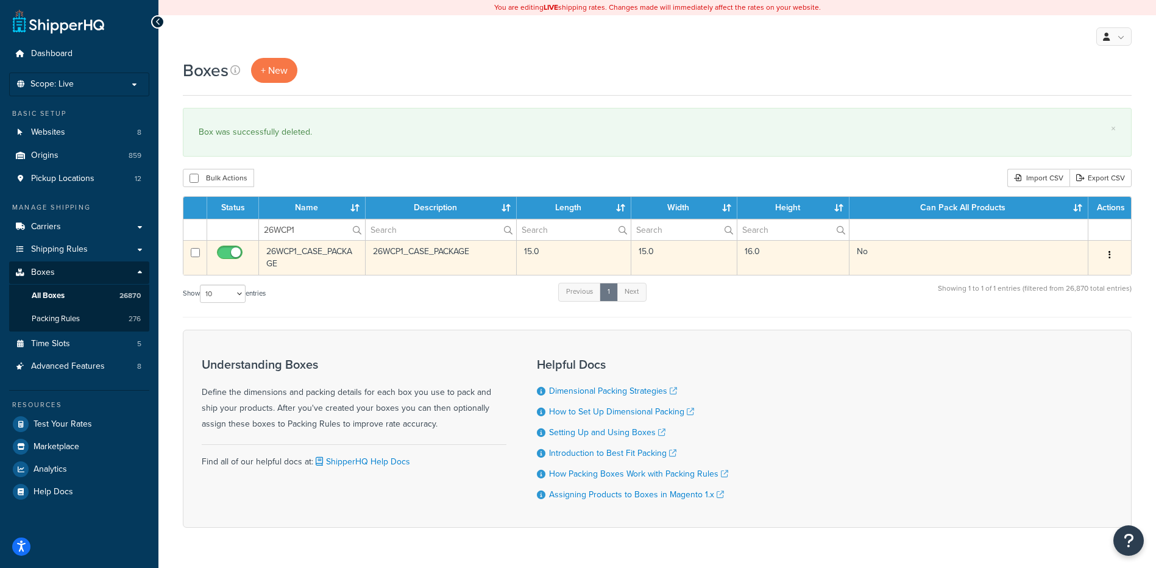
click at [1106, 255] on button "button" at bounding box center [1109, 254] width 17 height 19
click at [1064, 331] on link "Delete" at bounding box center [1069, 328] width 96 height 25
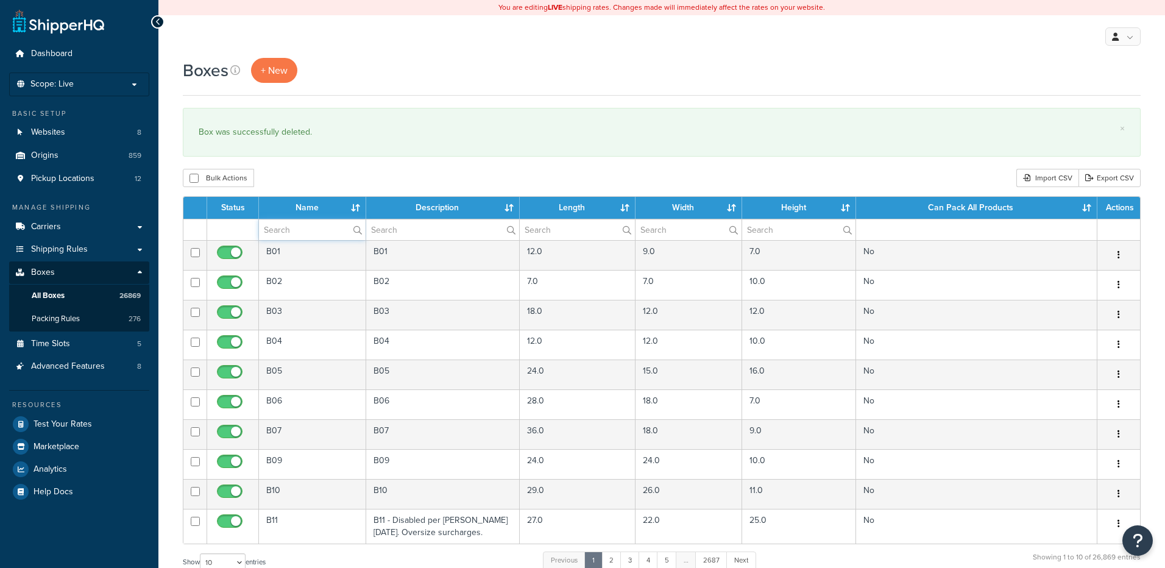
click at [324, 227] on input "text" at bounding box center [312, 229] width 107 height 21
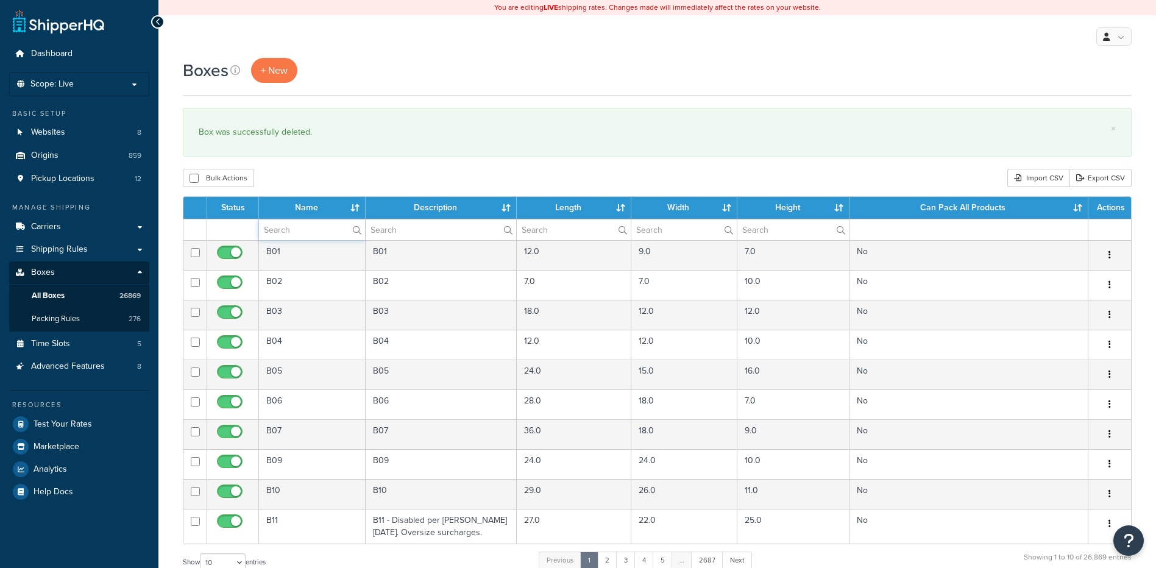
paste input "26WCP2"
type input "26WCP2"
click at [348, 177] on div "Bulk Actions Duplicate [GEOGRAPHIC_DATA] Import CSV Export CSV" at bounding box center [657, 178] width 948 height 18
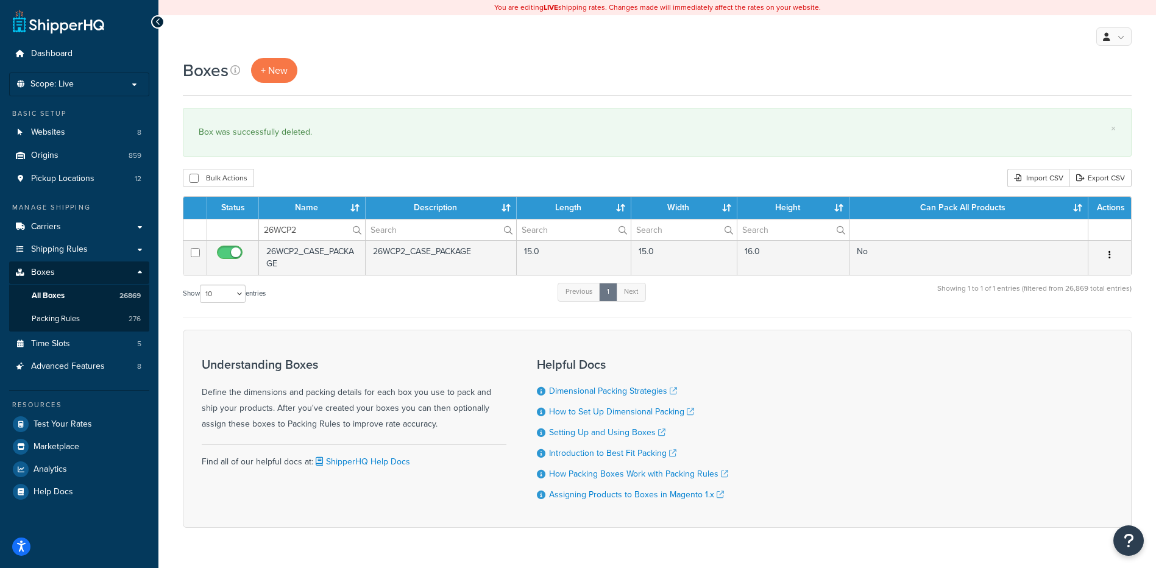
click at [1110, 257] on icon "button" at bounding box center [1109, 254] width 2 height 9
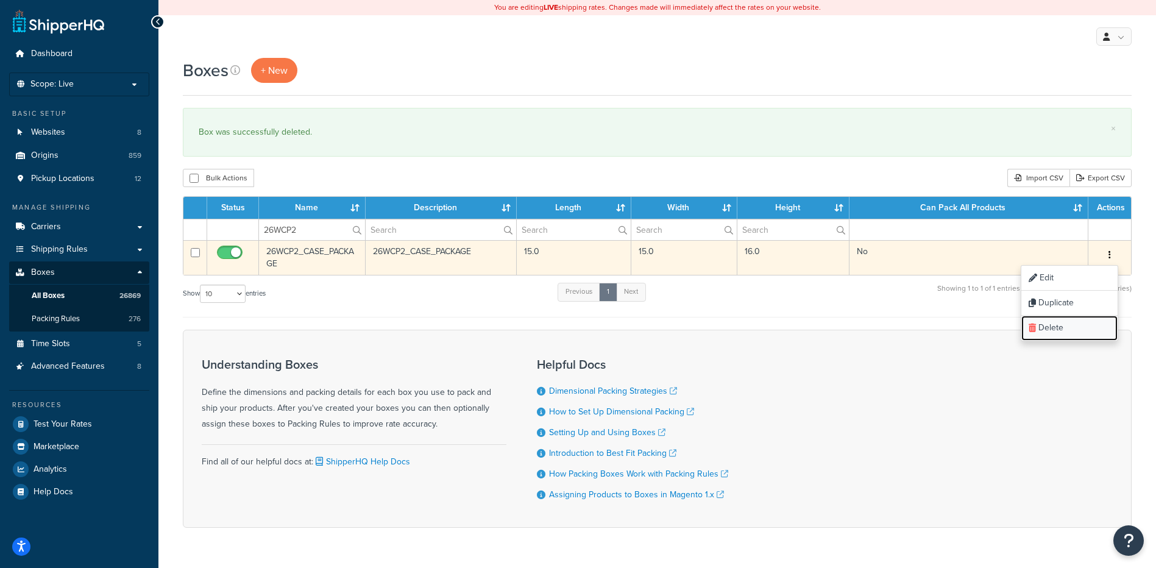
click at [1084, 327] on link "Delete" at bounding box center [1069, 328] width 96 height 25
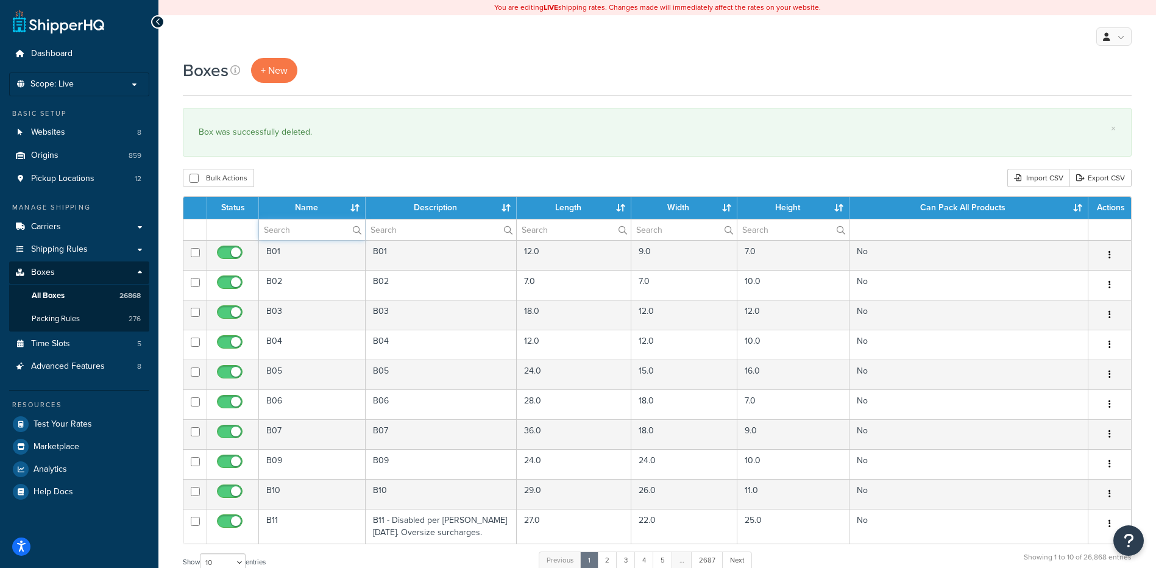
click at [324, 227] on input "text" at bounding box center [312, 229] width 106 height 21
paste input "26WCP3"
type input "26WCP3"
click at [354, 161] on div "Boxes + New × Box was successfully deleted. Bulk Actions Duplicate [GEOGRAPHIC_…" at bounding box center [656, 448] width 997 height 781
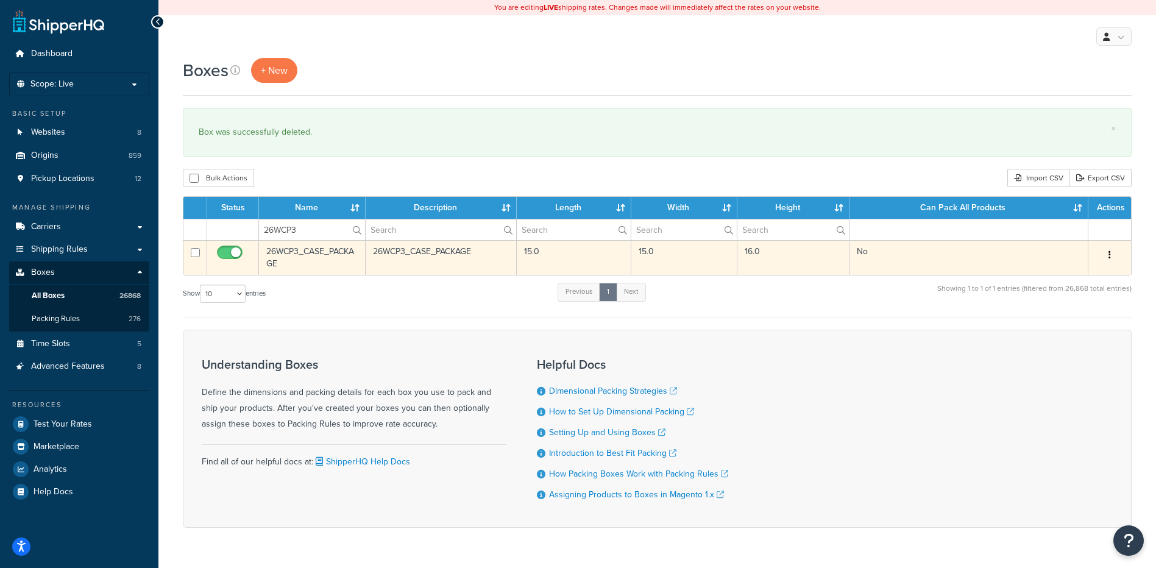
click at [1110, 255] on button "button" at bounding box center [1109, 254] width 17 height 19
click at [1055, 323] on link "Delete" at bounding box center [1069, 328] width 96 height 25
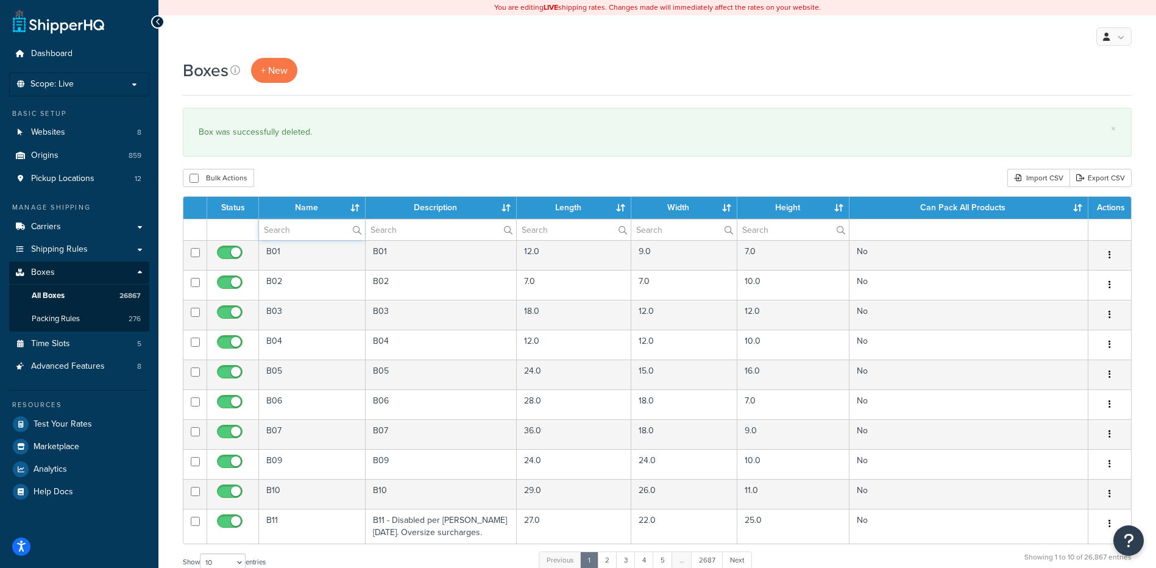
click at [311, 235] on input "text" at bounding box center [312, 229] width 106 height 21
paste input "26WCP5"
type input "26WCP5"
click at [333, 176] on div "Bulk Actions Duplicate [GEOGRAPHIC_DATA] Import CSV Export CSV" at bounding box center [657, 178] width 948 height 18
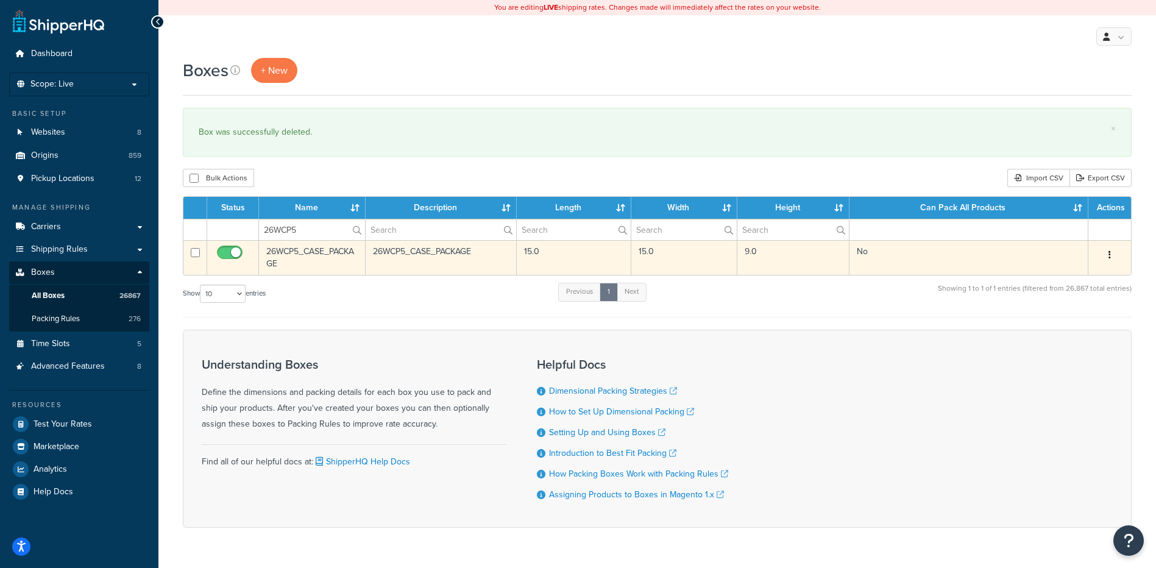
click at [1112, 251] on button "button" at bounding box center [1109, 254] width 17 height 19
click at [1069, 336] on link "Delete" at bounding box center [1069, 328] width 96 height 25
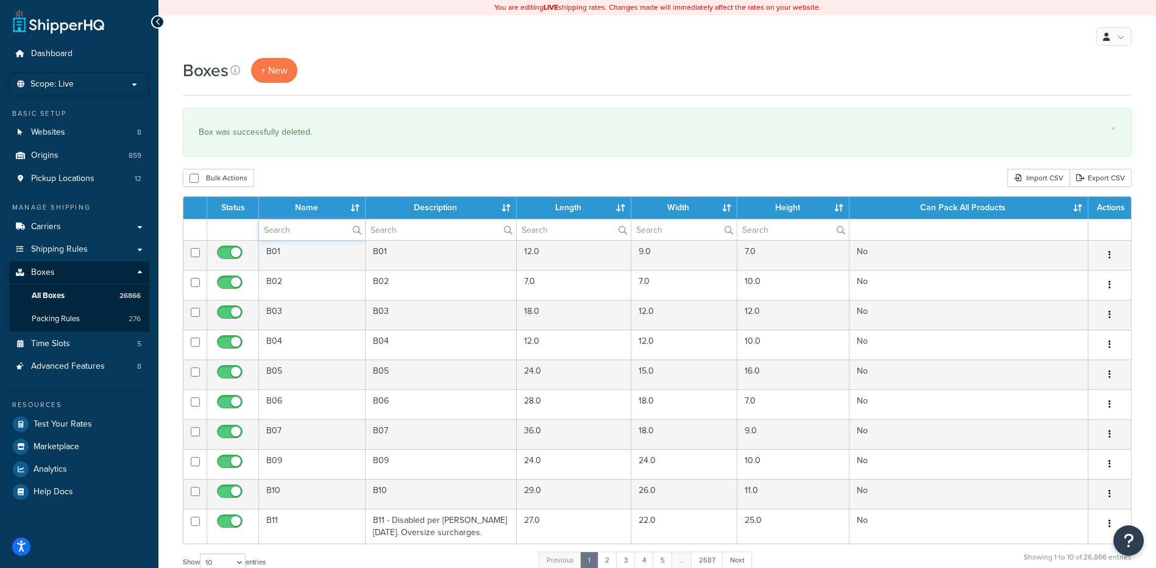
click at [308, 236] on input "text" at bounding box center [312, 229] width 106 height 21
paste input "26WCP6"
type input "26WCP6"
click at [318, 179] on div "Bulk Actions Duplicate [GEOGRAPHIC_DATA] Import CSV Export CSV" at bounding box center [657, 178] width 948 height 18
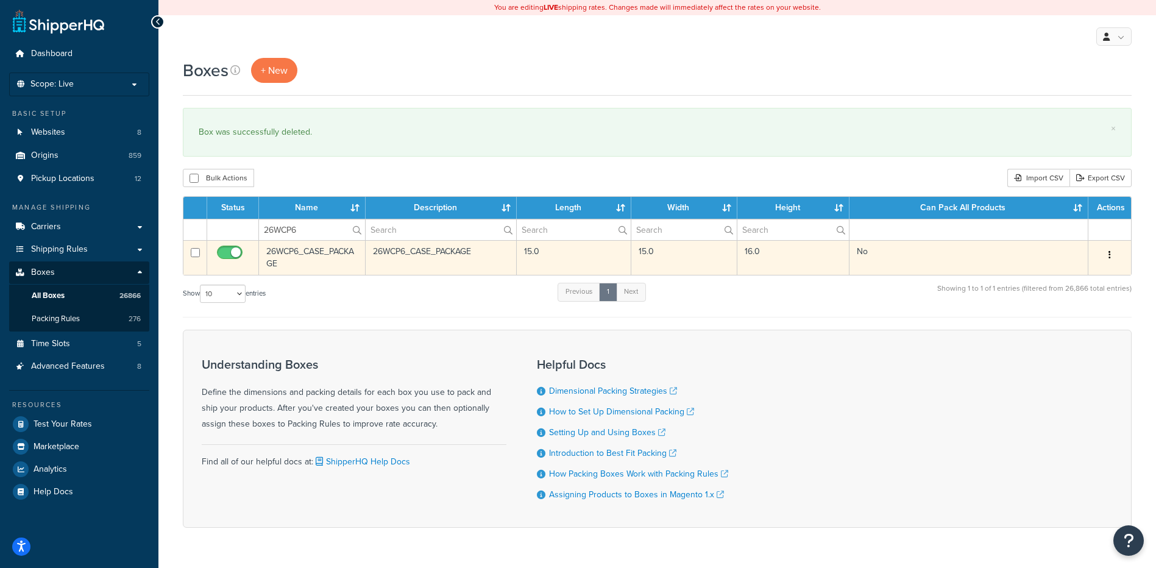
click at [1110, 253] on button "button" at bounding box center [1109, 254] width 17 height 19
click at [1066, 334] on link "Delete" at bounding box center [1069, 328] width 96 height 25
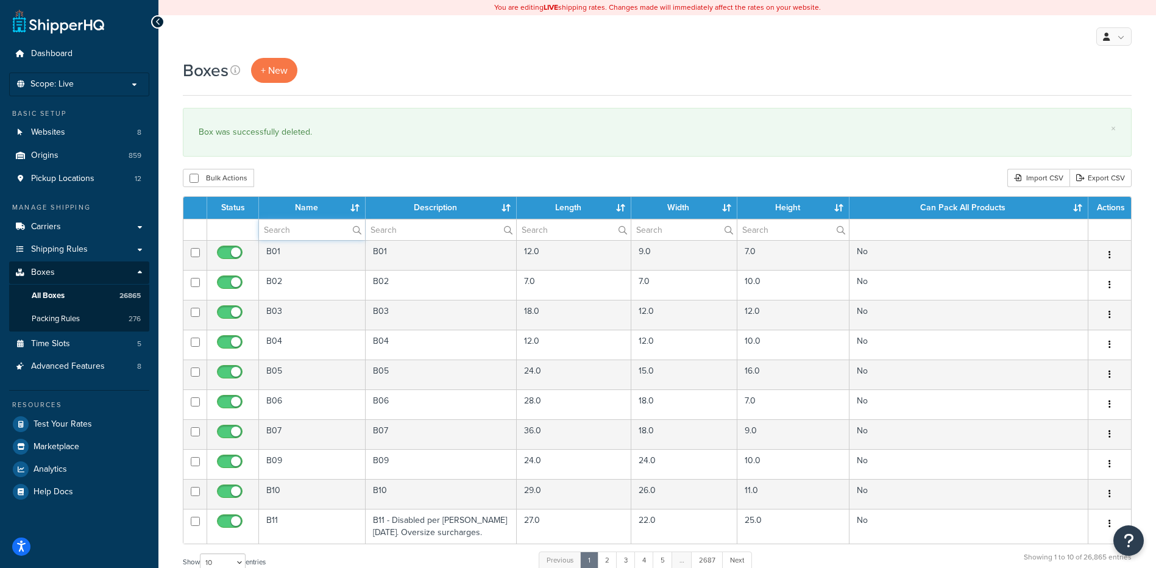
click at [281, 230] on input "text" at bounding box center [312, 229] width 106 height 21
paste input "26WCP7"
type input "26WCP7"
click at [303, 179] on div "Bulk Actions Duplicate [GEOGRAPHIC_DATA] Import CSV Export CSV" at bounding box center [657, 178] width 948 height 18
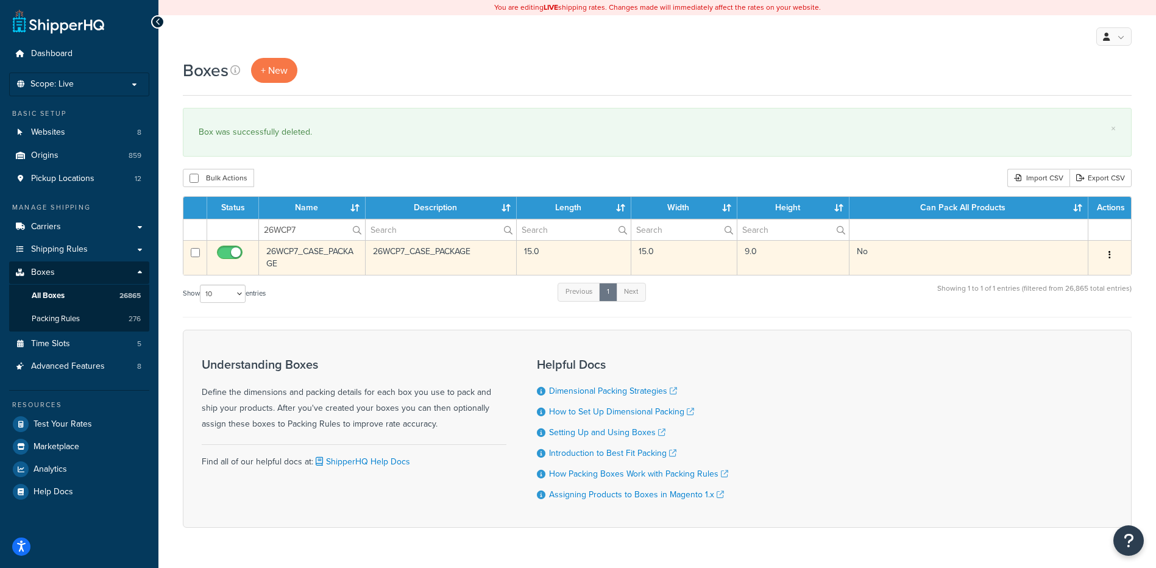
click at [1107, 255] on button "button" at bounding box center [1109, 254] width 17 height 19
click at [1080, 336] on link "Delete" at bounding box center [1069, 328] width 96 height 25
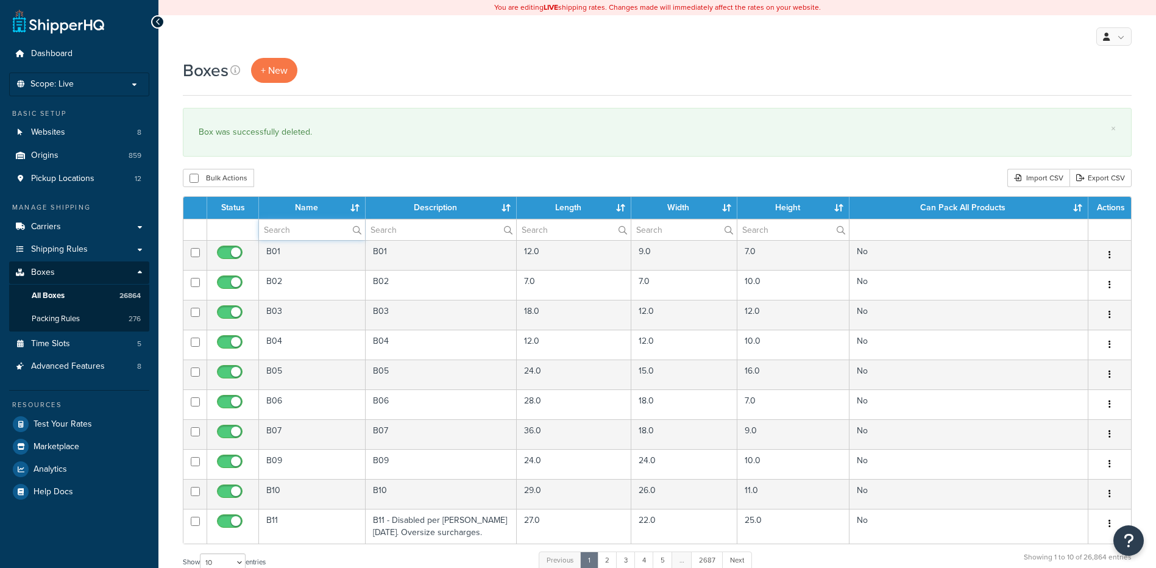
click at [283, 227] on input "text" at bounding box center [312, 229] width 106 height 21
paste input "26WDC2"
type input "26WDC2"
click at [303, 180] on div "Bulk Actions Duplicate [GEOGRAPHIC_DATA] Import CSV Export CSV" at bounding box center [657, 178] width 948 height 18
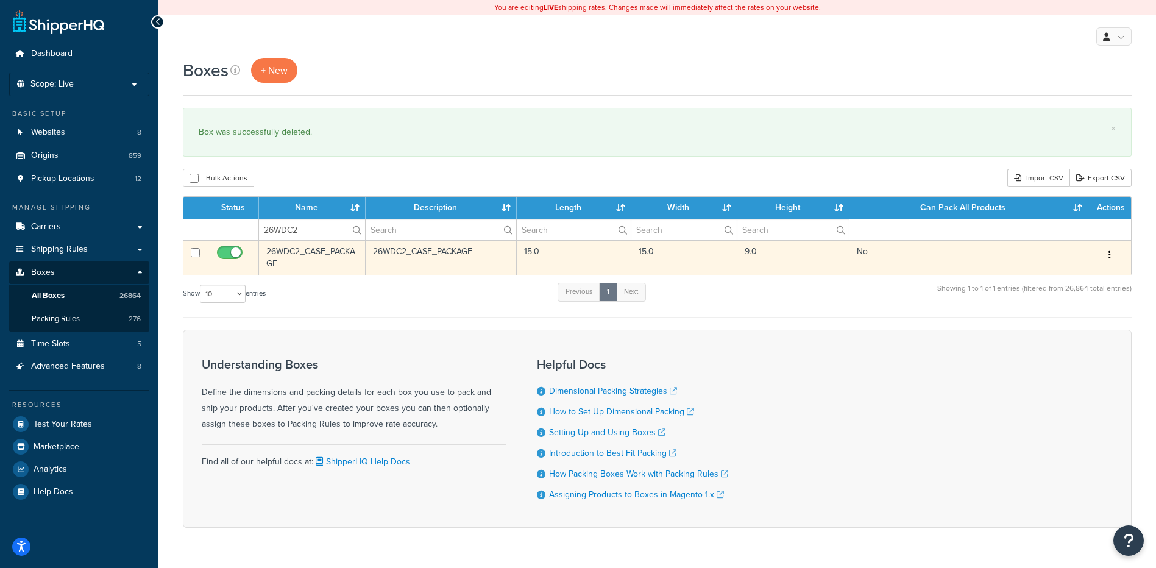
click at [1106, 253] on button "button" at bounding box center [1109, 254] width 17 height 19
click at [1050, 326] on link "Delete" at bounding box center [1069, 328] width 96 height 25
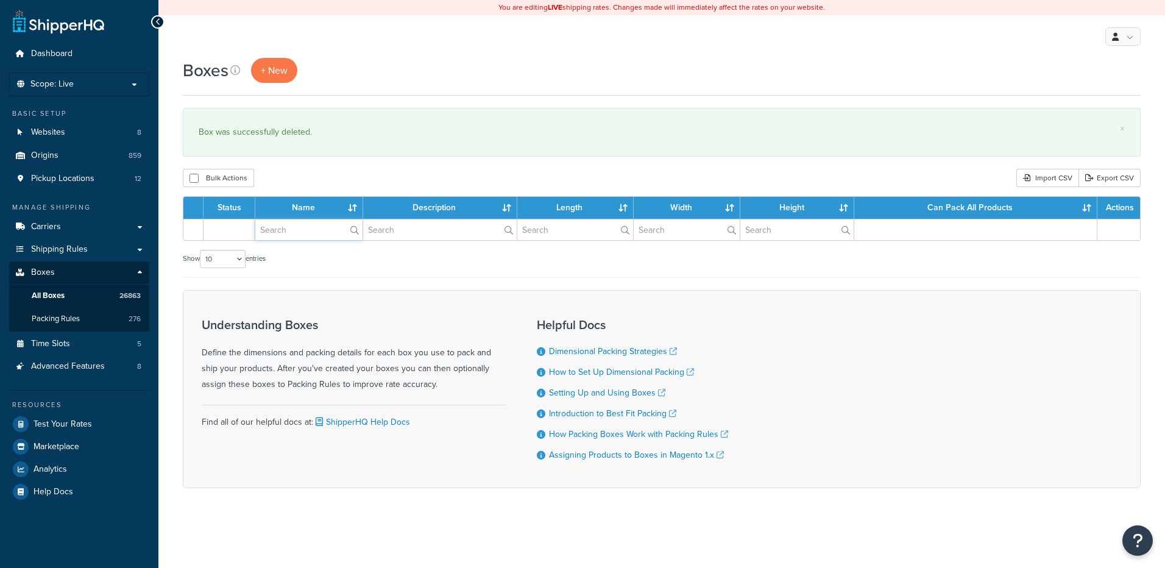
drag, startPoint x: 0, startPoint y: 0, endPoint x: 297, endPoint y: 231, distance: 376.7
click at [297, 231] on input "text" at bounding box center [308, 229] width 107 height 21
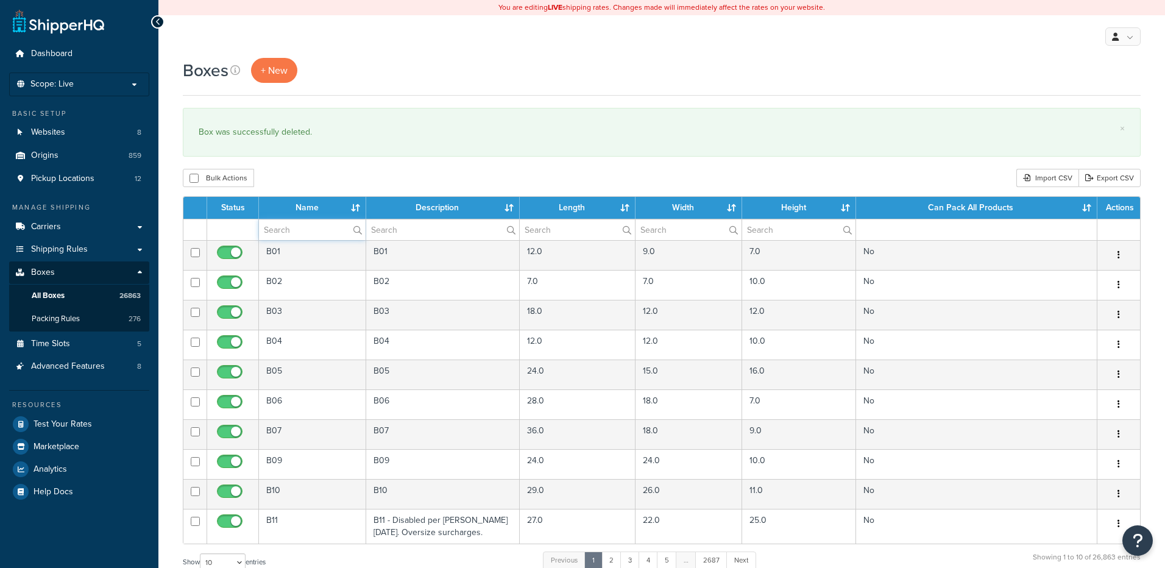
paste input "26WEPV"
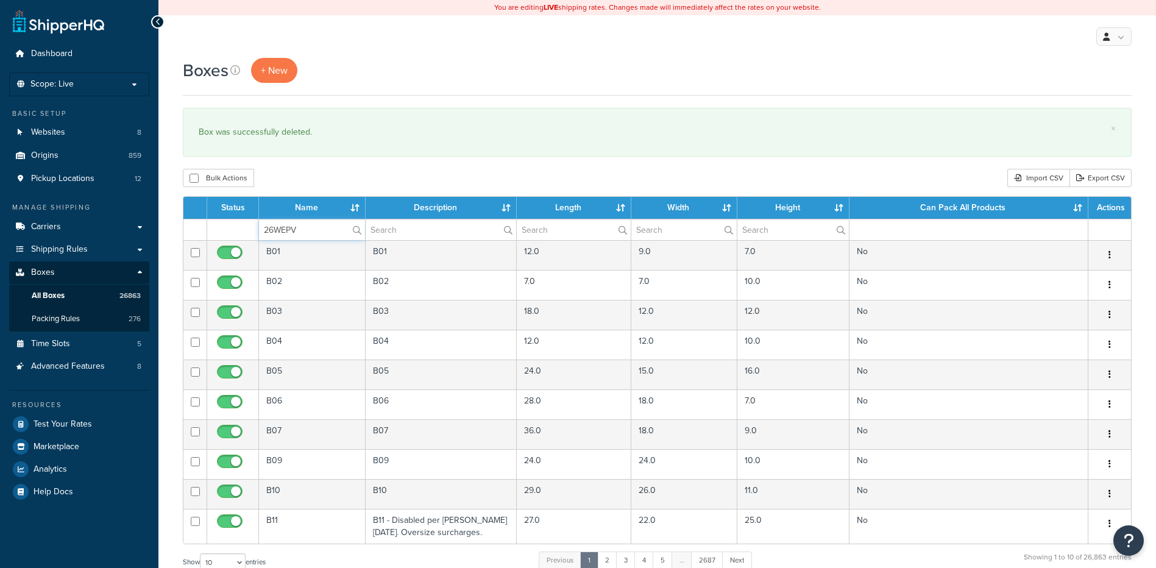
type input "26WEPV"
click at [307, 186] on div "Bulk Actions Duplicate Delete Import CSV Export CSV" at bounding box center [657, 178] width 948 height 18
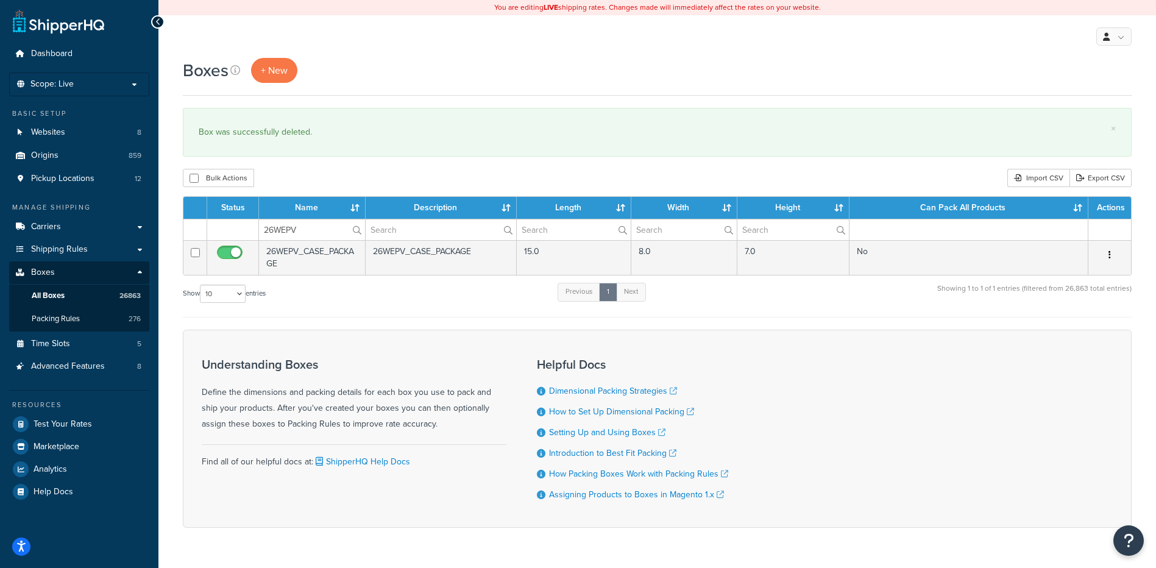
click at [1112, 257] on button "button" at bounding box center [1109, 254] width 17 height 19
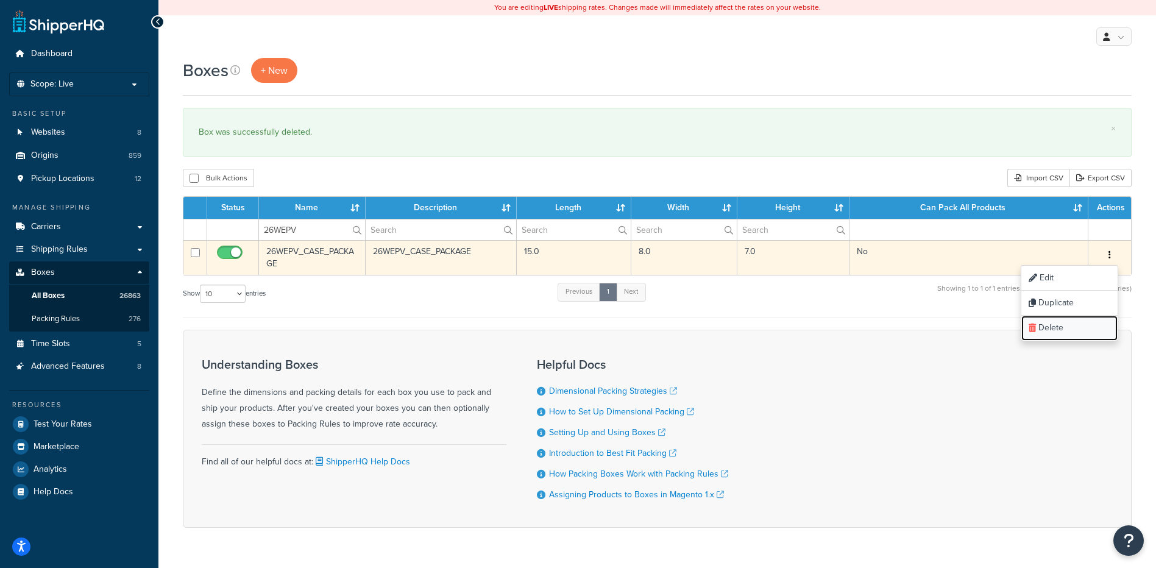
click at [1064, 336] on link "Delete" at bounding box center [1069, 328] width 96 height 25
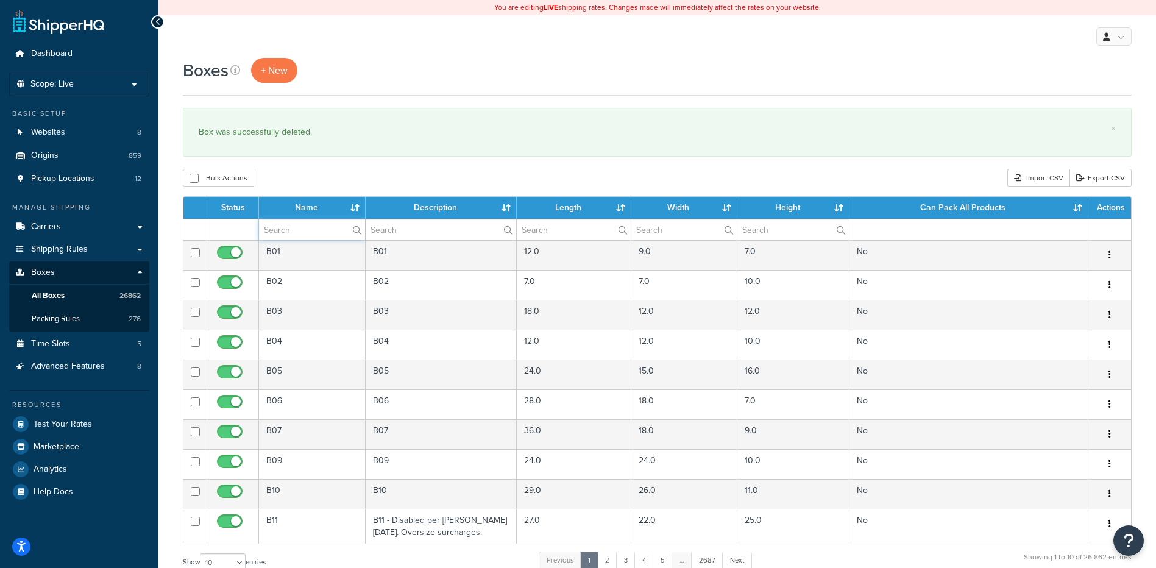
click at [299, 233] on input "text" at bounding box center [312, 229] width 106 height 21
paste input "26WFUP"
type input "26WFUP"
click at [327, 177] on div "Bulk Actions Duplicate [GEOGRAPHIC_DATA] Import CSV Export CSV" at bounding box center [657, 178] width 948 height 18
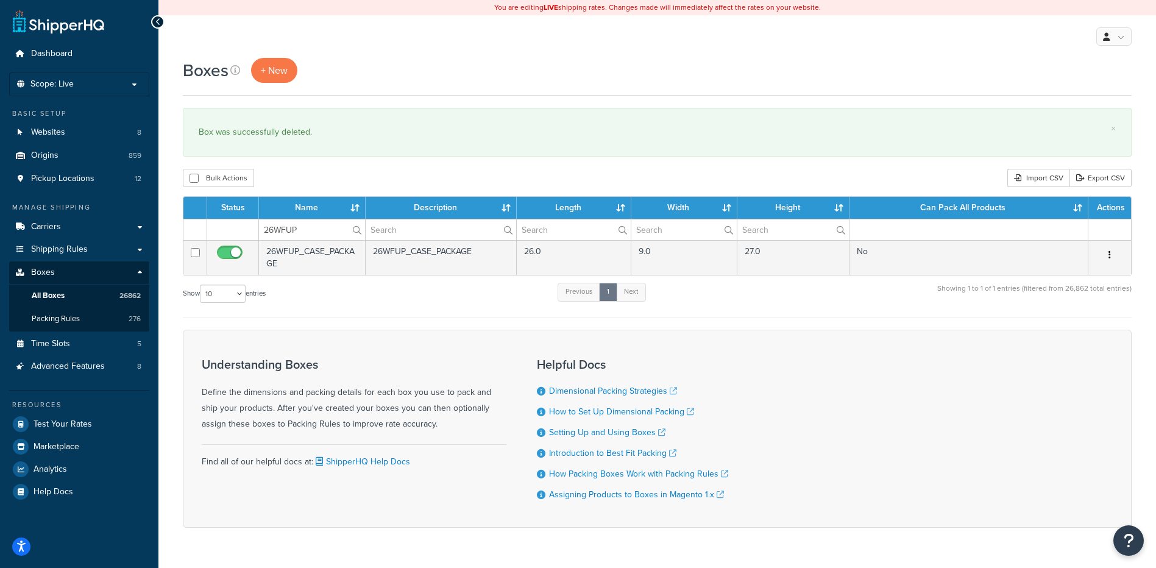
click at [1108, 252] on icon "button" at bounding box center [1109, 254] width 2 height 9
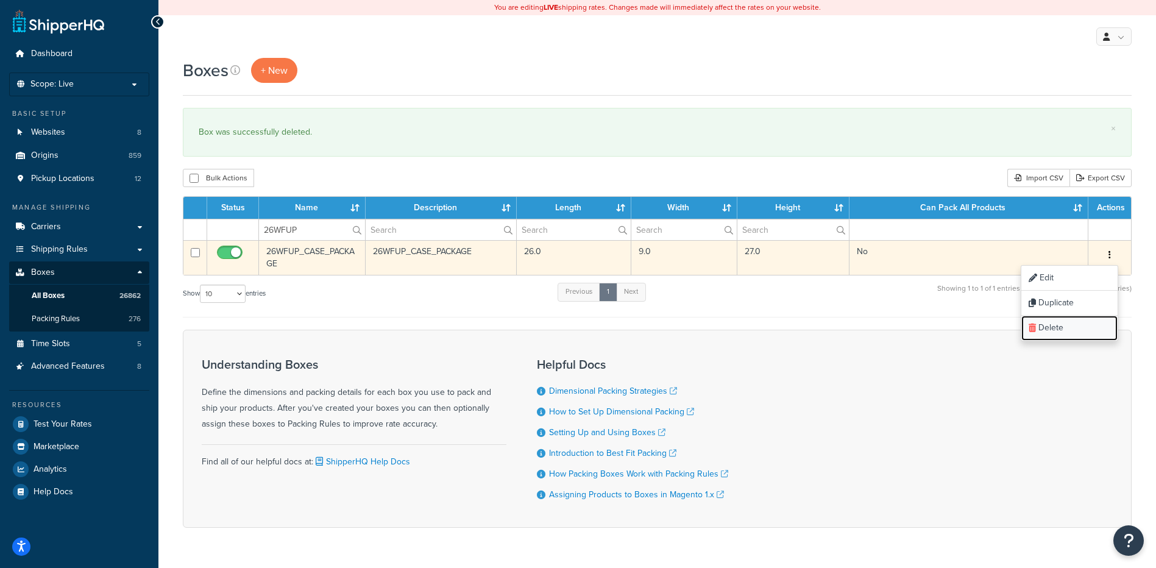
click at [1070, 340] on link "Delete" at bounding box center [1069, 328] width 96 height 25
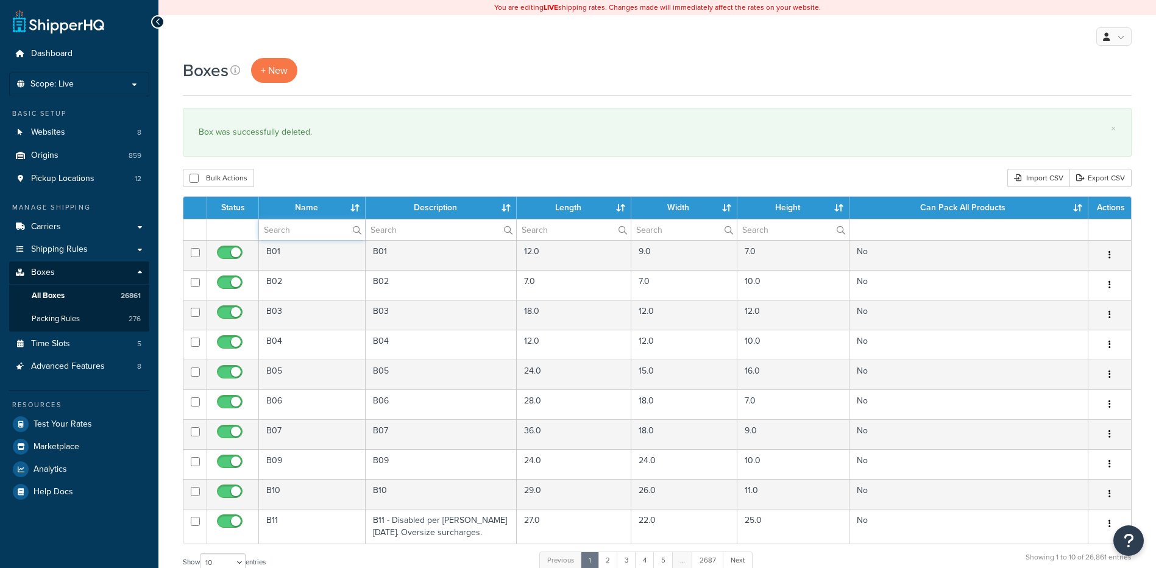
drag, startPoint x: 0, startPoint y: 0, endPoint x: 297, endPoint y: 239, distance: 380.8
click at [297, 239] on input "text" at bounding box center [312, 229] width 106 height 21
paste input "26WH52"
type input "26WH52"
click at [344, 174] on div "Bulk Actions Duplicate [GEOGRAPHIC_DATA] Import CSV Export CSV" at bounding box center [657, 178] width 948 height 18
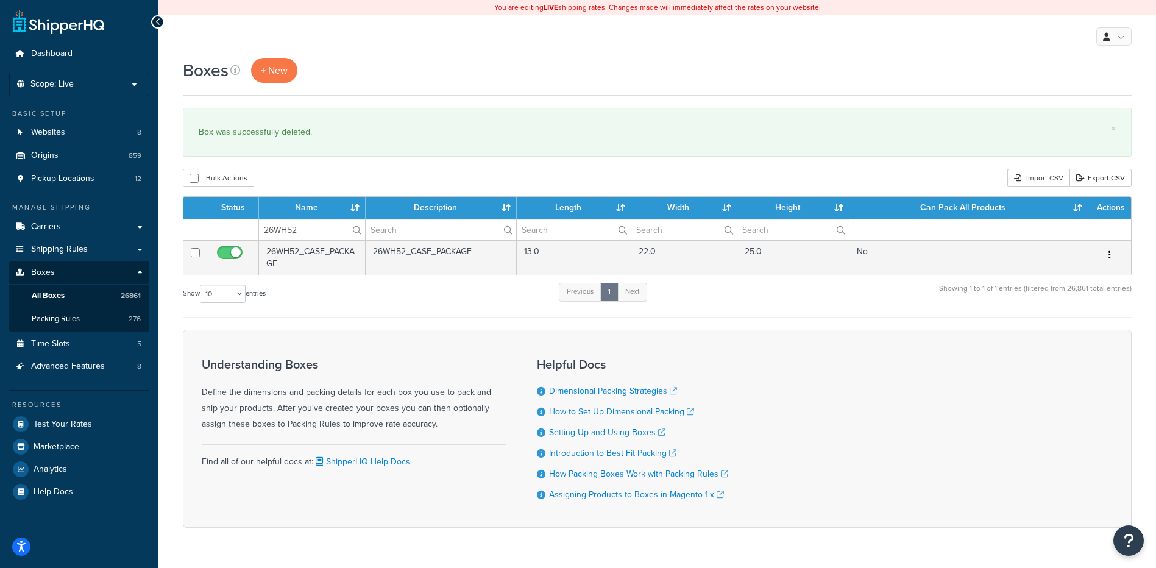
click at [1108, 256] on icon "button" at bounding box center [1109, 254] width 2 height 9
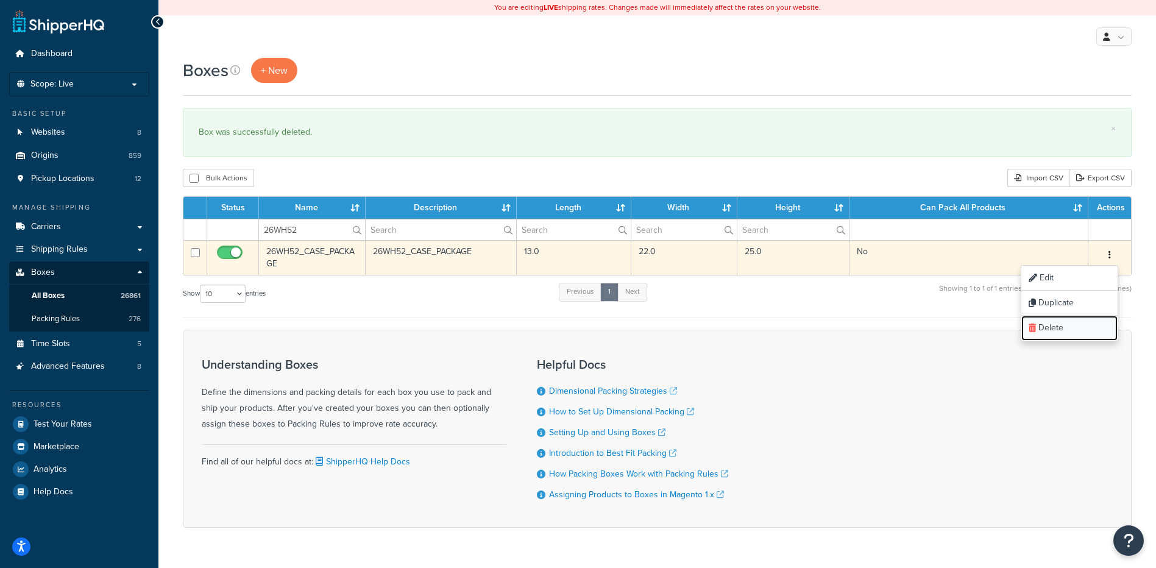
click at [1082, 325] on link "Delete" at bounding box center [1069, 328] width 96 height 25
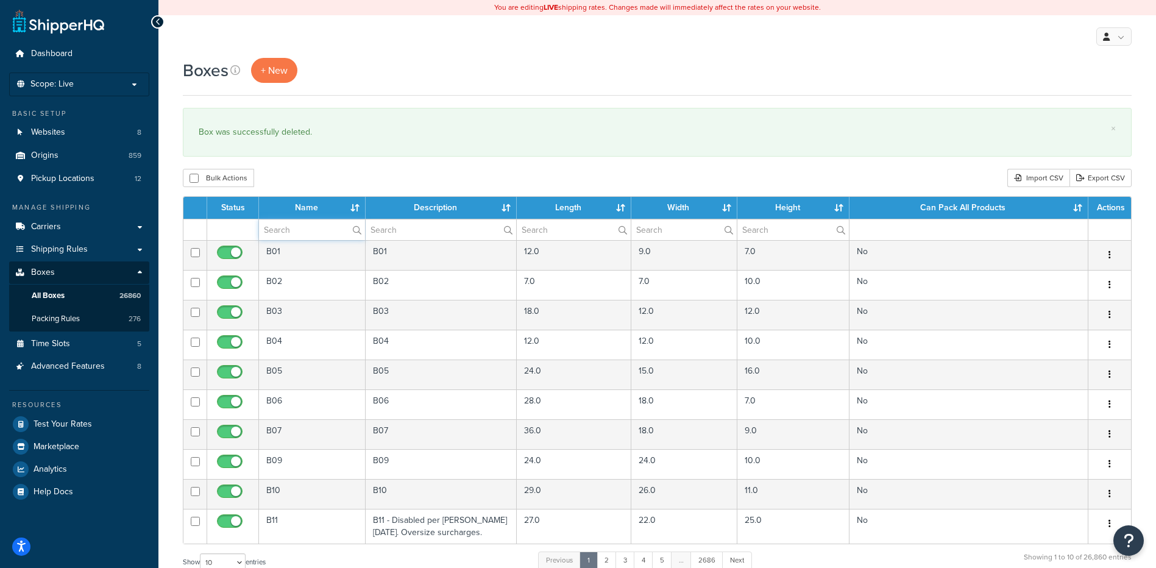
click at [320, 233] on input "text" at bounding box center [312, 229] width 106 height 21
paste input "26WHIL"
type input "26WHIL"
click at [336, 151] on div "× Box was successfully deleted." at bounding box center [657, 132] width 948 height 49
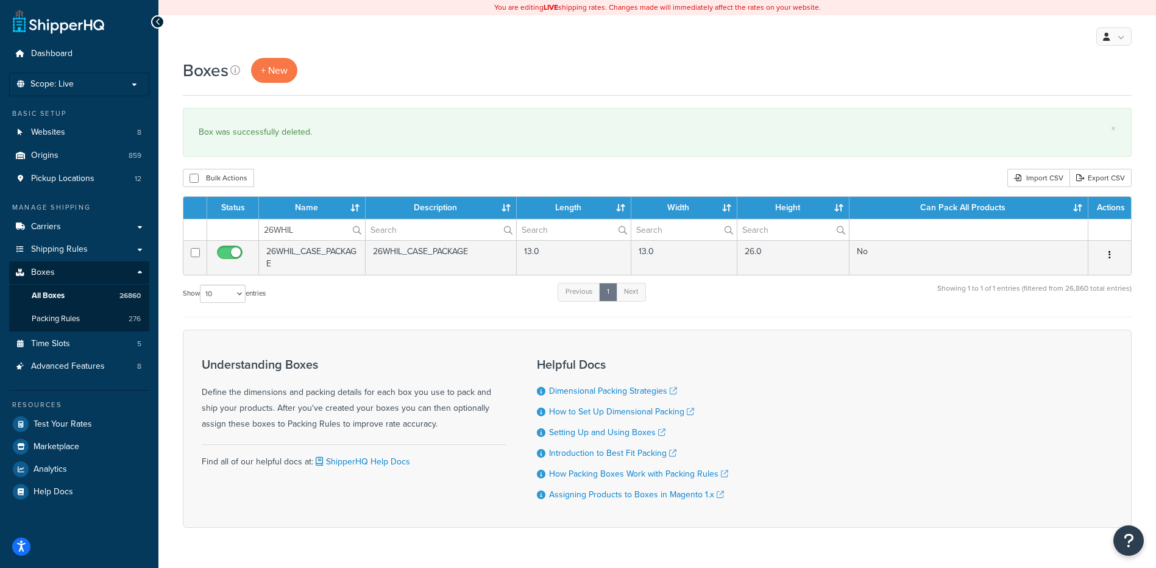
click at [1108, 252] on icon "button" at bounding box center [1109, 254] width 2 height 9
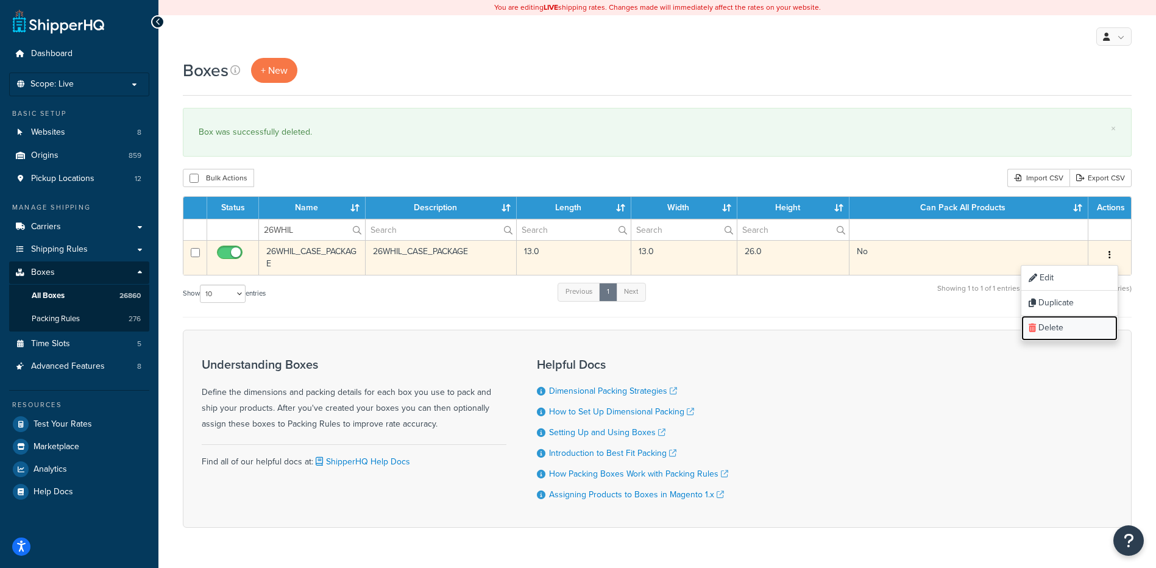
click at [1067, 337] on link "Delete" at bounding box center [1069, 328] width 96 height 25
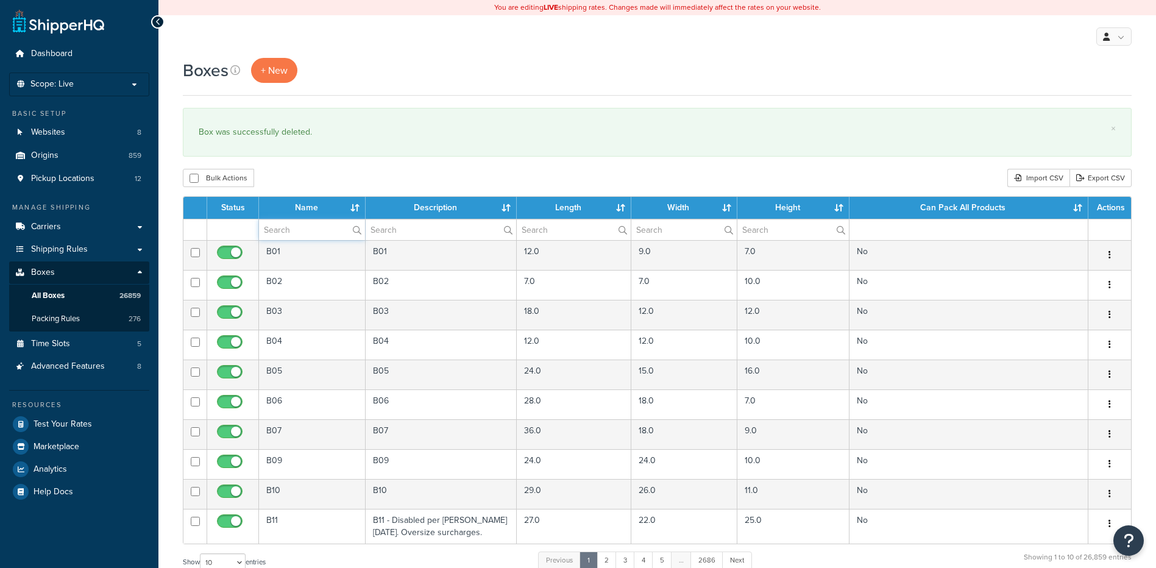
drag, startPoint x: 289, startPoint y: 236, endPoint x: 289, endPoint y: 229, distance: 7.3
click at [289, 236] on input "text" at bounding box center [312, 229] width 106 height 21
paste input "26WL35"
type input "26WL35"
click at [297, 185] on div "Bulk Actions Duplicate [GEOGRAPHIC_DATA] Import CSV Export CSV" at bounding box center [657, 178] width 948 height 18
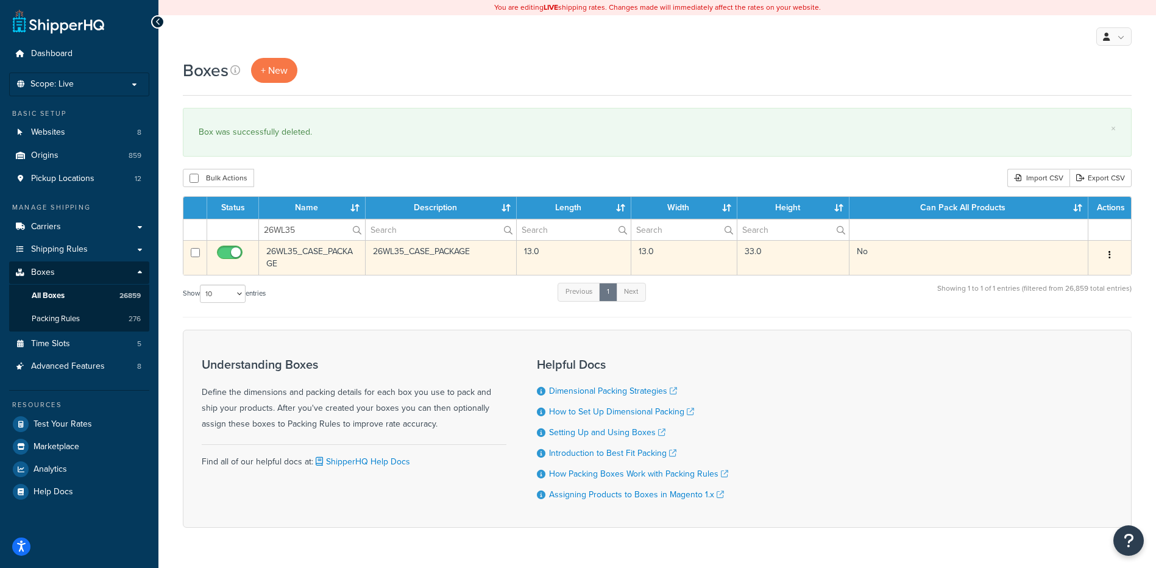
click at [1113, 250] on button "button" at bounding box center [1109, 254] width 17 height 19
click at [1080, 333] on link "Delete" at bounding box center [1069, 328] width 96 height 25
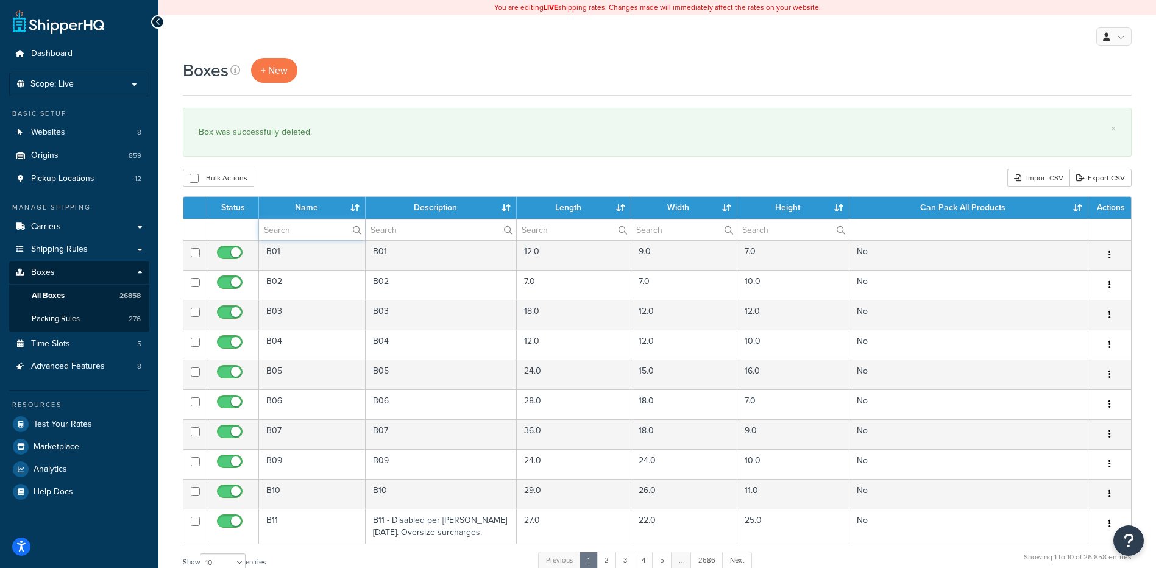
click at [312, 231] on input "text" at bounding box center [312, 229] width 106 height 21
paste input "26WLF3"
type input "26WLF3"
click at [365, 185] on div "Bulk Actions Duplicate [GEOGRAPHIC_DATA] Import CSV Export CSV" at bounding box center [657, 178] width 948 height 18
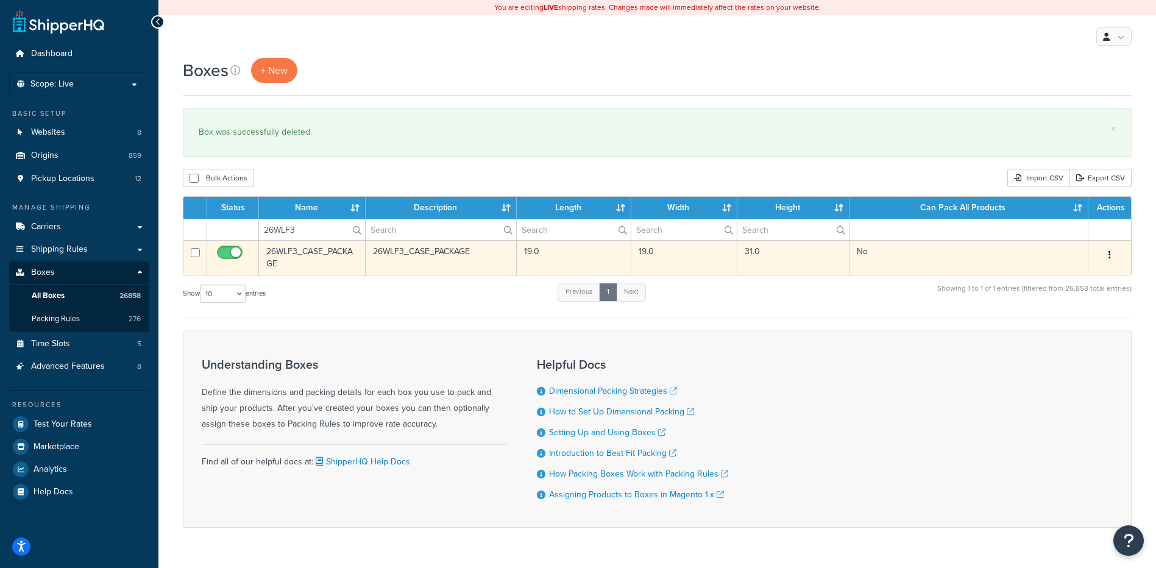
click at [1109, 252] on icon "button" at bounding box center [1109, 254] width 2 height 9
click at [1081, 321] on link "Delete" at bounding box center [1069, 328] width 96 height 25
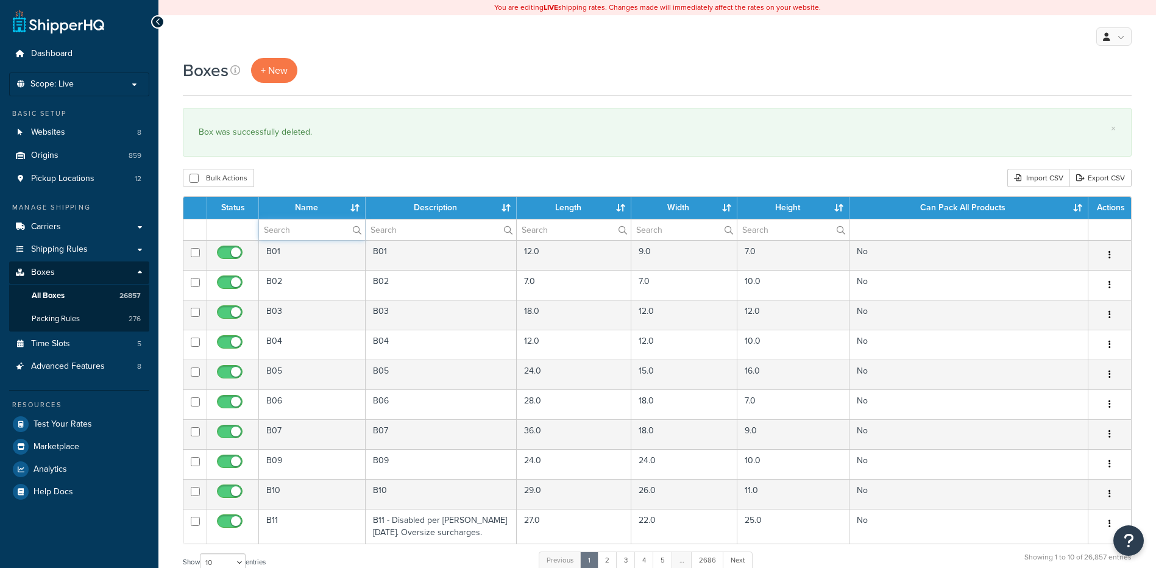
click at [288, 238] on input "text" at bounding box center [312, 229] width 106 height 21
paste input "26WLU7"
type input "26WLU7"
click at [308, 165] on div "Boxes + New × Box was successfully deleted. Bulk Actions Duplicate [GEOGRAPHIC_…" at bounding box center [656, 448] width 997 height 781
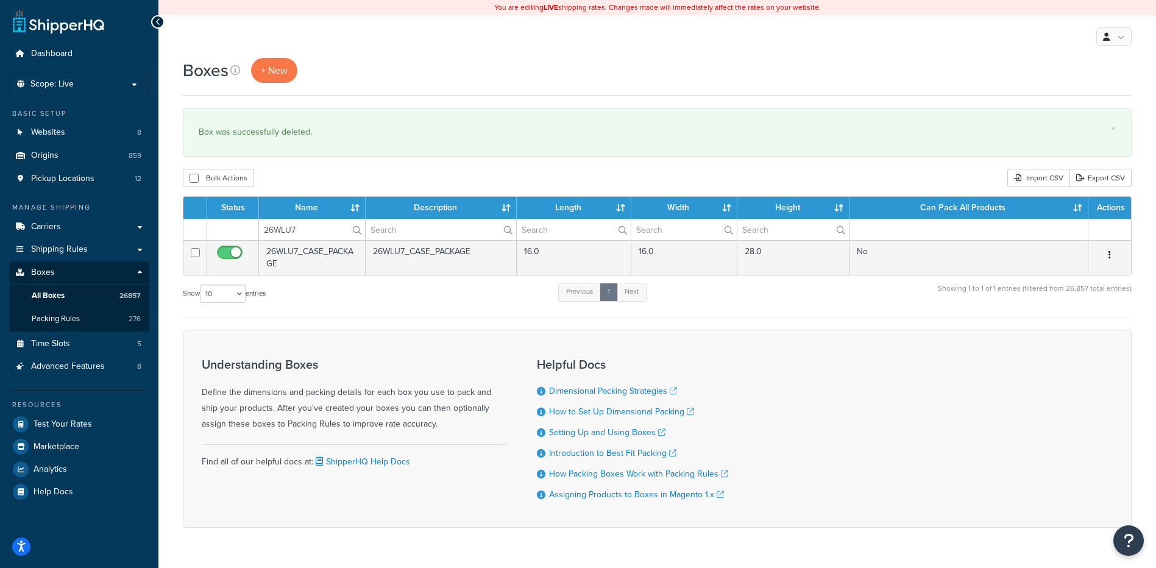
click at [1108, 254] on icon "button" at bounding box center [1109, 254] width 2 height 9
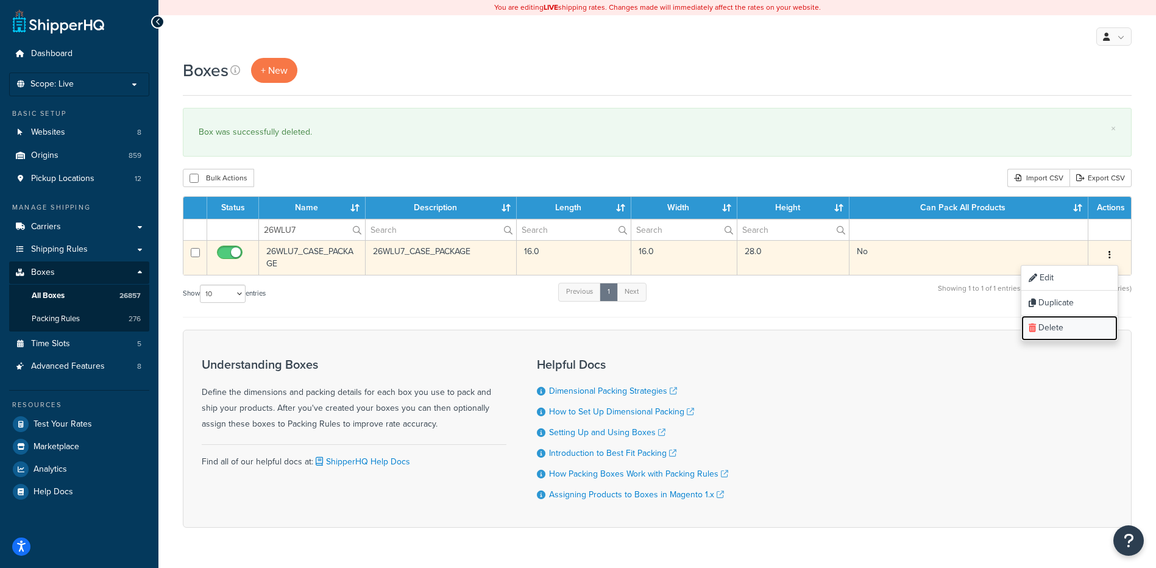
click at [1067, 332] on link "Delete" at bounding box center [1069, 328] width 96 height 25
